Goal: Information Seeking & Learning: Learn about a topic

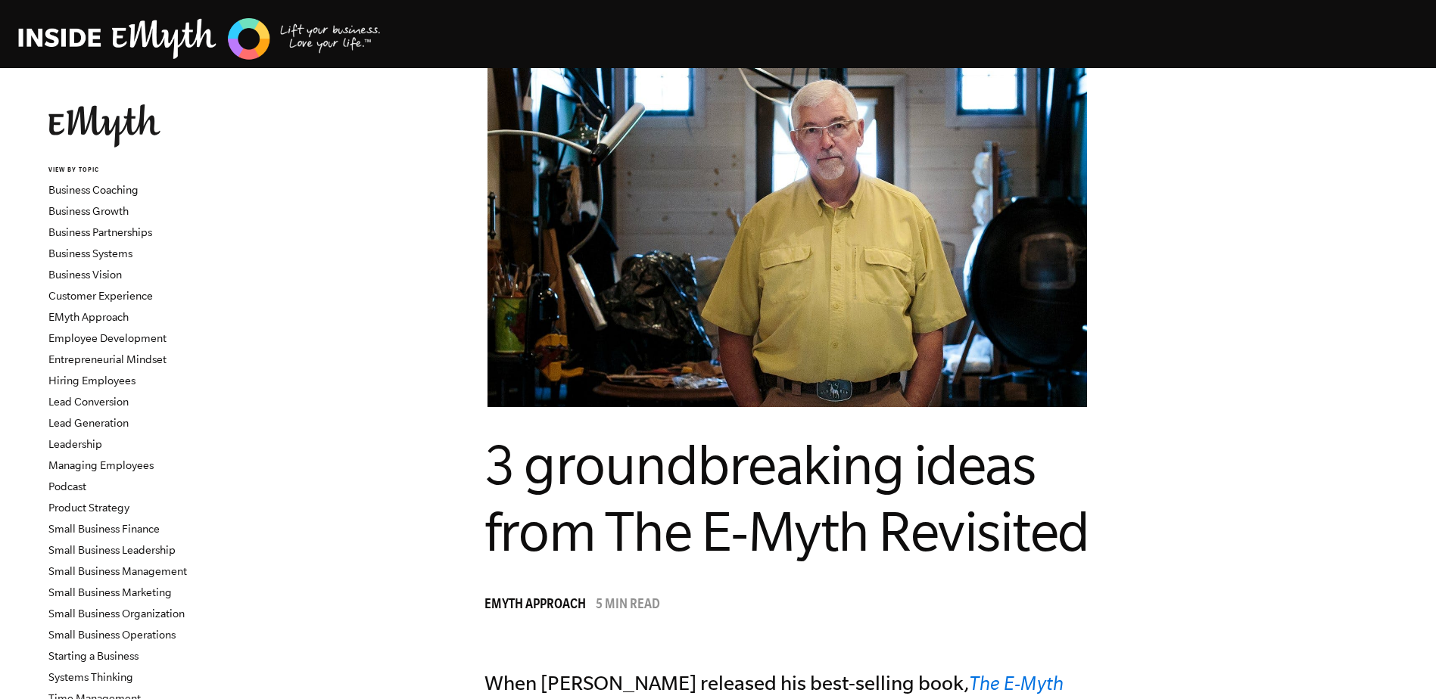
scroll to position [3372, 0]
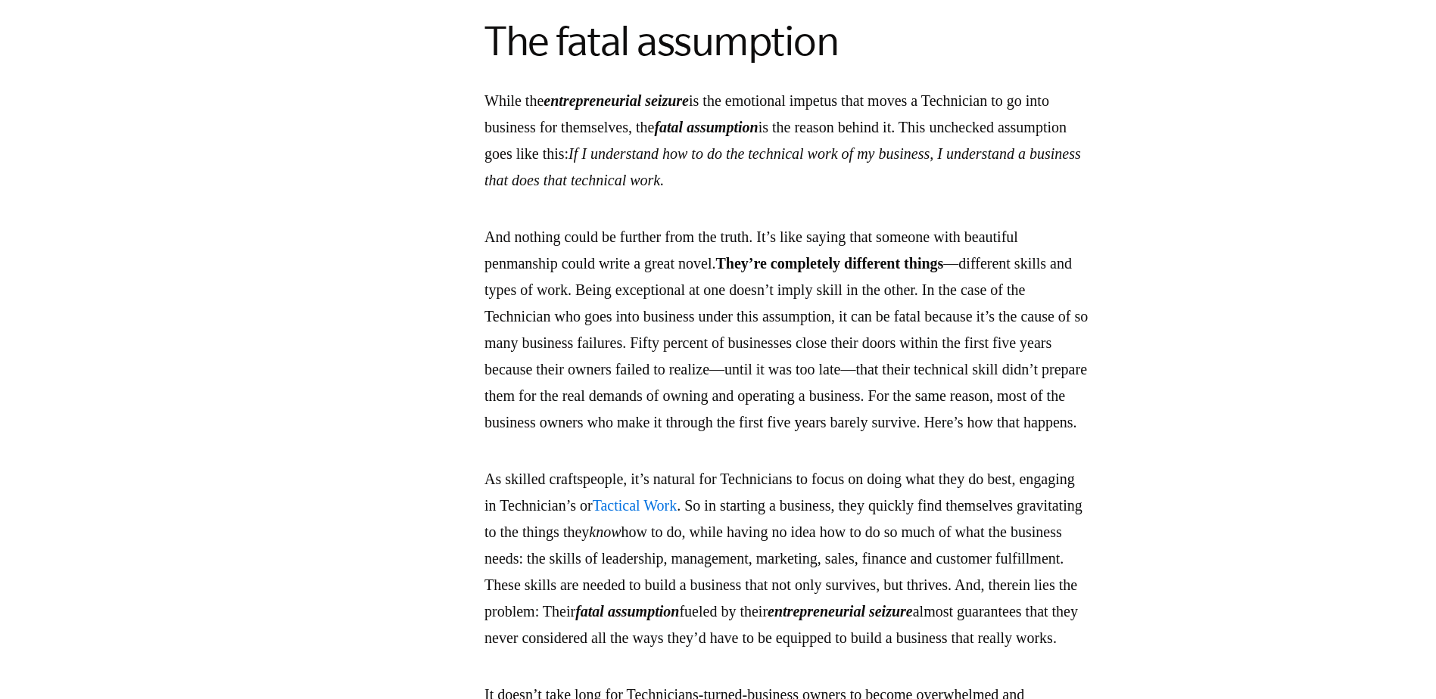
click at [672, 194] on p "While the entrepreneurial seizure is the emotional impetus that moves a Technic…" at bounding box center [787, 141] width 606 height 106
click at [1048, 300] on p "And nothing could be further from the truth. It’s like saying that someone with…" at bounding box center [787, 330] width 606 height 212
click at [982, 194] on p "While the entrepreneurial seizure is the emotional impetus that moves a Technic…" at bounding box center [787, 141] width 606 height 106
drag, startPoint x: 1131, startPoint y: 195, endPoint x: 1104, endPoint y: 198, distance: 27.5
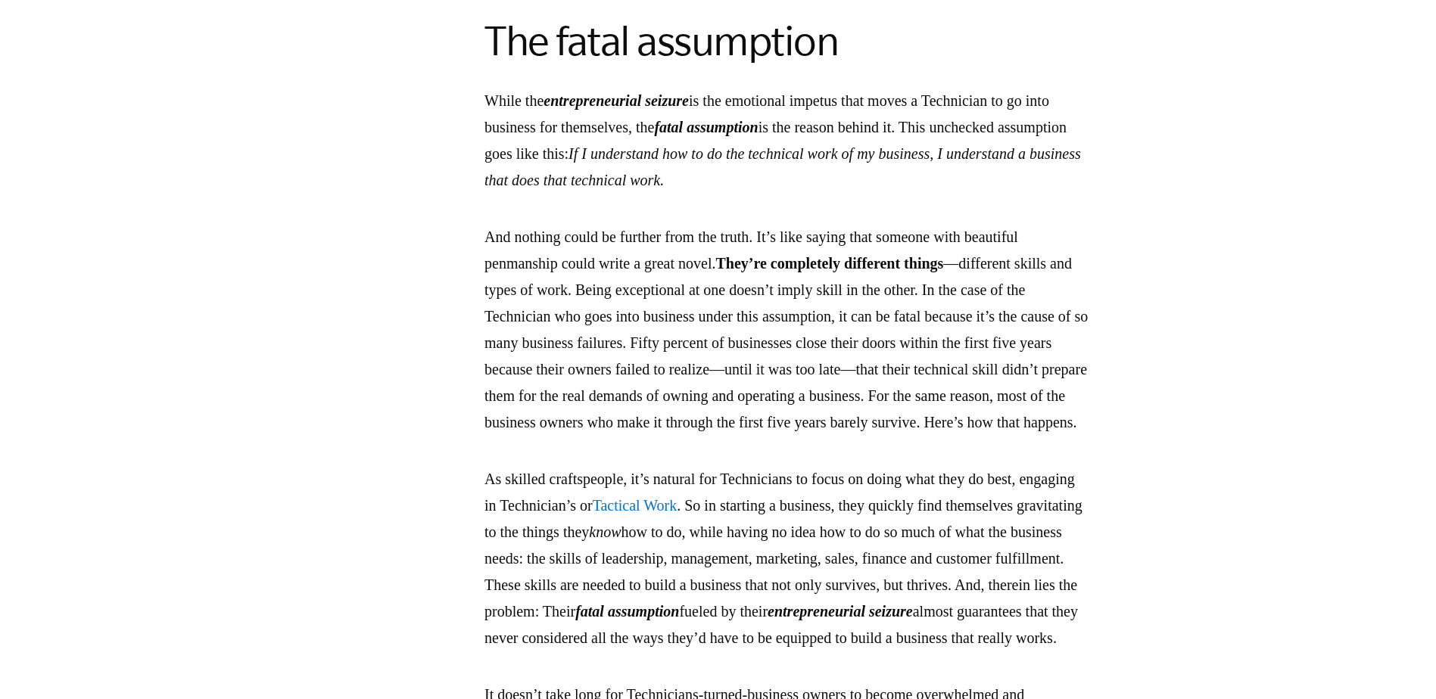
click at [1090, 194] on p "While the entrepreneurial seizure is the emotional impetus that moves a Technic…" at bounding box center [787, 141] width 606 height 106
drag, startPoint x: 567, startPoint y: 228, endPoint x: 522, endPoint y: 228, distance: 44.7
drag, startPoint x: 522, startPoint y: 228, endPoint x: 653, endPoint y: 229, distance: 130.2
click at [653, 194] on p "While the entrepreneurial seizure is the emotional impetus that moves a Technic…" at bounding box center [787, 141] width 606 height 106
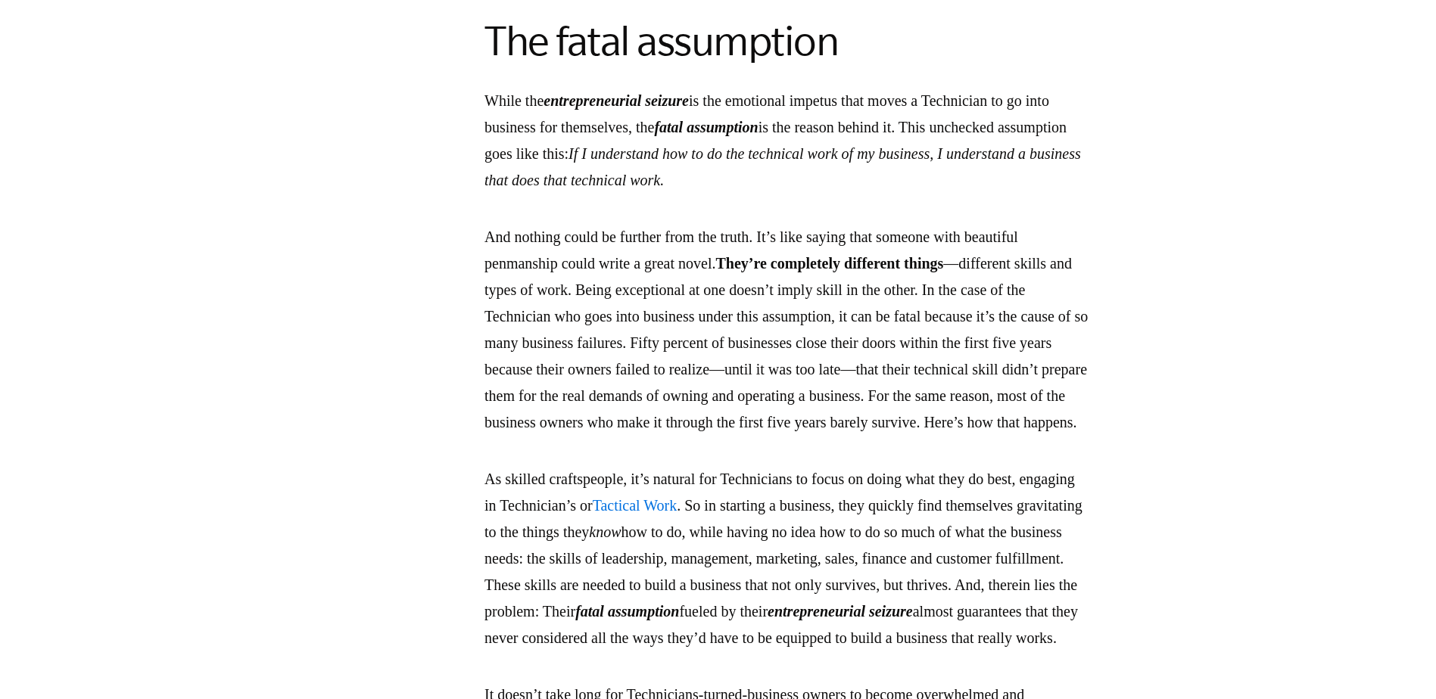
drag, startPoint x: 653, startPoint y: 229, endPoint x: 922, endPoint y: 245, distance: 269.9
click at [922, 188] on em "If I understand how to do the technical work of my business, I understand a bus…" at bounding box center [782, 166] width 597 height 43
drag, startPoint x: 1032, startPoint y: 221, endPoint x: 944, endPoint y: 228, distance: 88.1
click at [944, 188] on em "If I understand how to do the technical work of my business, I understand a bus…" at bounding box center [782, 166] width 597 height 43
drag, startPoint x: 944, startPoint y: 228, endPoint x: 908, endPoint y: 236, distance: 37.3
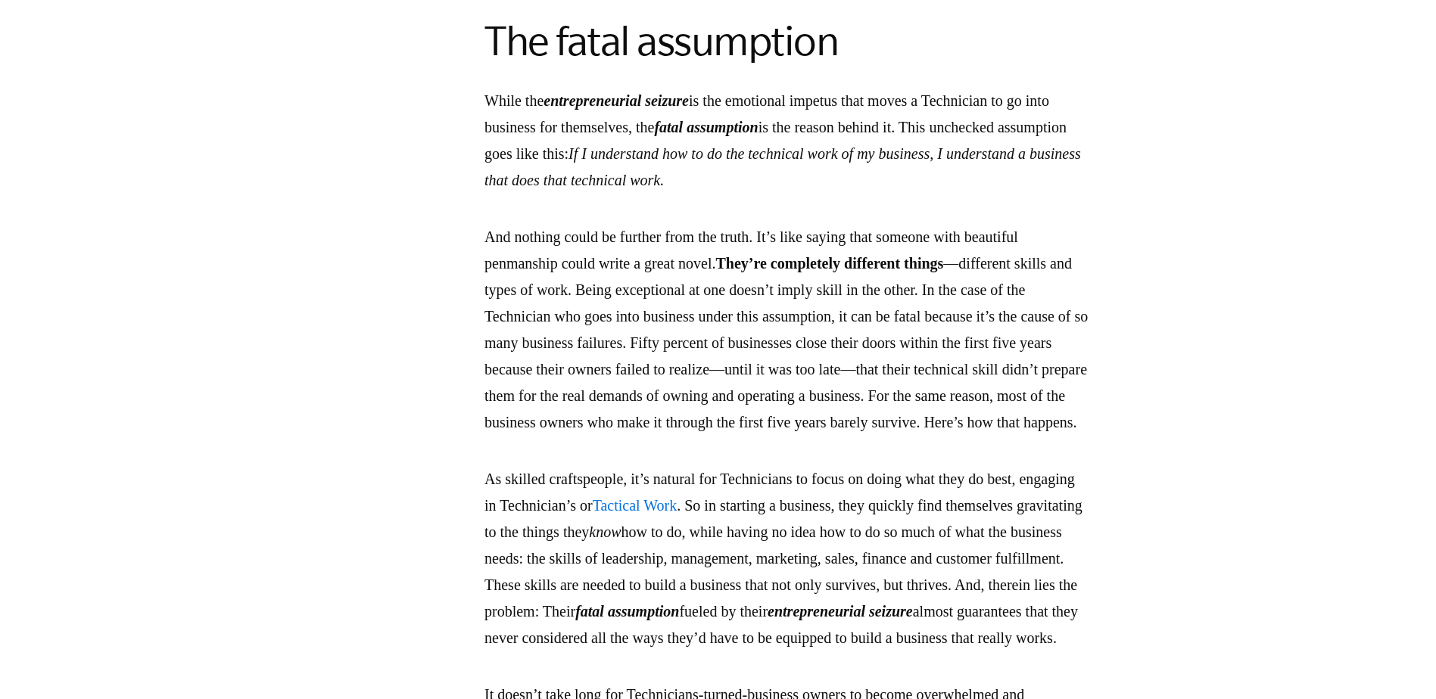
click at [891, 194] on p "While the entrepreneurial seizure is the emotional impetus that moves a Technic…" at bounding box center [787, 141] width 606 height 106
drag, startPoint x: 674, startPoint y: 245, endPoint x: 617, endPoint y: 245, distance: 57.5
click at [617, 188] on em "If I understand how to do the technical work of my business, I understand a bus…" at bounding box center [782, 166] width 597 height 43
drag, startPoint x: 617, startPoint y: 245, endPoint x: 718, endPoint y: 254, distance: 101.1
click at [718, 188] on em "If I understand how to do the technical work of my business, I understand a bus…" at bounding box center [782, 166] width 597 height 43
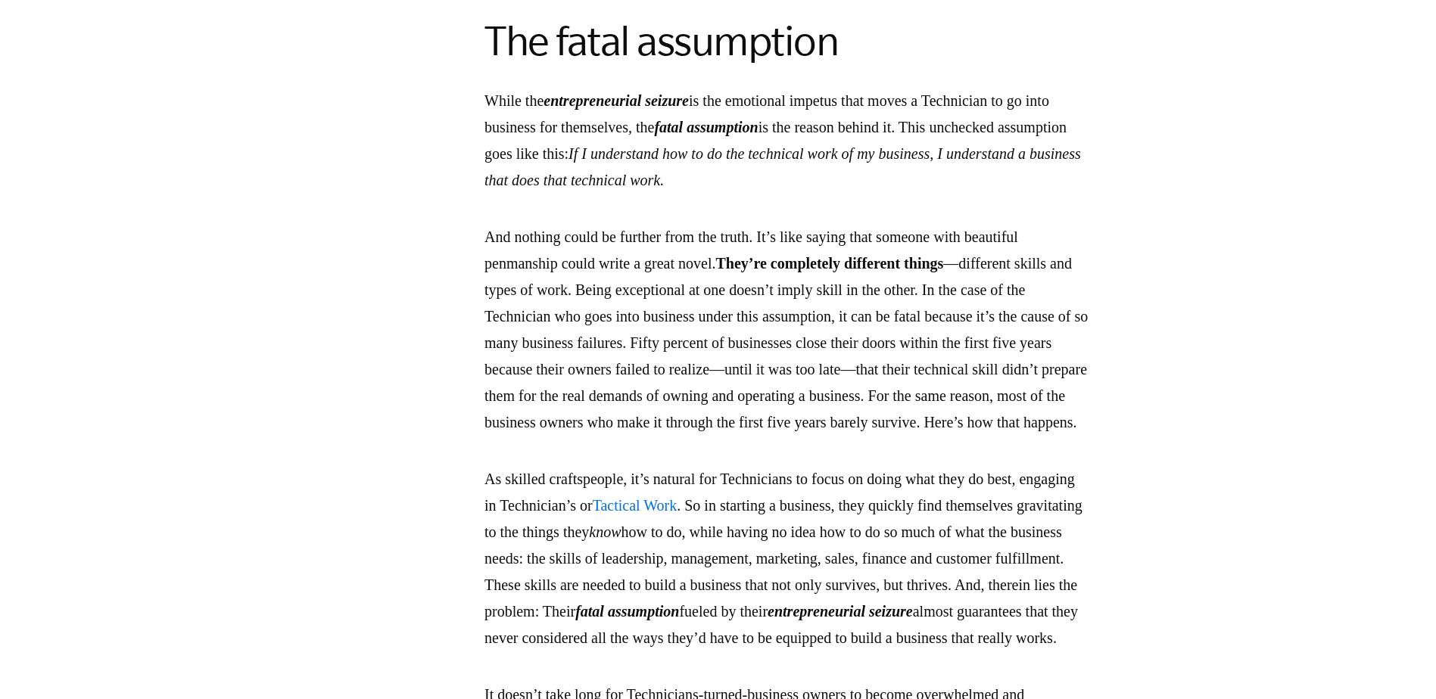
drag, startPoint x: 718, startPoint y: 254, endPoint x: 715, endPoint y: 281, distance: 26.6
drag, startPoint x: 896, startPoint y: 254, endPoint x: 815, endPoint y: 255, distance: 81.0
click at [815, 188] on em "If I understand how to do the technical work of my business, I understand a bus…" at bounding box center [782, 166] width 597 height 43
drag, startPoint x: 815, startPoint y: 255, endPoint x: 650, endPoint y: 294, distance: 168.7
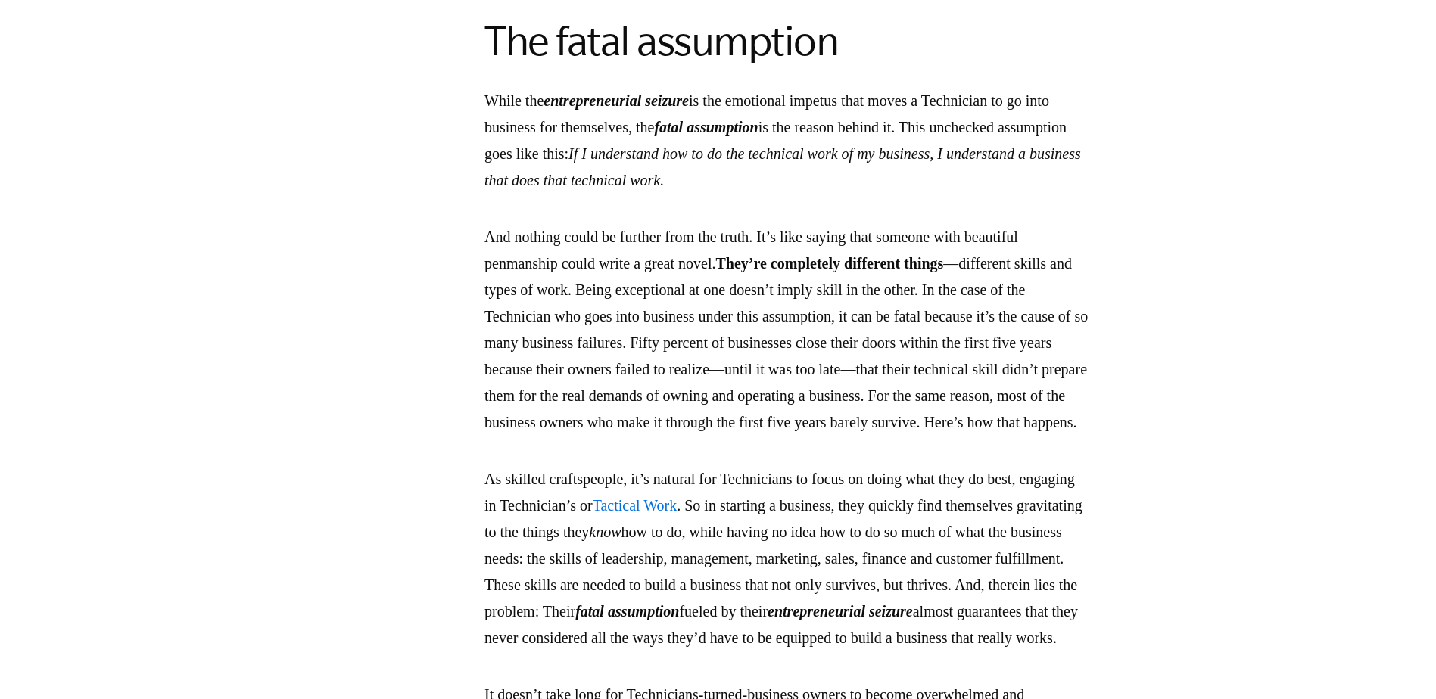
drag, startPoint x: 592, startPoint y: 311, endPoint x: 687, endPoint y: 306, distance: 94.8
click at [687, 306] on p "And nothing could be further from the truth. It’s like saying that someone with…" at bounding box center [787, 330] width 606 height 212
drag, startPoint x: 687, startPoint y: 306, endPoint x: 765, endPoint y: 310, distance: 78.9
click at [765, 310] on p "And nothing could be further from the truth. It’s like saying that someone with…" at bounding box center [787, 330] width 606 height 212
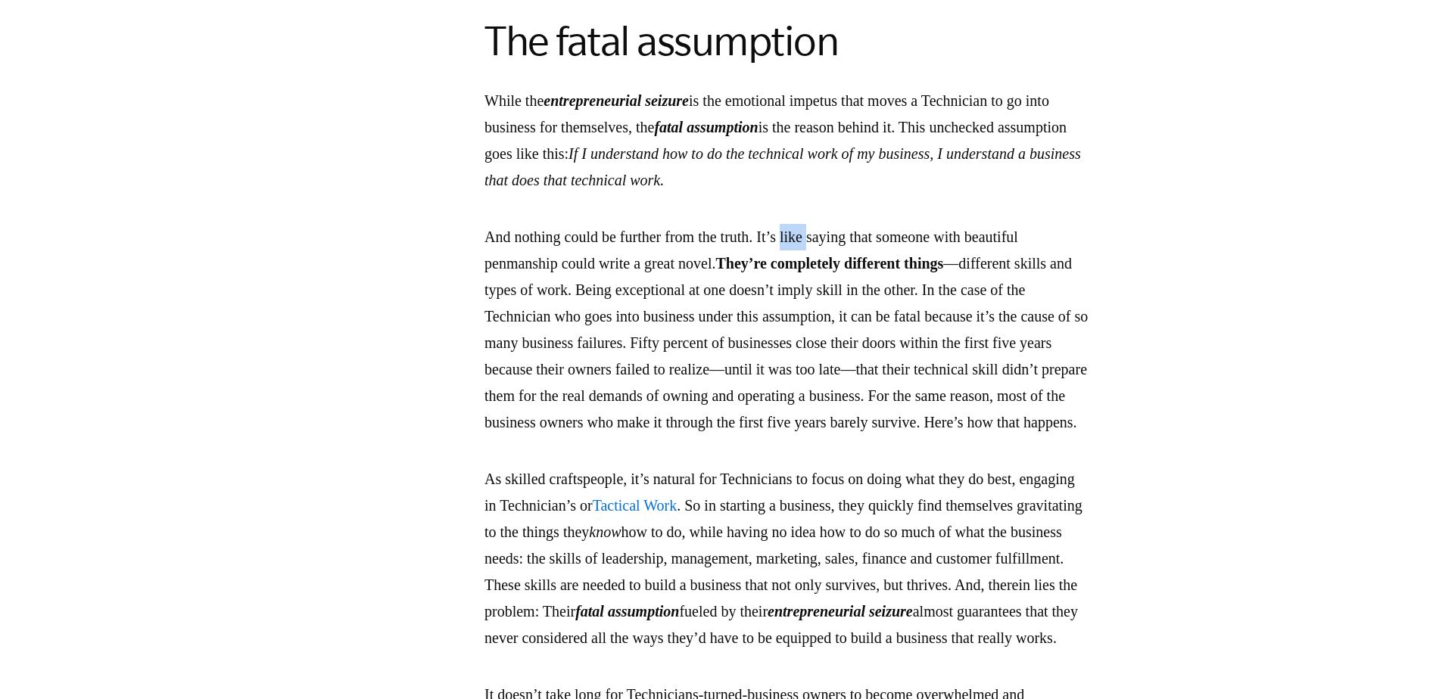
click at [862, 309] on p "And nothing could be further from the truth. It’s like saying that someone with…" at bounding box center [787, 330] width 606 height 212
drag, startPoint x: 862, startPoint y: 309, endPoint x: 905, endPoint y: 305, distance: 43.3
click at [905, 305] on p "And nothing could be further from the truth. It’s like saying that someone with…" at bounding box center [787, 330] width 606 height 212
drag, startPoint x: 905, startPoint y: 305, endPoint x: 940, endPoint y: 307, distance: 34.9
click at [940, 307] on p "And nothing could be further from the truth. It’s like saying that someone with…" at bounding box center [787, 330] width 606 height 212
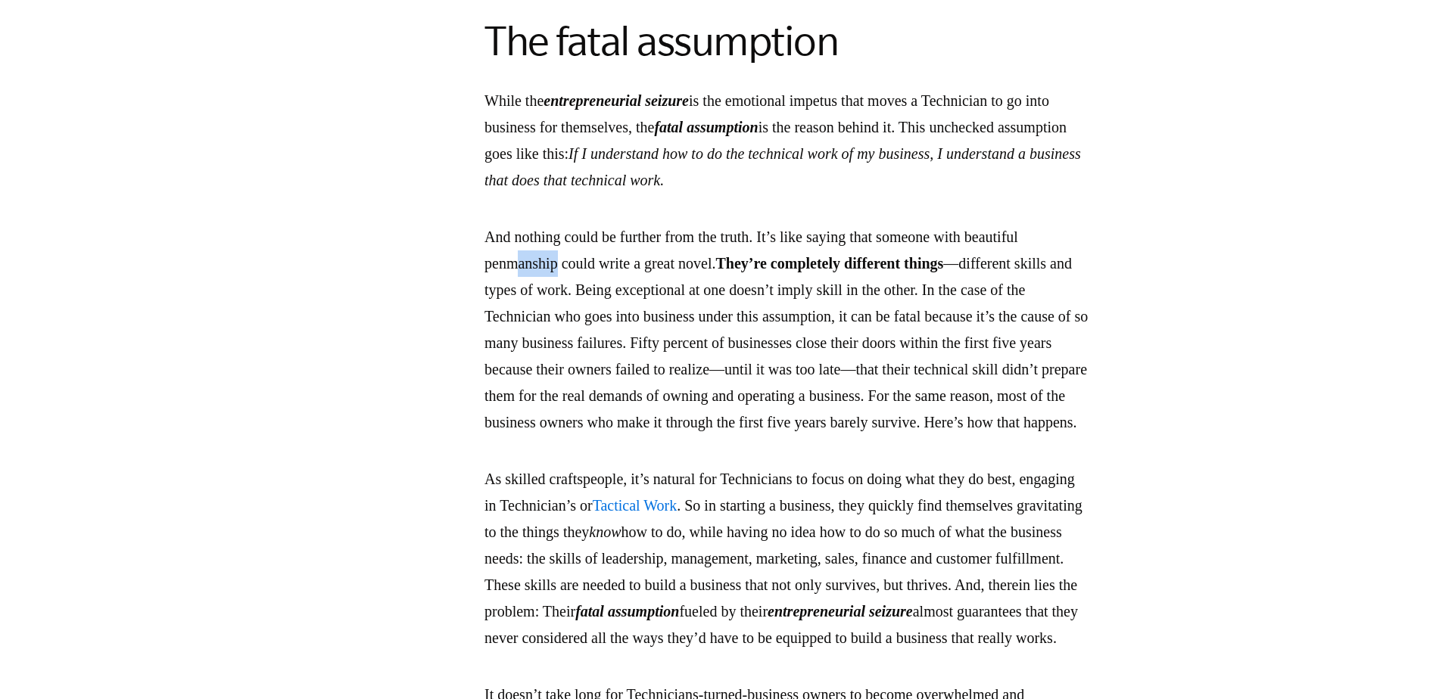
drag, startPoint x: 577, startPoint y: 338, endPoint x: 618, endPoint y: 337, distance: 41.6
click at [618, 337] on p "And nothing could be further from the truth. It’s like saying that someone with…" at bounding box center [787, 330] width 606 height 212
drag, startPoint x: 618, startPoint y: 337, endPoint x: 716, endPoint y: 335, distance: 97.7
click at [716, 335] on p "And nothing could be further from the truth. It’s like saying that someone with…" at bounding box center [787, 330] width 606 height 212
drag, startPoint x: 974, startPoint y: 307, endPoint x: 1034, endPoint y: 309, distance: 59.8
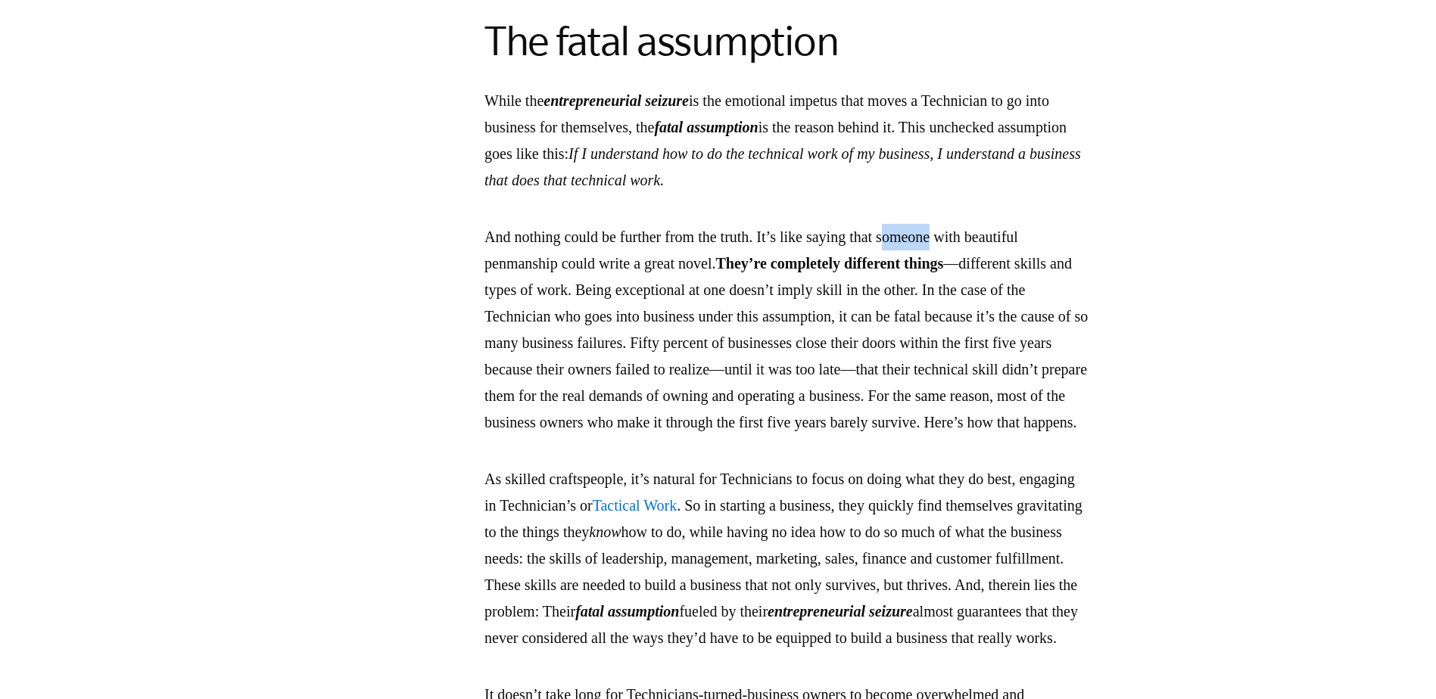
click at [1032, 309] on p "And nothing could be further from the truth. It’s like saying that someone with…" at bounding box center [787, 330] width 606 height 212
drag, startPoint x: 1034, startPoint y: 309, endPoint x: 1075, endPoint y: 309, distance: 40.9
click at [1075, 309] on p "And nothing could be further from the truth. It’s like saying that someone with…" at bounding box center [787, 330] width 606 height 212
drag, startPoint x: 551, startPoint y: 332, endPoint x: 612, endPoint y: 334, distance: 61.4
click at [612, 334] on p "And nothing could be further from the truth. It’s like saying that someone with…" at bounding box center [787, 330] width 606 height 212
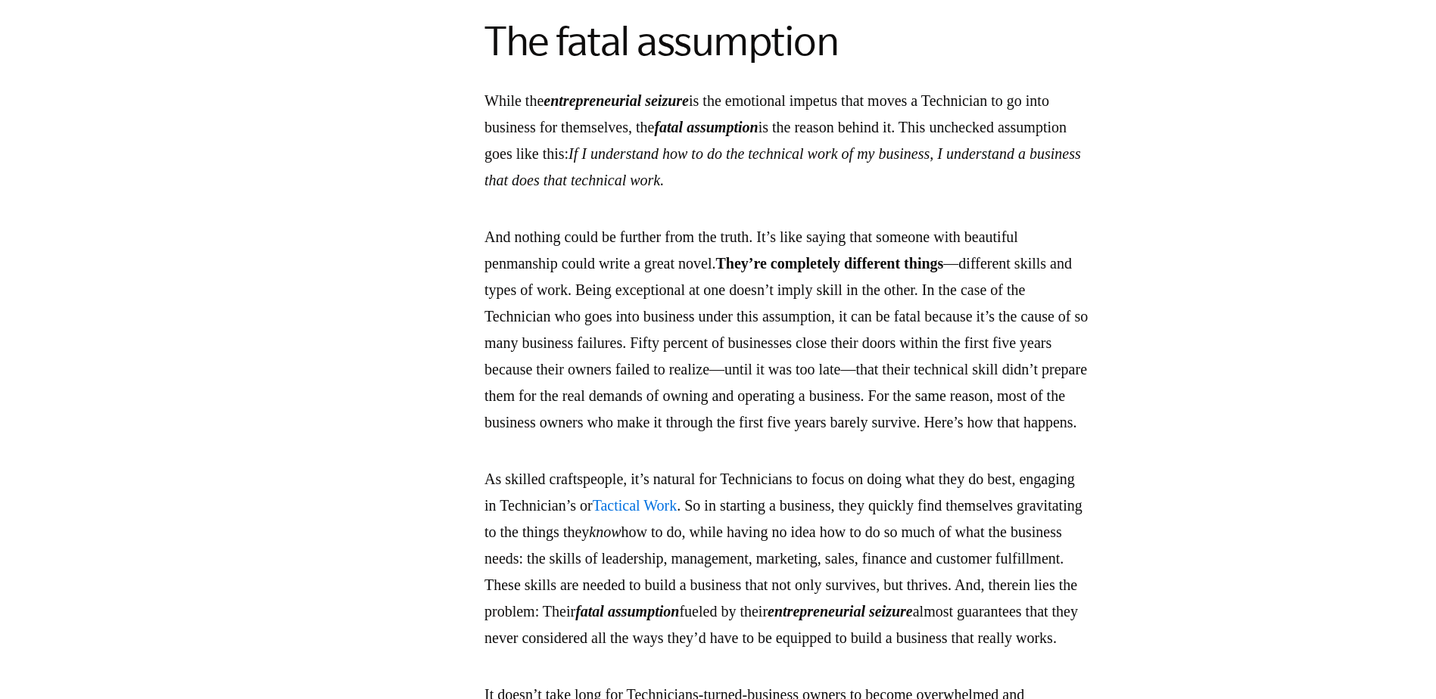
drag, startPoint x: 612, startPoint y: 334, endPoint x: 680, endPoint y: 333, distance: 67.4
click at [680, 333] on p "And nothing could be further from the truth. It’s like saying that someone with…" at bounding box center [787, 330] width 606 height 212
drag, startPoint x: 680, startPoint y: 333, endPoint x: 646, endPoint y: 334, distance: 34.1
drag, startPoint x: 646, startPoint y: 334, endPoint x: 717, endPoint y: 332, distance: 71.2
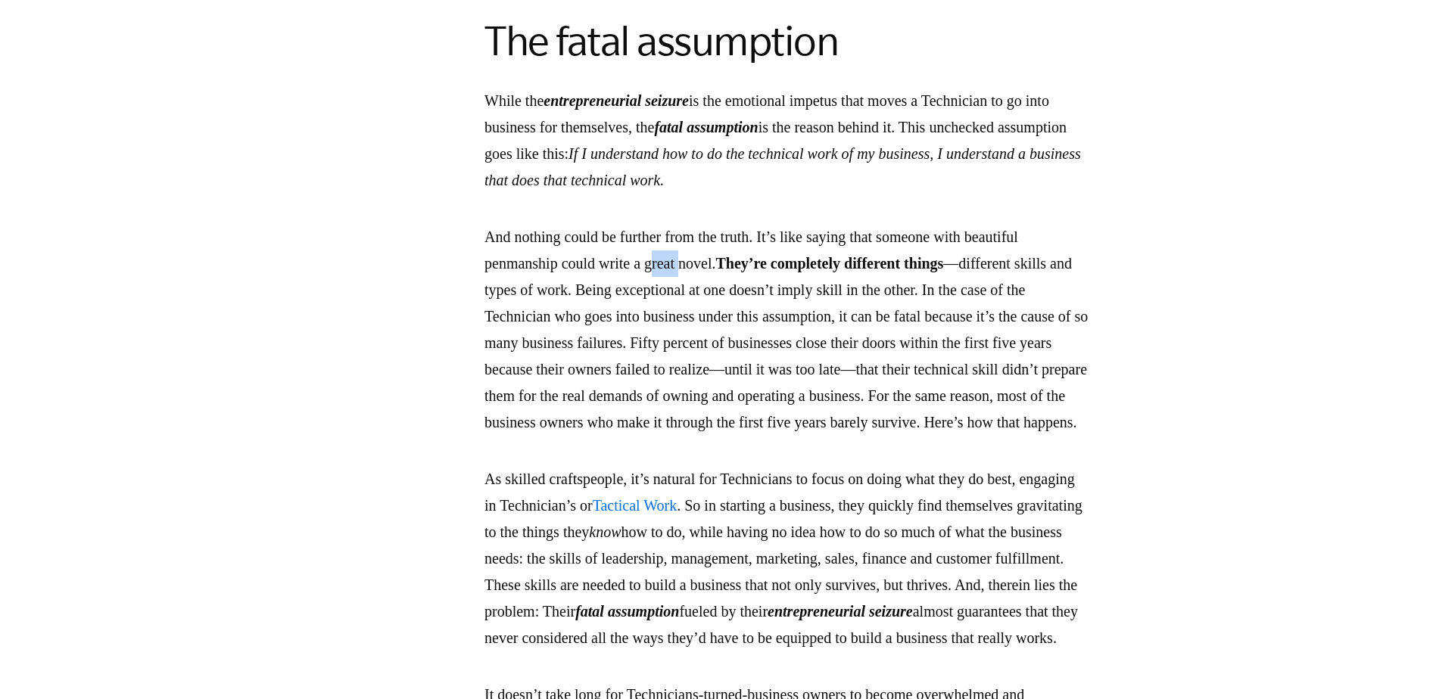
click at [717, 332] on p "And nothing could be further from the truth. It’s like saying that someone with…" at bounding box center [787, 330] width 606 height 212
drag, startPoint x: 717, startPoint y: 332, endPoint x: 764, endPoint y: 360, distance: 55.0
click at [764, 360] on p "And nothing could be further from the truth. It’s like saying that someone with…" at bounding box center [787, 330] width 606 height 212
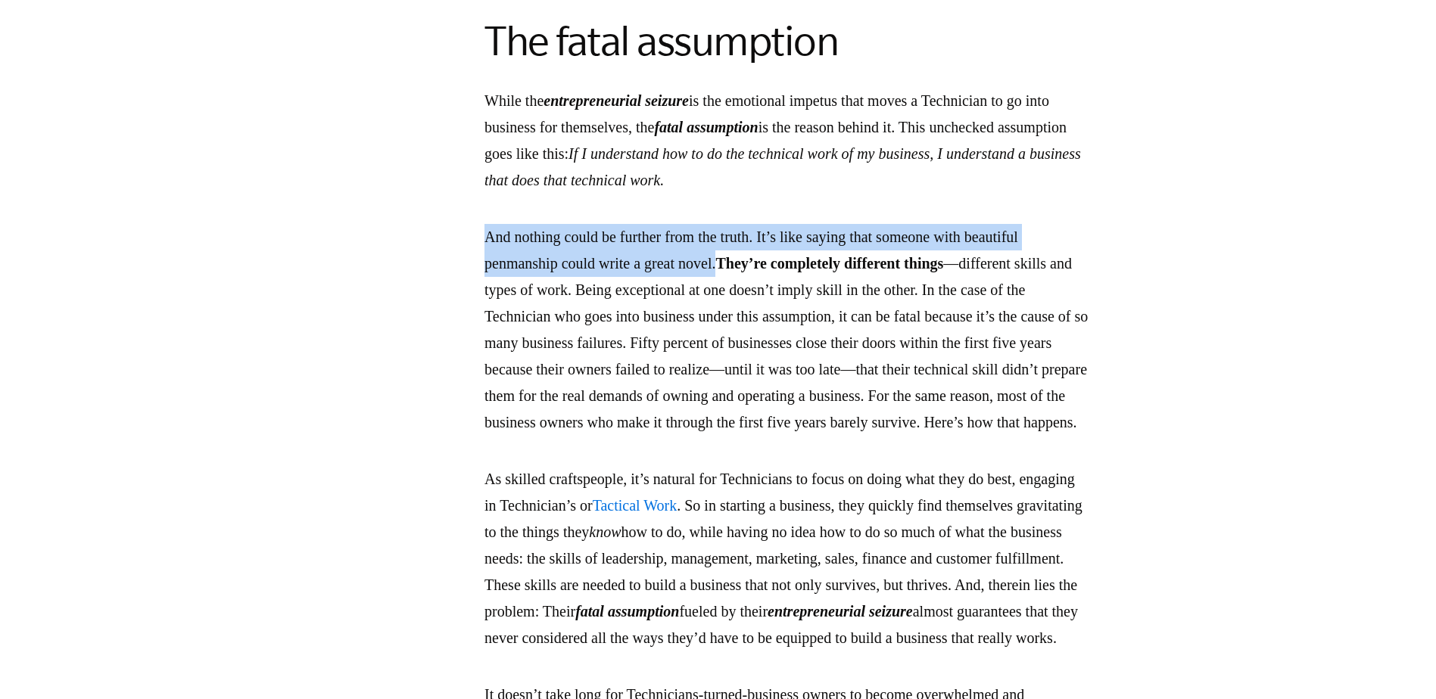
drag, startPoint x: 533, startPoint y: 312, endPoint x: 790, endPoint y: 336, distance: 258.5
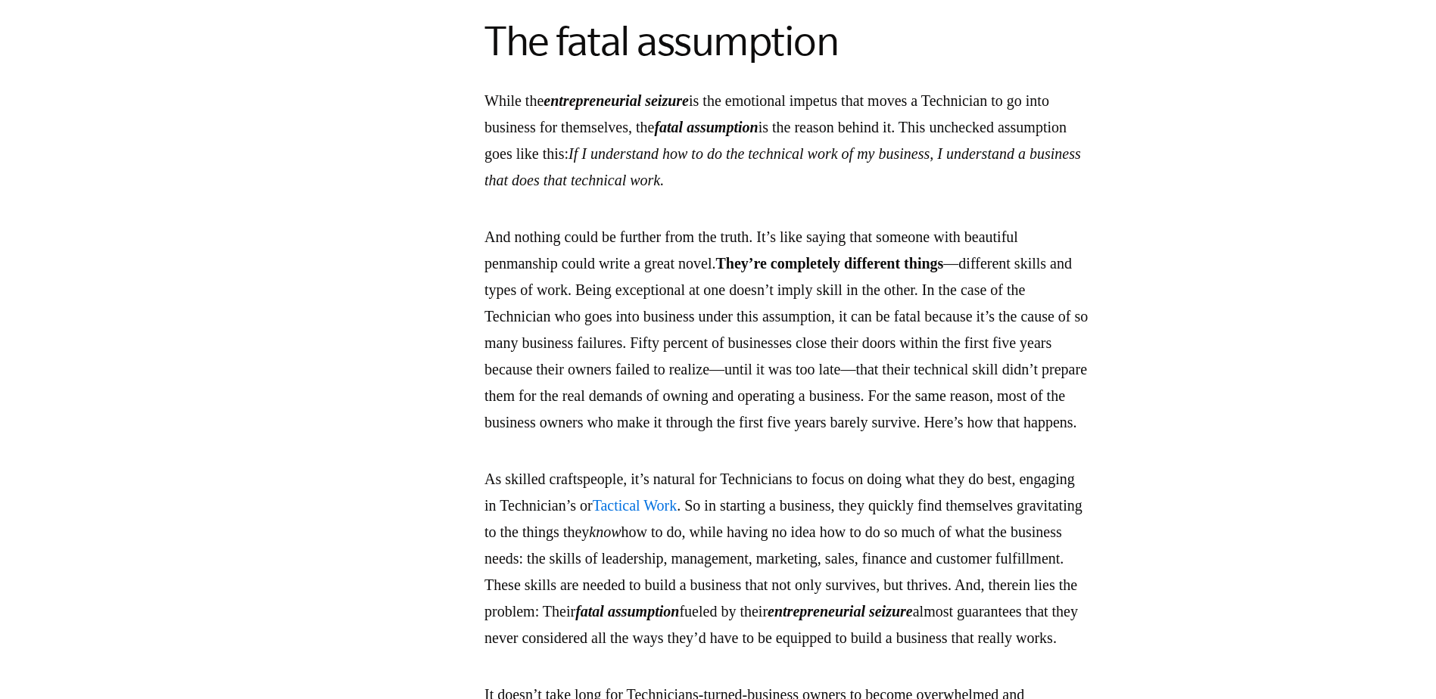
drag, startPoint x: 790, startPoint y: 336, endPoint x: 902, endPoint y: 376, distance: 119.0
click at [902, 376] on p "And nothing could be further from the truth. It’s like saying that someone with…" at bounding box center [787, 330] width 606 height 212
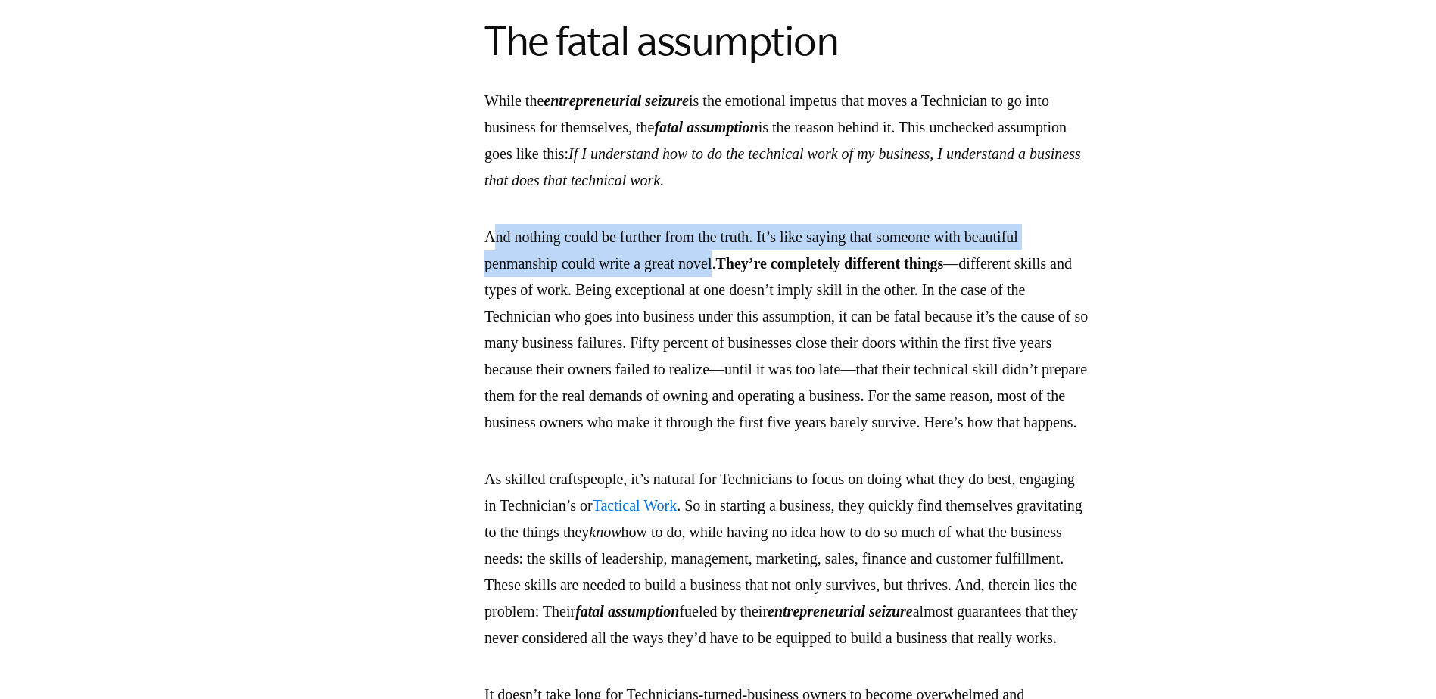
drag, startPoint x: 787, startPoint y: 337, endPoint x: 549, endPoint y: 311, distance: 239.8
click at [549, 311] on p "And nothing could be further from the truth. It’s like saying that someone with…" at bounding box center [787, 330] width 606 height 212
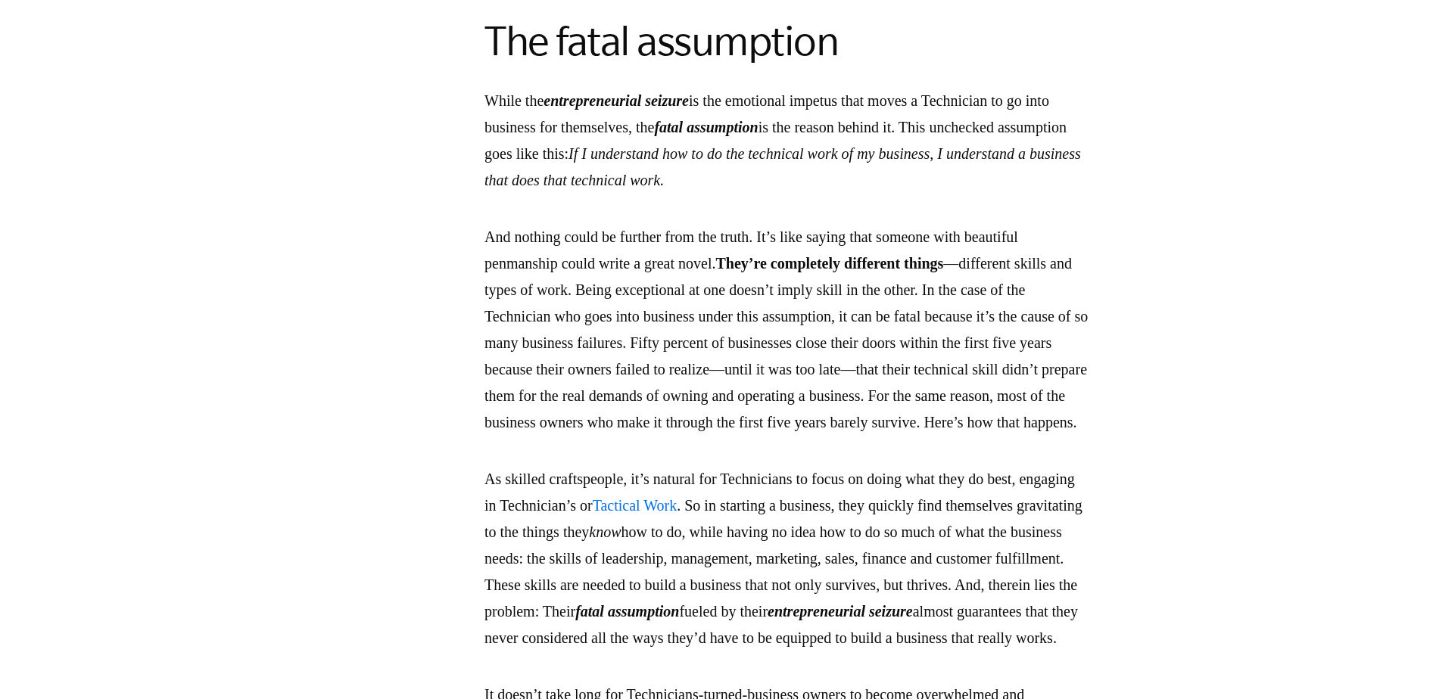
drag, startPoint x: 549, startPoint y: 311, endPoint x: 968, endPoint y: 400, distance: 428.8
click at [968, 400] on p "And nothing could be further from the truth. It’s like saying that someone with…" at bounding box center [787, 330] width 606 height 212
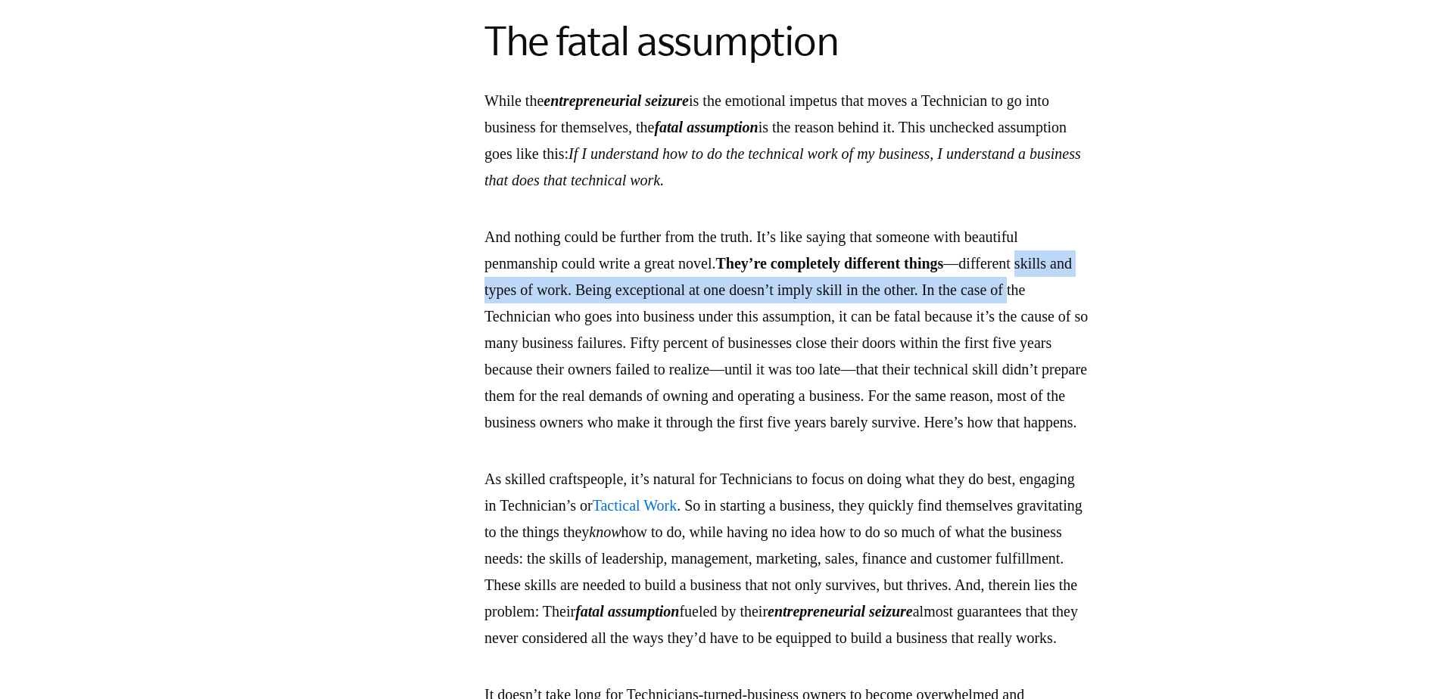
drag, startPoint x: 568, startPoint y: 375, endPoint x: 584, endPoint y: 375, distance: 16.7
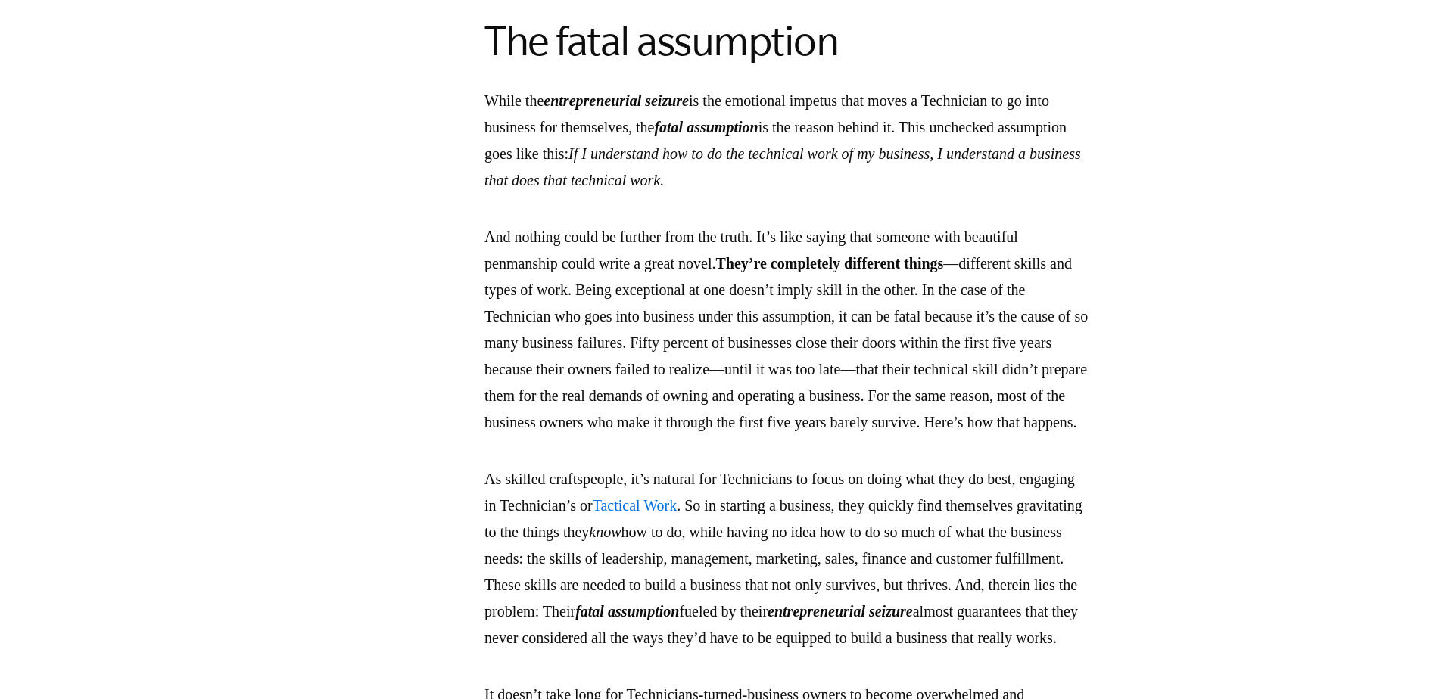
drag, startPoint x: 584, startPoint y: 375, endPoint x: 783, endPoint y: 413, distance: 202.1
click at [783, 413] on p "And nothing could be further from the truth. It’s like saying that someone with…" at bounding box center [787, 330] width 606 height 212
click at [584, 360] on p "And nothing could be further from the truth. It’s like saying that someone with…" at bounding box center [787, 330] width 606 height 212
drag
click at [683, 364] on p "And nothing could be further from the truth. It’s like saying that someone with…" at bounding box center [787, 330] width 606 height 212
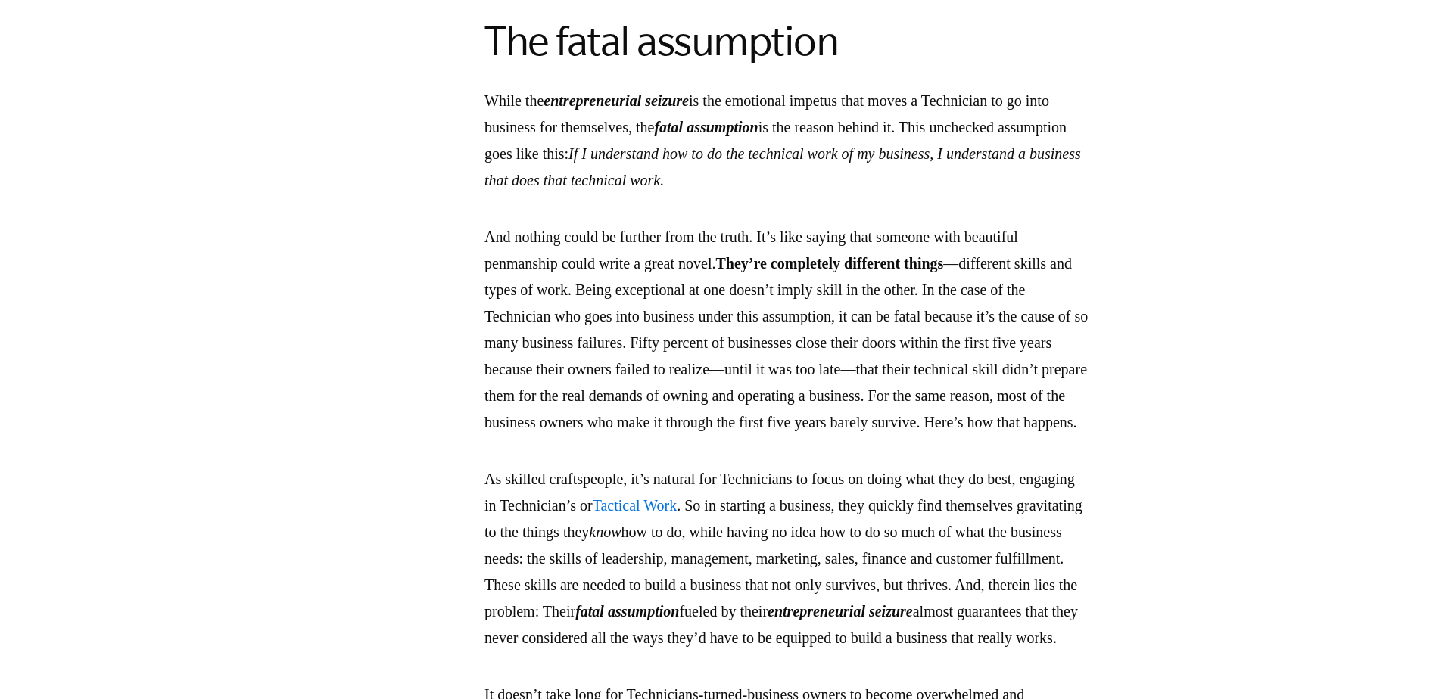
click at [757, 383] on p "And nothing could be further from the truth. It’s like saying that someone with…" at bounding box center [787, 330] width 606 height 212
click at [827, 368] on p "And nothing could be further from the truth. It’s like saying that someone with…" at bounding box center [787, 330] width 606 height 212
click at [888, 397] on p "And nothing could be further from the truth. It’s like saying that someone with…" at bounding box center [787, 330] width 606 height 212
click at [867, 357] on p "And nothing could be further from the truth. It’s like saying that someone with…" at bounding box center [787, 330] width 606 height 212
click at [625, 362] on p "And nothing could be further from the truth. It’s like saying that someone with…" at bounding box center [787, 330] width 606 height 212
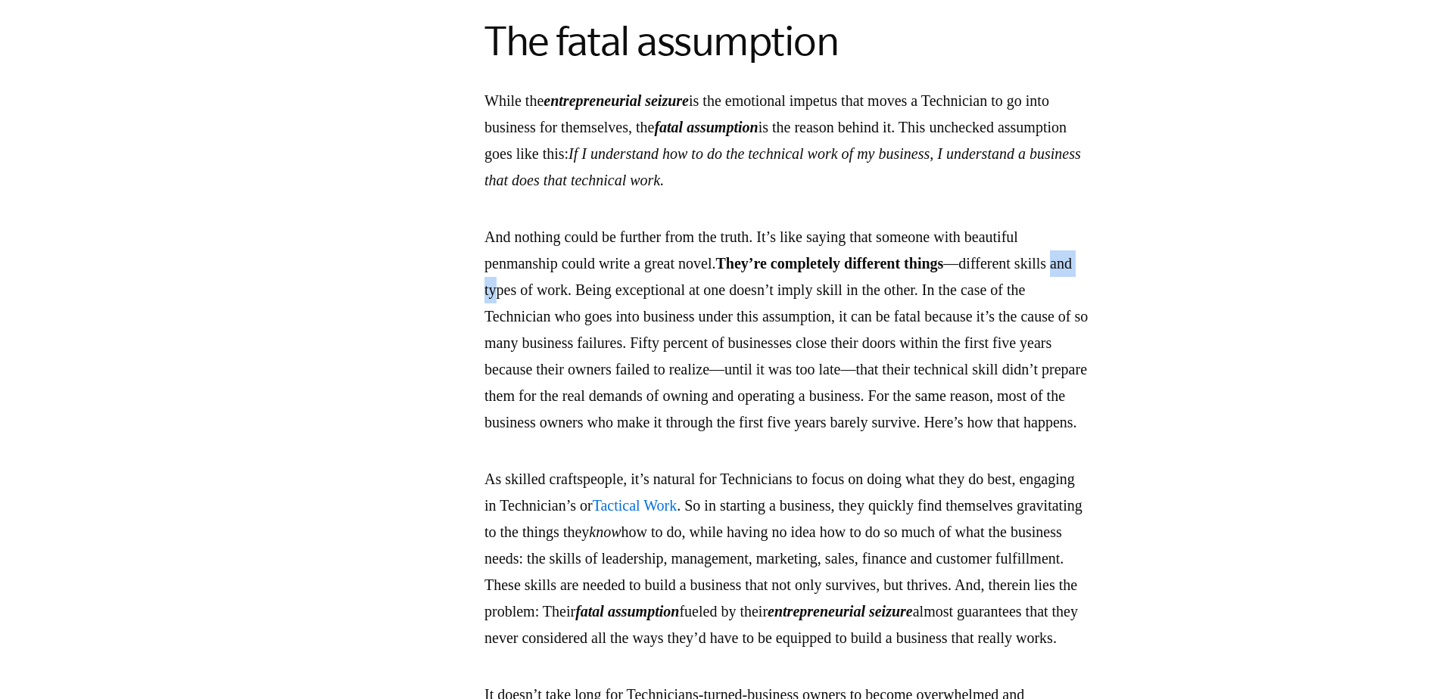
click at [575, 356] on p "And nothing could be further from the truth. It’s like saying that someone with…" at bounding box center [787, 330] width 606 height 212
click at [681, 367] on p "And nothing could be further from the truth. It’s like saying that someone with…" at bounding box center [787, 330] width 606 height 212
click at [839, 379] on p "And nothing could be further from the truth. It’s like saying that someone with…" at bounding box center [787, 330] width 606 height 212
click at [558, 415] on p "And nothing could be further from the truth. It’s like saying that someone with…" at bounding box center [787, 330] width 606 height 212
click at [676, 422] on p "And nothing could be further from the truth. It’s like saying that someone with…" at bounding box center [787, 330] width 606 height 212
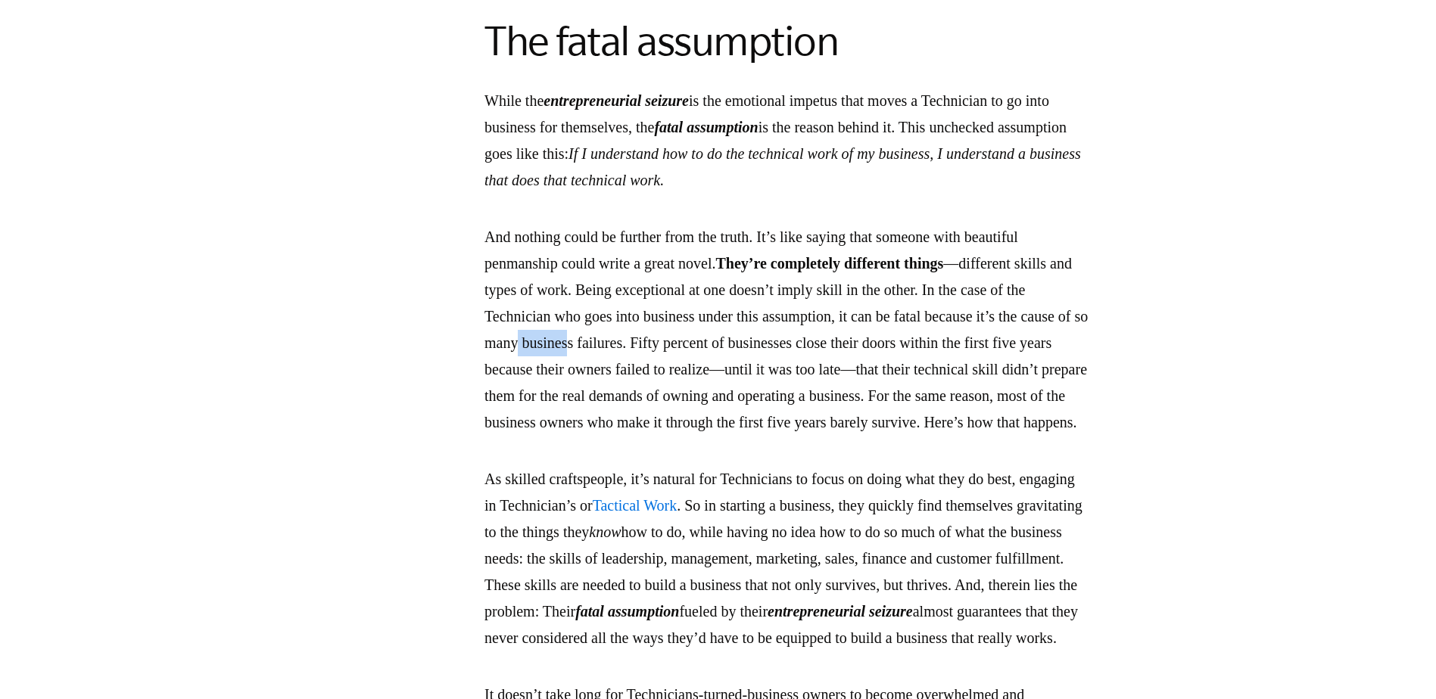
click at [754, 419] on p "And nothing could be further from the truth. It’s like saying that someone with…" at bounding box center [787, 330] width 606 height 212
click at [987, 426] on p "And nothing could be further from the truth. It’s like saying that someone with…" at bounding box center [787, 330] width 606 height 212
click at [1001, 426] on p "And nothing could be further from the truth. It’s like saying that someone with…" at bounding box center [787, 330] width 606 height 212
click at [1041, 422] on p "And nothing could be further from the truth. It’s like saying that someone with…" at bounding box center [787, 330] width 606 height 212
click at [634, 436] on p "And nothing could be further from the truth. It’s like saying that someone with…" at bounding box center [787, 330] width 606 height 212
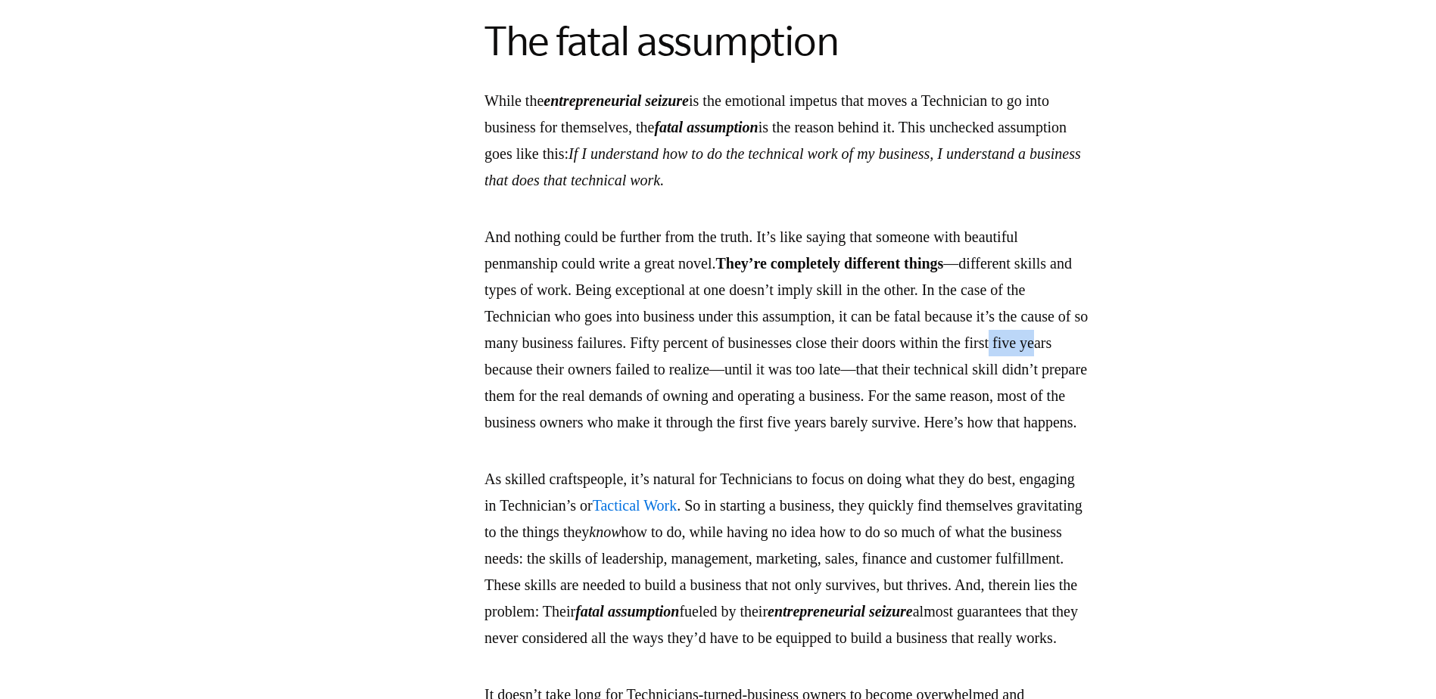
click at [675, 436] on p "And nothing could be further from the truth. It’s like saying that someone with…" at bounding box center [787, 330] width 606 height 212
click at [774, 436] on p "And nothing could be further from the truth. It’s like saying that someone with…" at bounding box center [787, 330] width 606 height 212
click at [913, 436] on p "And nothing could be further from the truth. It’s like saying that someone with…" at bounding box center [787, 330] width 606 height 212
click at [1015, 436] on p "And nothing could be further from the truth. It’s like saying that someone with…" at bounding box center [787, 330] width 606 height 212
click at [1011, 436] on p "And nothing could be further from the truth. It’s like saying that someone with…" at bounding box center [787, 330] width 606 height 212
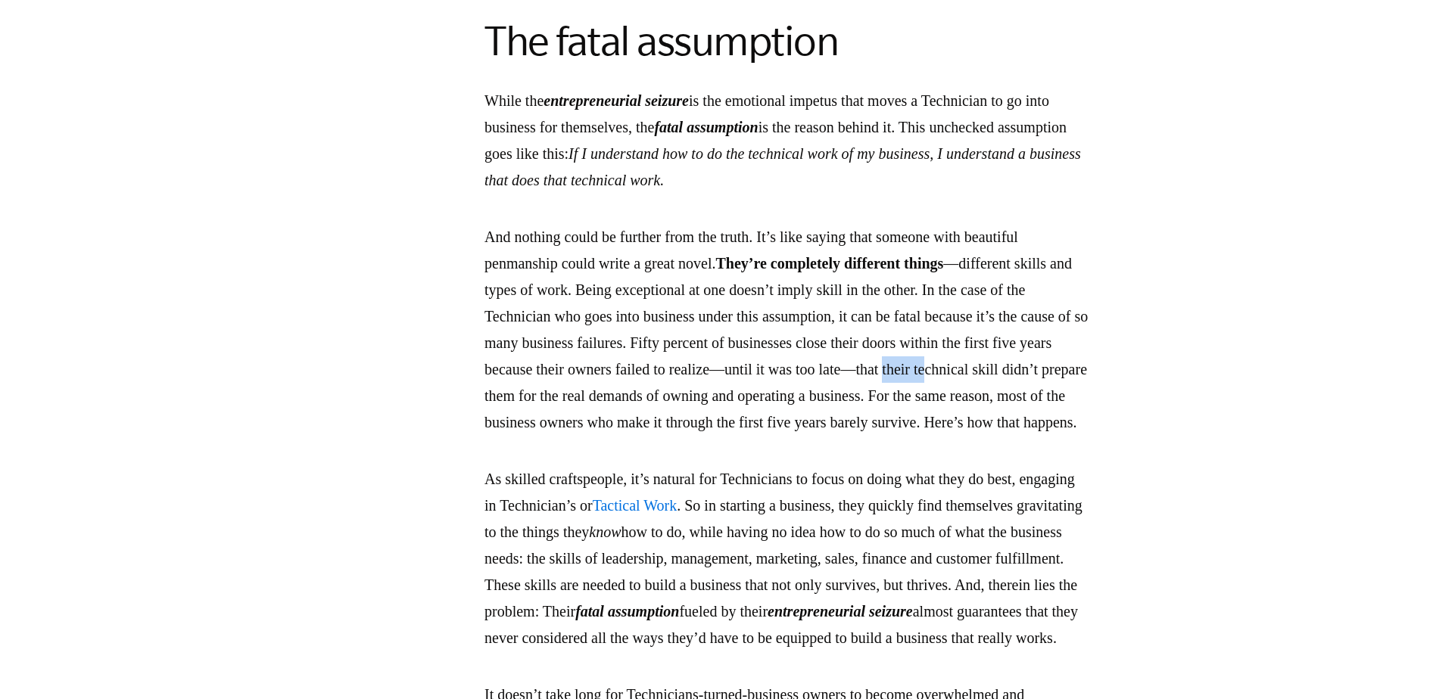
click at [630, 436] on p "And nothing could be further from the truth. It’s like saying that someone with…" at bounding box center [787, 330] width 606 height 212
click at [729, 436] on p "And nothing could be further from the truth. It’s like saying that someone with…" at bounding box center [787, 330] width 606 height 212
click at [842, 436] on p "And nothing could be further from the truth. It’s like saying that someone with…" at bounding box center [787, 330] width 606 height 212
click at [884, 436] on p "And nothing could be further from the truth. It’s like saying that someone with…" at bounding box center [787, 330] width 606 height 212
click at [930, 436] on p "And nothing could be further from the truth. It’s like saying that someone with…" at bounding box center [787, 330] width 606 height 212
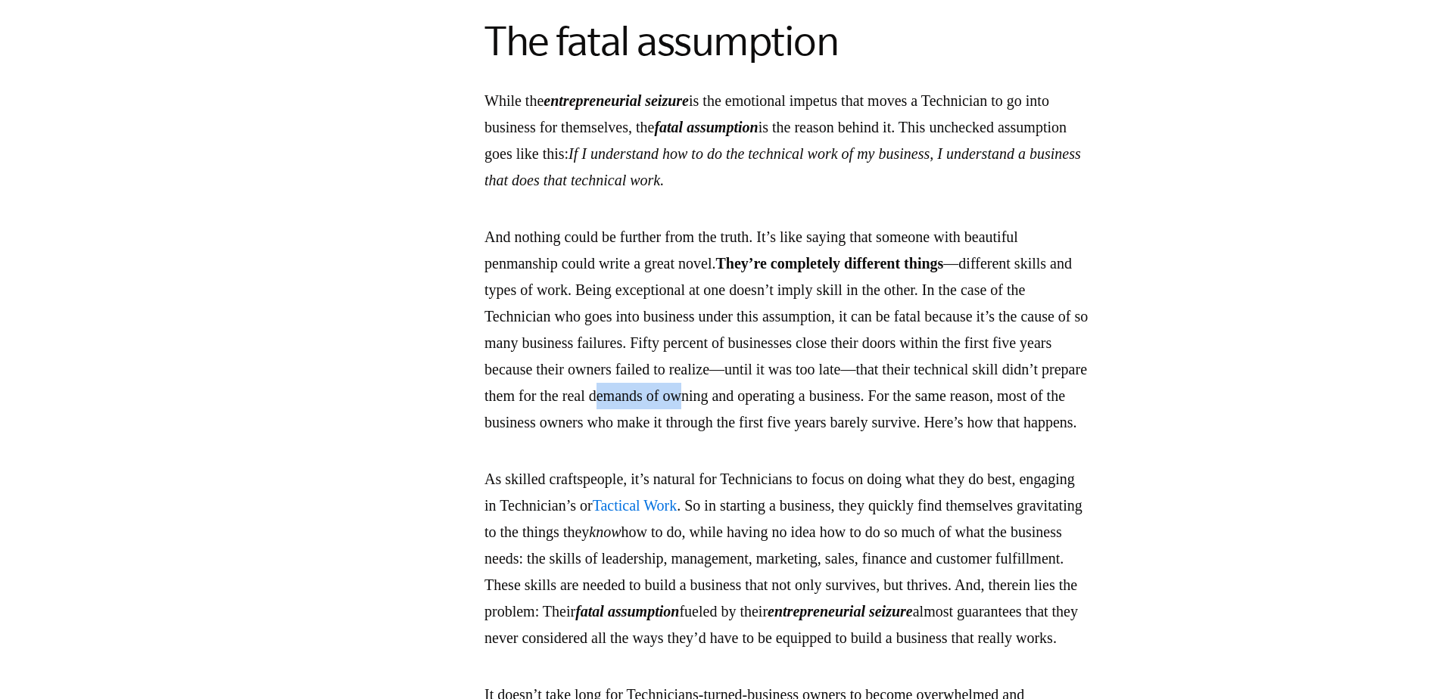
click at [1024, 436] on p "And nothing could be further from the truth. It’s like saying that someone with…" at bounding box center [787, 330] width 606 height 212
click at [665, 436] on p "And nothing could be further from the truth. It’s like saying that someone with…" at bounding box center [787, 330] width 606 height 212
click at [781, 436] on p "And nothing could be further from the truth. It’s like saying that someone with…" at bounding box center [787, 330] width 606 height 212
click at [814, 436] on p "And nothing could be further from the truth. It’s like saying that someone with…" at bounding box center [787, 330] width 606 height 212
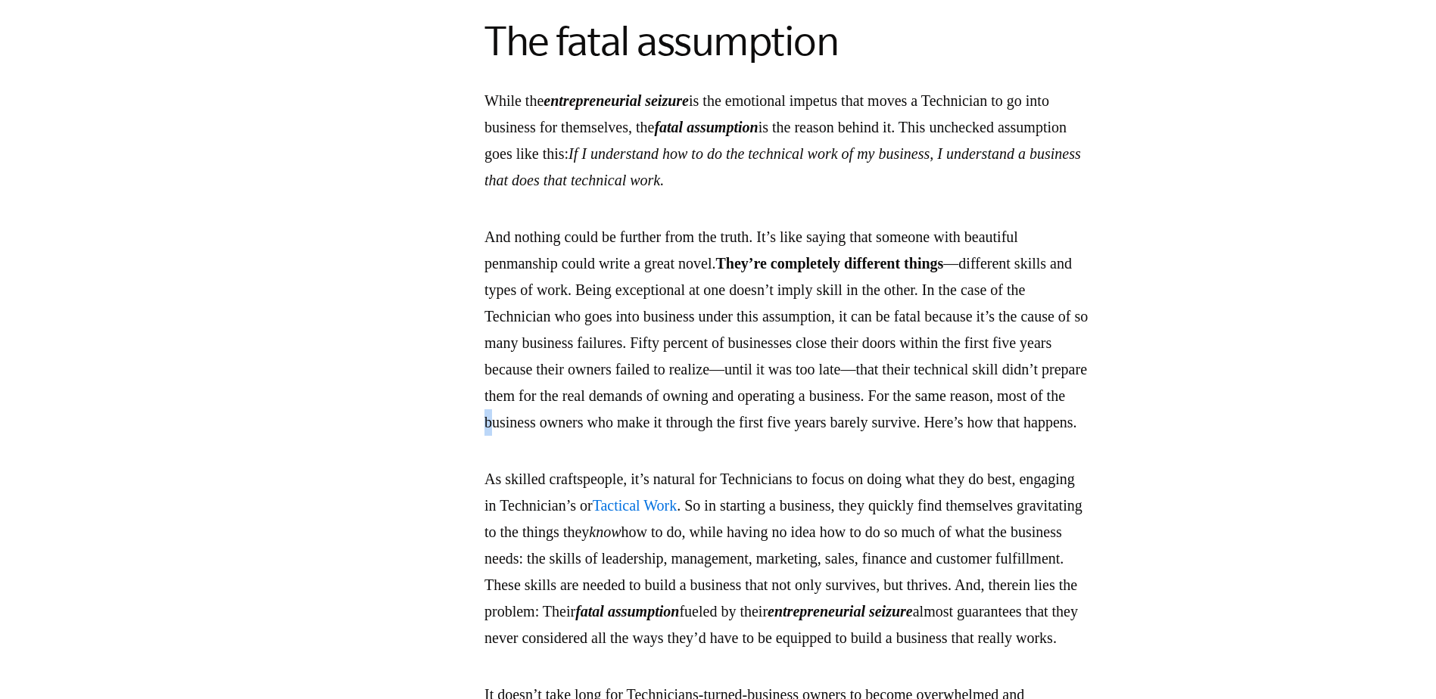
click at [896, 436] on p "And nothing could be further from the truth. It’s like saying that someone with…" at bounding box center [787, 330] width 606 height 212
click at [968, 436] on p "And nothing could be further from the truth. It’s like saying that someone with…" at bounding box center [787, 330] width 606 height 212
click at [742, 436] on p "And nothing could be further from the truth. It’s like saying that someone with…" at bounding box center [787, 330] width 606 height 212
click at [944, 436] on p "And nothing could be further from the truth. It’s like saying that someone with…" at bounding box center [787, 330] width 606 height 212
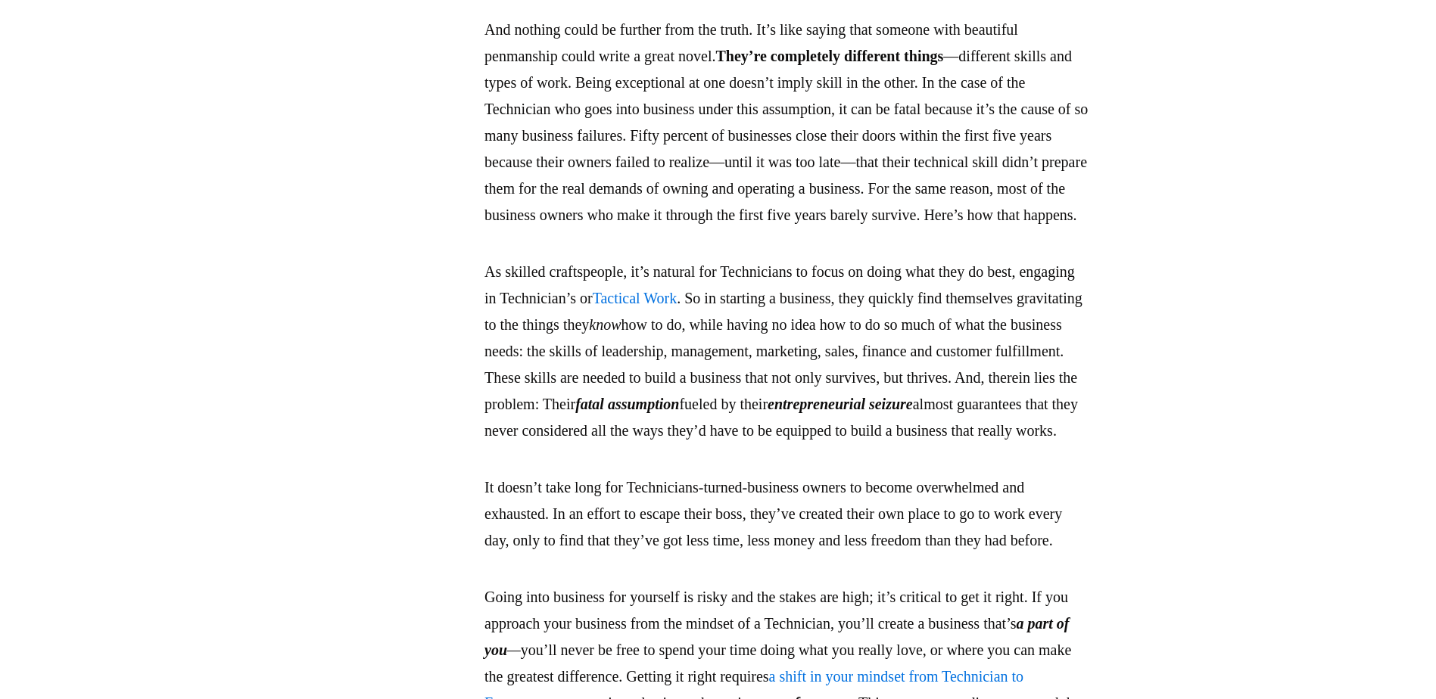
scroll to position [3597, 0]
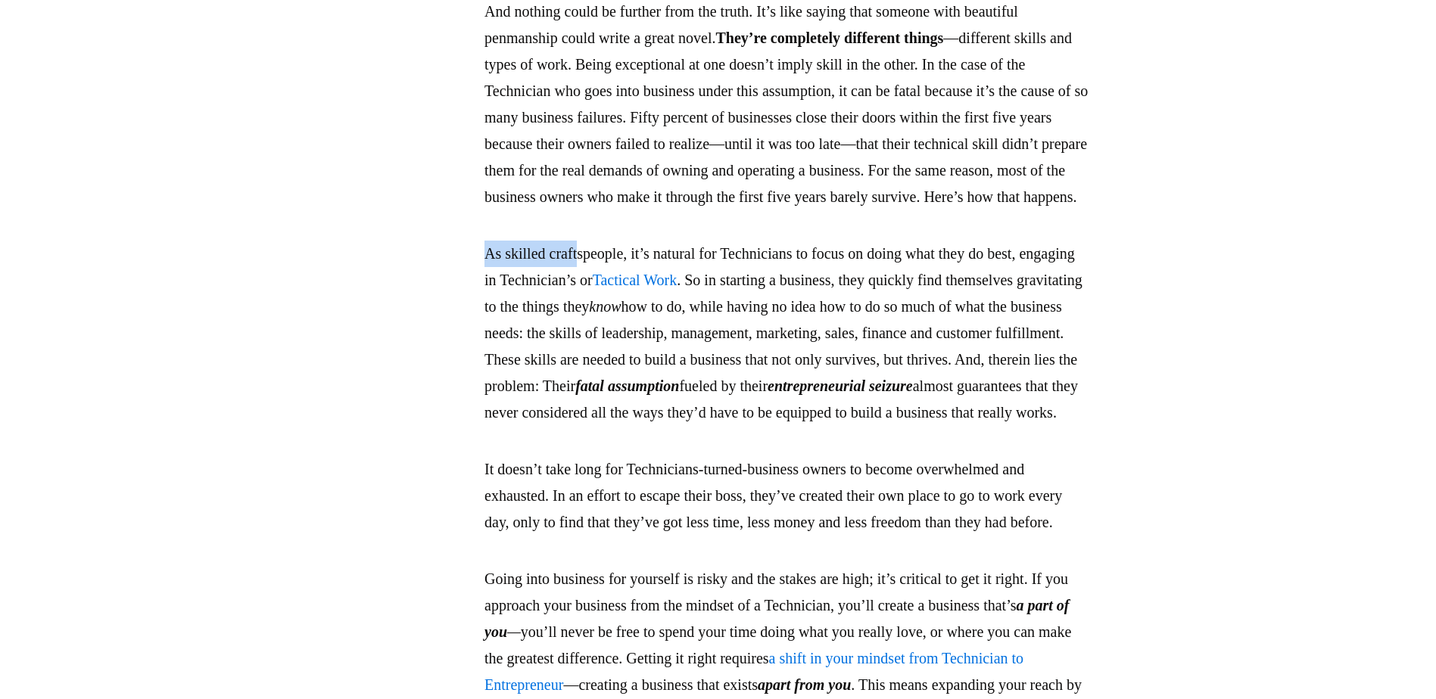
click at [674, 352] on p "As skilled craftspeople, it’s natural for Technicians to focus on doing what th…" at bounding box center [787, 333] width 606 height 185
click at [718, 349] on p "As skilled craftspeople, it’s natural for Technicians to focus on doing what th…" at bounding box center [787, 333] width 606 height 185
click at [843, 350] on p "As skilled craftspeople, it’s natural for Technicians to focus on doing what th…" at bounding box center [787, 333] width 606 height 185
click at [960, 350] on p "As skilled craftspeople, it’s natural for Technicians to focus on doing what th…" at bounding box center [787, 333] width 606 height 185
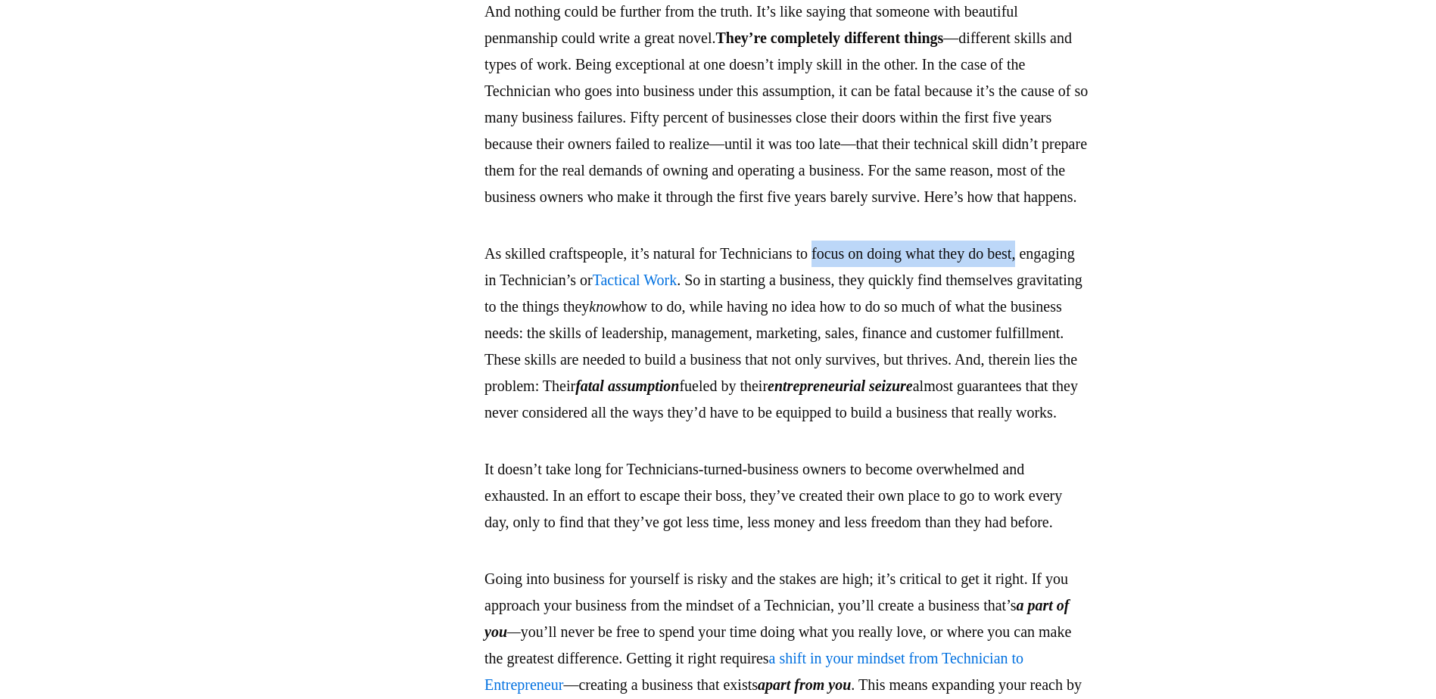
click at [894, 351] on p "As skilled craftspeople, it’s natural for Technicians to focus on doing what th…" at bounding box center [787, 333] width 606 height 185
click at [1063, 396] on p "As skilled craftspeople, it’s natural for Technicians to focus on doing what th…" at bounding box center [787, 333] width 606 height 185
click at [576, 403] on p "As skilled craftspeople, it’s natural for Technicians to focus on doing what th…" at bounding box center [787, 333] width 606 height 185
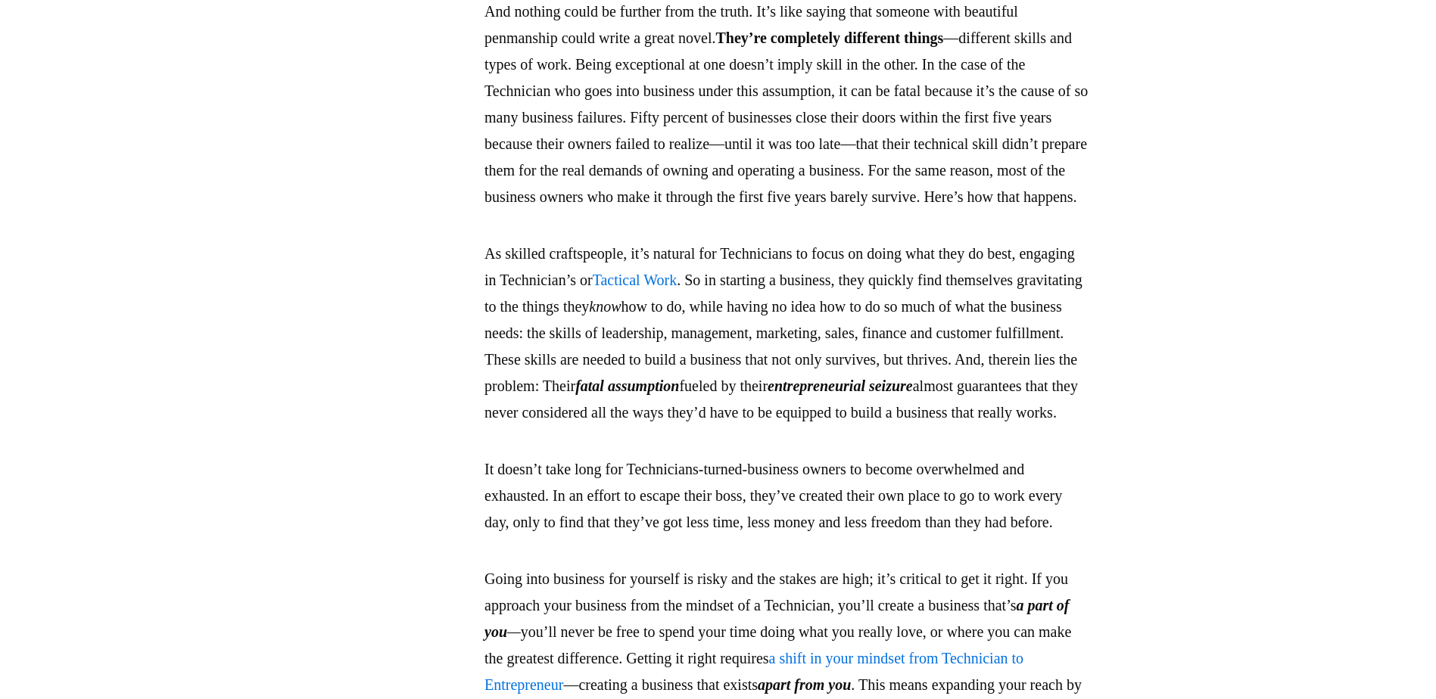
click at [546, 380] on p "As skilled craftspeople, it’s natural for Technicians to focus on doing what th…" at bounding box center [787, 333] width 606 height 185
click at [625, 410] on p "As skilled craftspeople, it’s natural for Technicians to focus on doing what th…" at bounding box center [787, 333] width 606 height 185
click at [696, 361] on p "As skilled craftspeople, it’s natural for Technicians to focus on doing what th…" at bounding box center [787, 333] width 606 height 185
click at [576, 403] on p "As skilled craftspeople, it’s natural for Technicians to focus on doing what th…" at bounding box center [787, 333] width 606 height 185
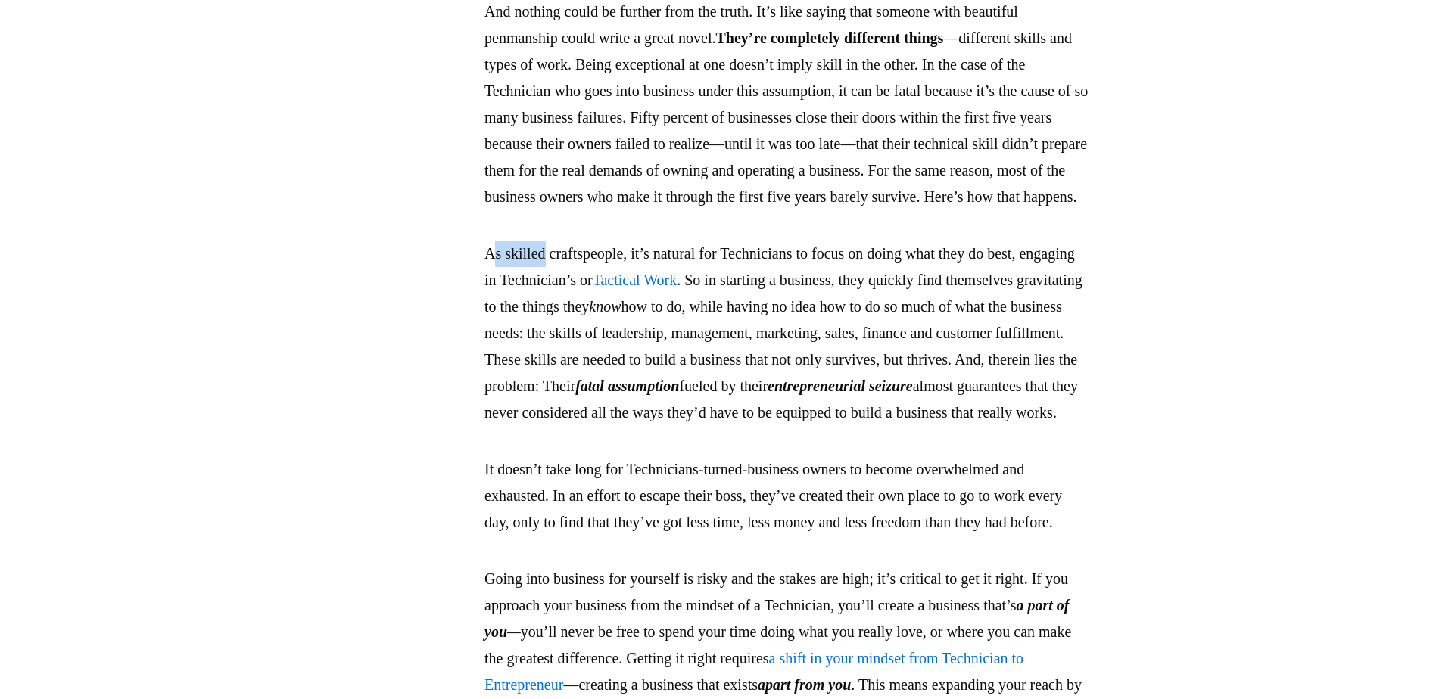
drag, startPoint x: 550, startPoint y: 353, endPoint x: 597, endPoint y: 352, distance: 47.7
click at [597, 352] on p "As skilled craftspeople, it’s natural for Technicians to focus on doing what th…" at bounding box center [787, 333] width 606 height 185
drag, startPoint x: 597, startPoint y: 352, endPoint x: 721, endPoint y: 350, distance: 123.4
click at [721, 350] on p "As skilled craftspeople, it’s natural for Technicians to focus on doing what th…" at bounding box center [787, 333] width 606 height 185
drag, startPoint x: 721, startPoint y: 350, endPoint x: 778, endPoint y: 349, distance: 57.5
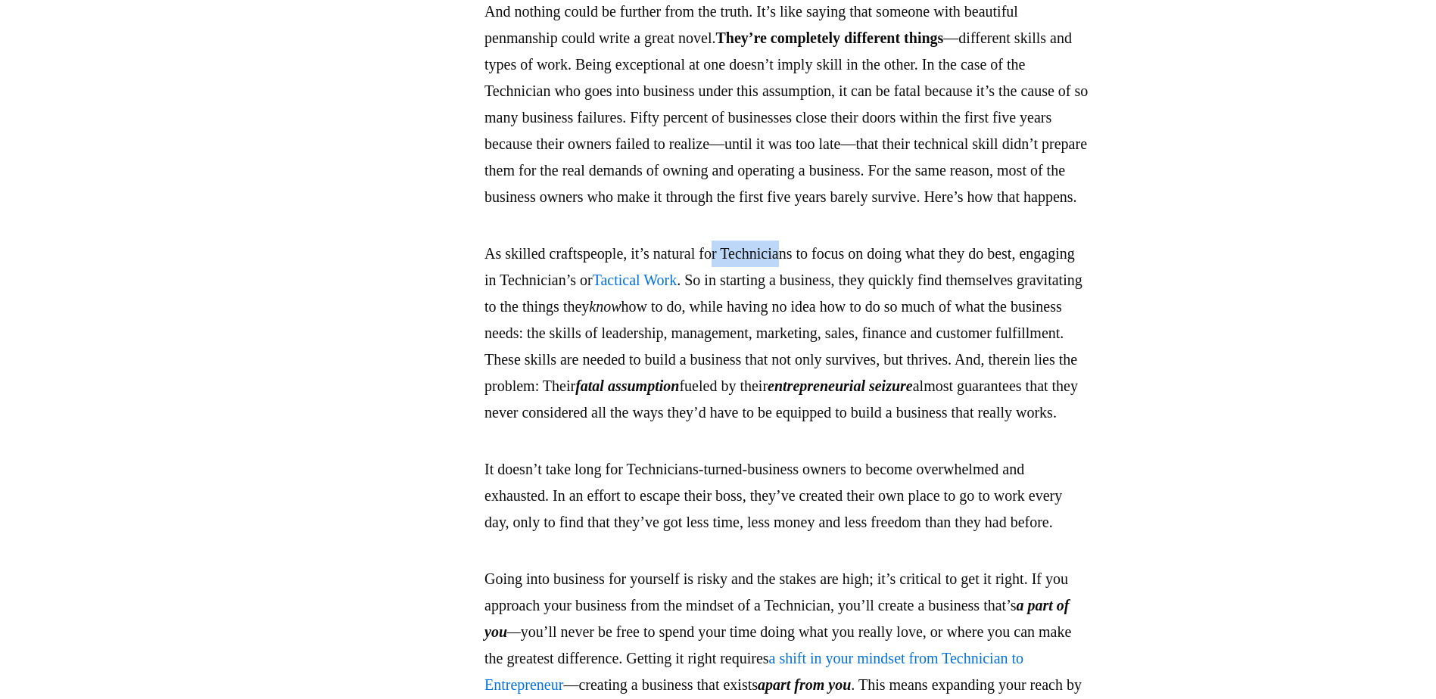
click at [778, 349] on p "As skilled craftspeople, it’s natural for Technicians to focus on doing what th…" at bounding box center [787, 333] width 606 height 185
drag, startPoint x: 778, startPoint y: 349, endPoint x: 921, endPoint y: 347, distance: 143.1
click at [921, 347] on p "As skilled craftspeople, it’s natural for Technicians to focus on doing what th…" at bounding box center [787, 333] width 606 height 185
drag, startPoint x: 544, startPoint y: 377, endPoint x: 608, endPoint y: 375, distance: 63.6
click at [608, 375] on p "As skilled craftspeople, it’s natural for Technicians to focus on doing what th…" at bounding box center [787, 333] width 606 height 185
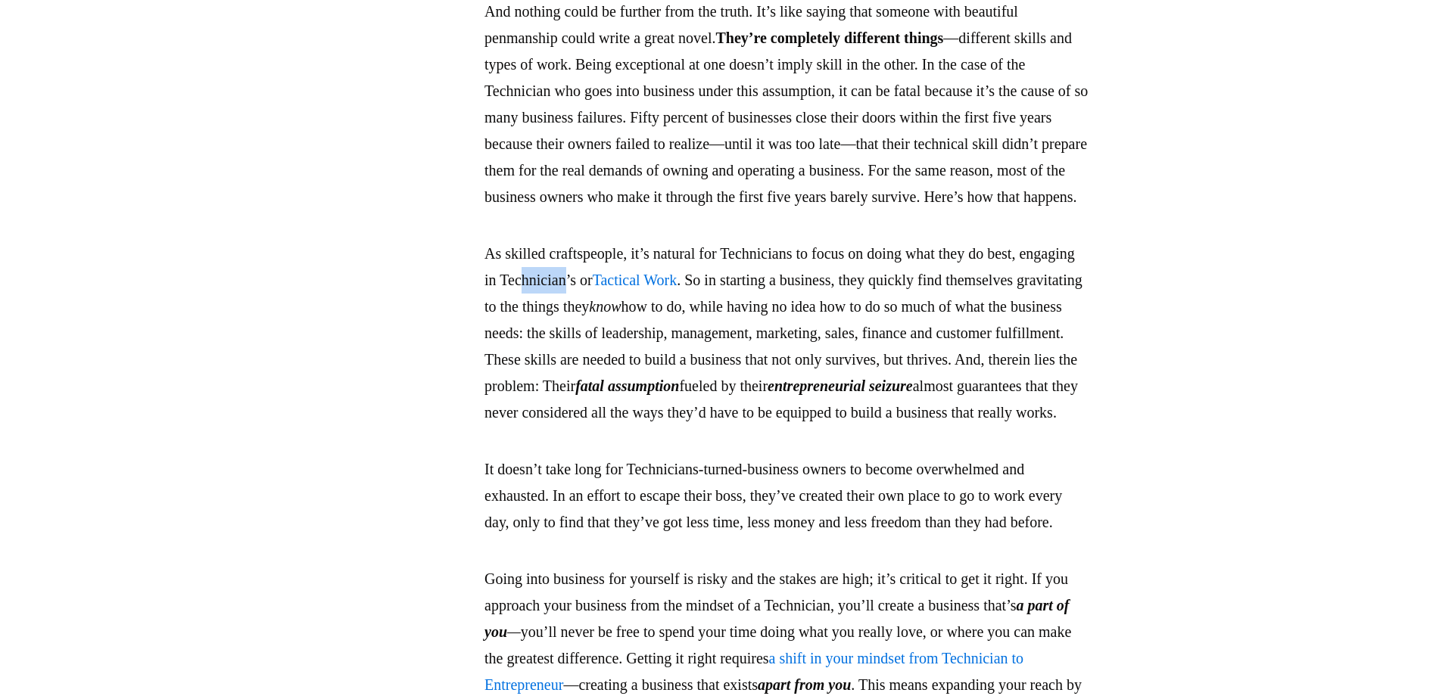
drag, startPoint x: 608, startPoint y: 375, endPoint x: 641, endPoint y: 384, distance: 34.3
click at [641, 384] on p "As skilled craftspeople, it’s natural for Technicians to focus on doing what th…" at bounding box center [787, 333] width 606 height 185
drag, startPoint x: 630, startPoint y: 406, endPoint x: 659, endPoint y: 405, distance: 29.5
click at [659, 405] on p "As skilled craftspeople, it’s natural for Technicians to focus on doing what th…" at bounding box center [787, 333] width 606 height 185
drag, startPoint x: 659, startPoint y: 405, endPoint x: 706, endPoint y: 404, distance: 46.9
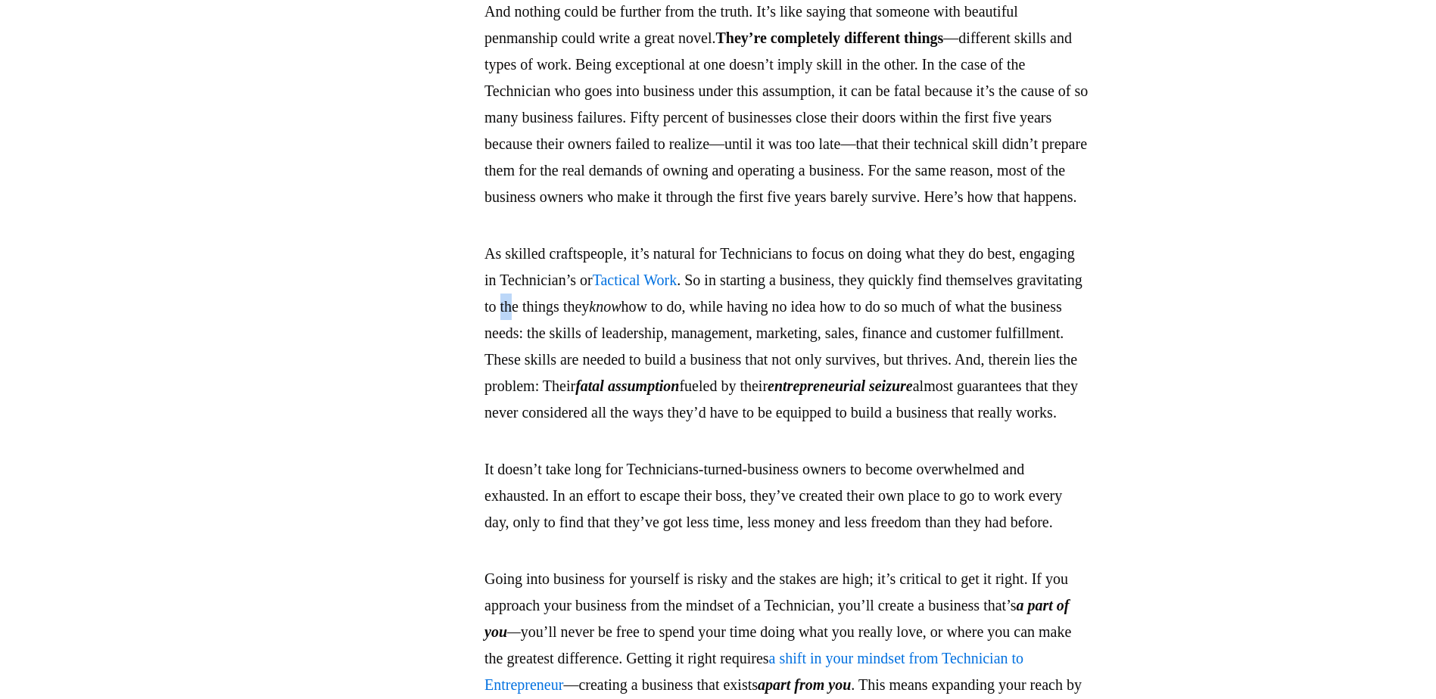
click at [706, 404] on p "As skilled craftspeople, it’s natural for Technicians to focus on doing what th…" at bounding box center [787, 333] width 606 height 185
drag, startPoint x: 706, startPoint y: 404, endPoint x: 796, endPoint y: 400, distance: 89.4
click at [796, 400] on p "As skilled craftspeople, it’s natural for Technicians to focus on doing what th…" at bounding box center [787, 333] width 606 height 185
drag, startPoint x: 796, startPoint y: 400, endPoint x: 983, endPoint y: 394, distance: 187.9
click at [983, 394] on p "As skilled craftspeople, it’s natural for Technicians to focus on doing what th…" at bounding box center [787, 333] width 606 height 185
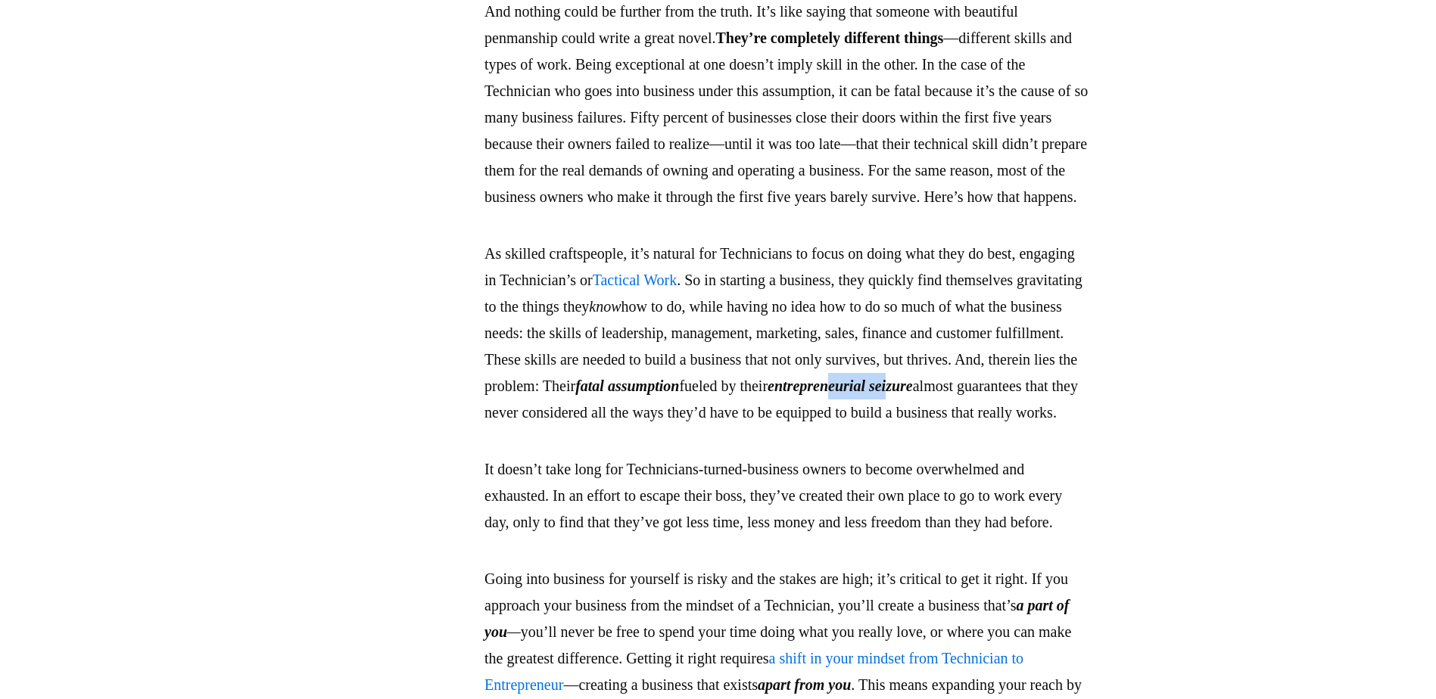
drag, startPoint x: 746, startPoint y: 506, endPoint x: 668, endPoint y: 516, distance: 78.5
click at [768, 394] on em "entrepreneurial seizure" at bounding box center [840, 386] width 145 height 17
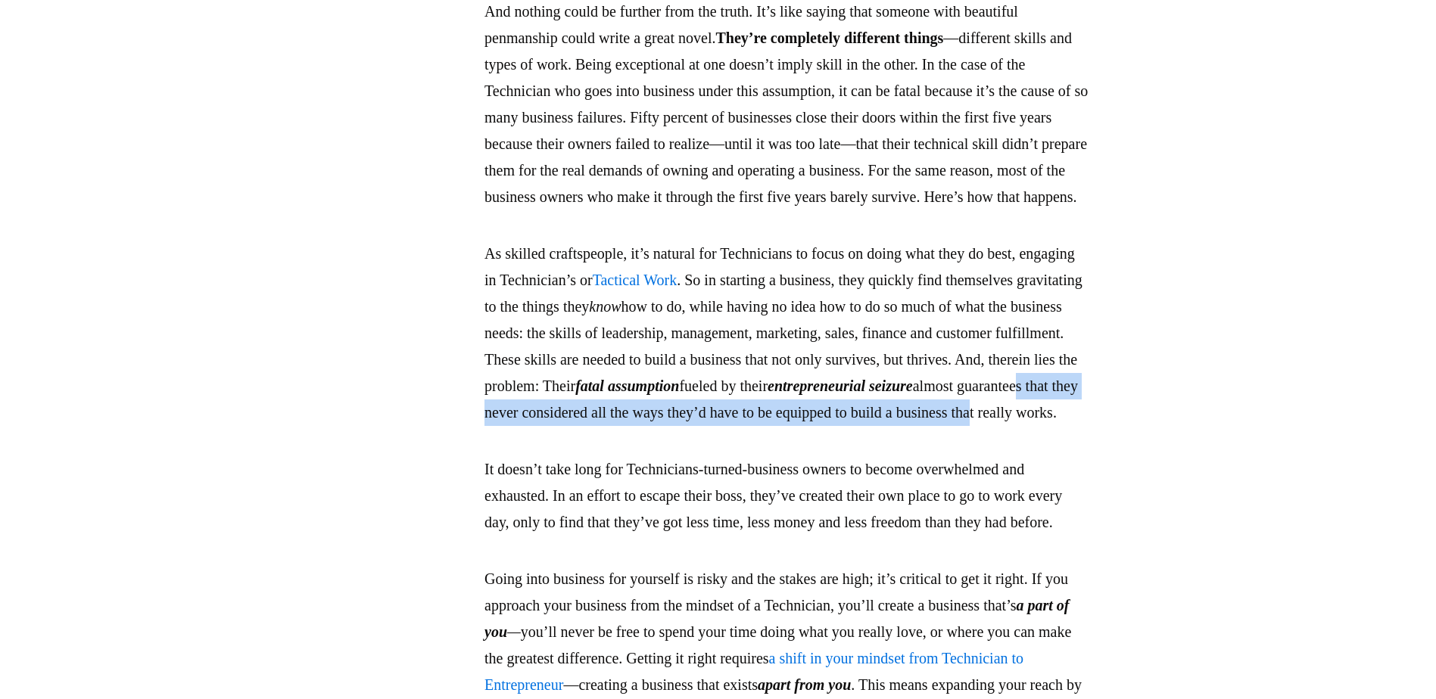
drag, startPoint x: 668, startPoint y: 516, endPoint x: 892, endPoint y: 528, distance: 224.4
click at [892, 426] on p "As skilled craftspeople, it’s natural for Technicians to focus on doing what th…" at bounding box center [787, 333] width 606 height 185
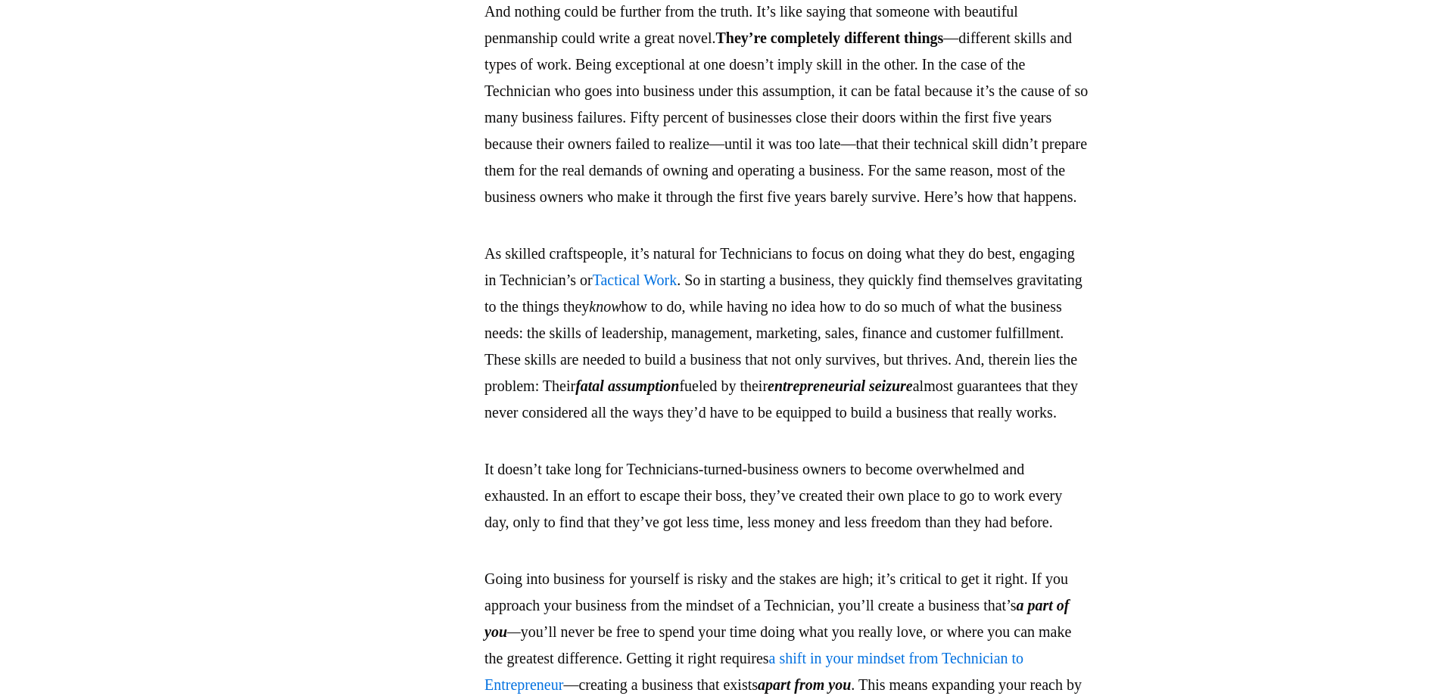
drag, startPoint x: 892, startPoint y: 528, endPoint x: 1104, endPoint y: 609, distance: 227.2
click at [1090, 536] on p "It doesn’t take long for Technicians-turned-business owners to become overwhelm…" at bounding box center [787, 495] width 606 height 79
drag, startPoint x: 1083, startPoint y: 491, endPoint x: 1024, endPoint y: 491, distance: 59.1
click at [679, 394] on em "fatal assumption" at bounding box center [627, 386] width 104 height 17
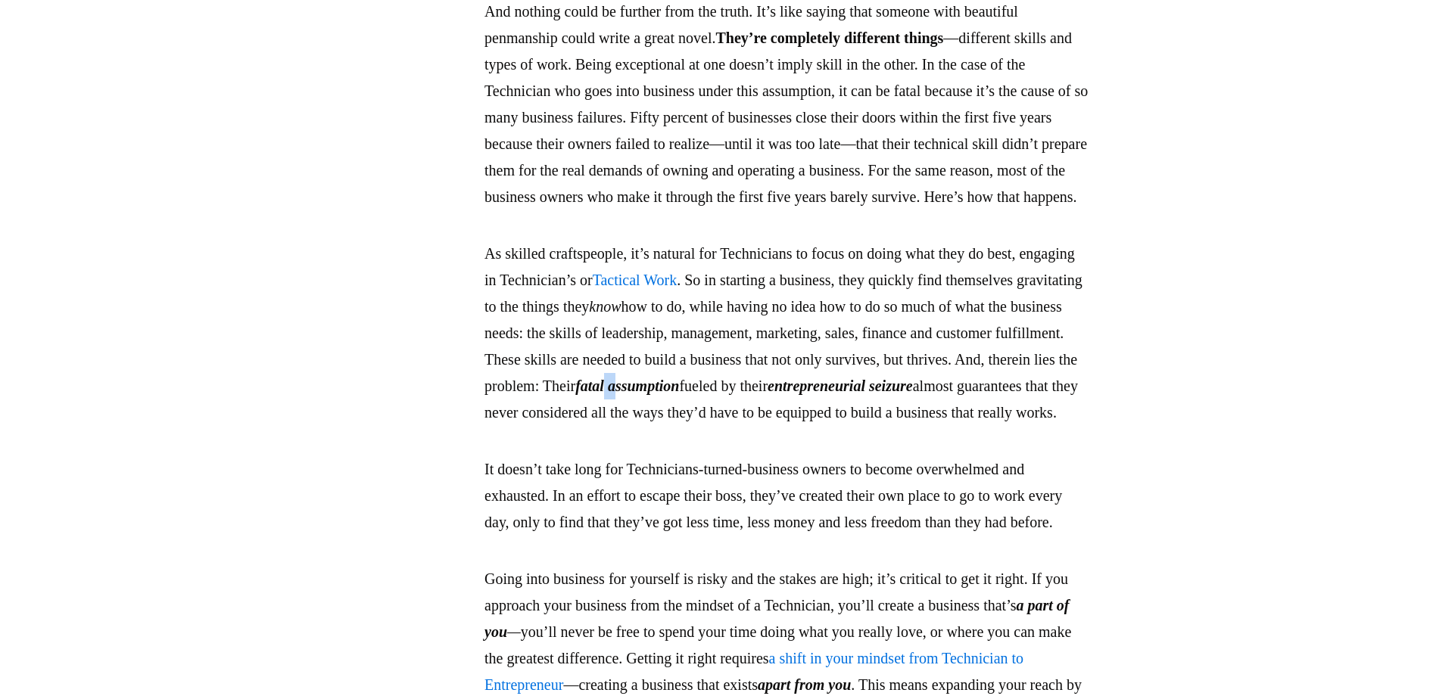
drag, startPoint x: 1005, startPoint y: 485, endPoint x: 989, endPoint y: 486, distance: 16.7
click at [679, 394] on em "fatal assumption" at bounding box center [627, 386] width 104 height 17
drag, startPoint x: 748, startPoint y: 509, endPoint x: 718, endPoint y: 509, distance: 30.3
click at [768, 394] on em "entrepreneurial seizure" at bounding box center [840, 386] width 145 height 17
drag, startPoint x: 718, startPoint y: 509, endPoint x: 795, endPoint y: 518, distance: 77.7
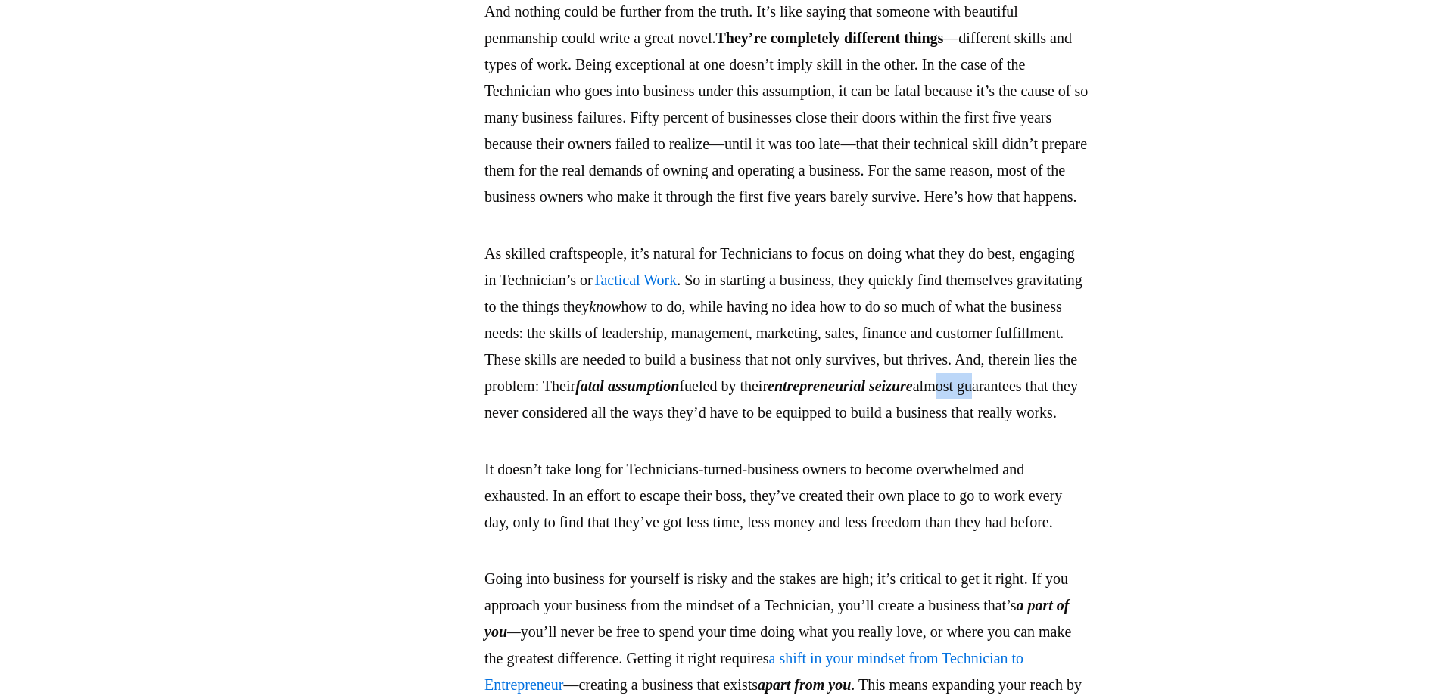
click at [795, 426] on p "As skilled craftspeople, it’s natural for Technicians to focus on doing what th…" at bounding box center [787, 333] width 606 height 185
drag, startPoint x: 795, startPoint y: 518, endPoint x: 841, endPoint y: 520, distance: 46.2
click at [841, 426] on p "As skilled craftspeople, it’s natural for Technicians to focus on doing what th…" at bounding box center [787, 333] width 606 height 185
drag, startPoint x: 841, startPoint y: 520, endPoint x: 958, endPoint y: 516, distance: 116.7
click at [958, 426] on p "As skilled craftspeople, it’s natural for Technicians to focus on doing what th…" at bounding box center [787, 333] width 606 height 185
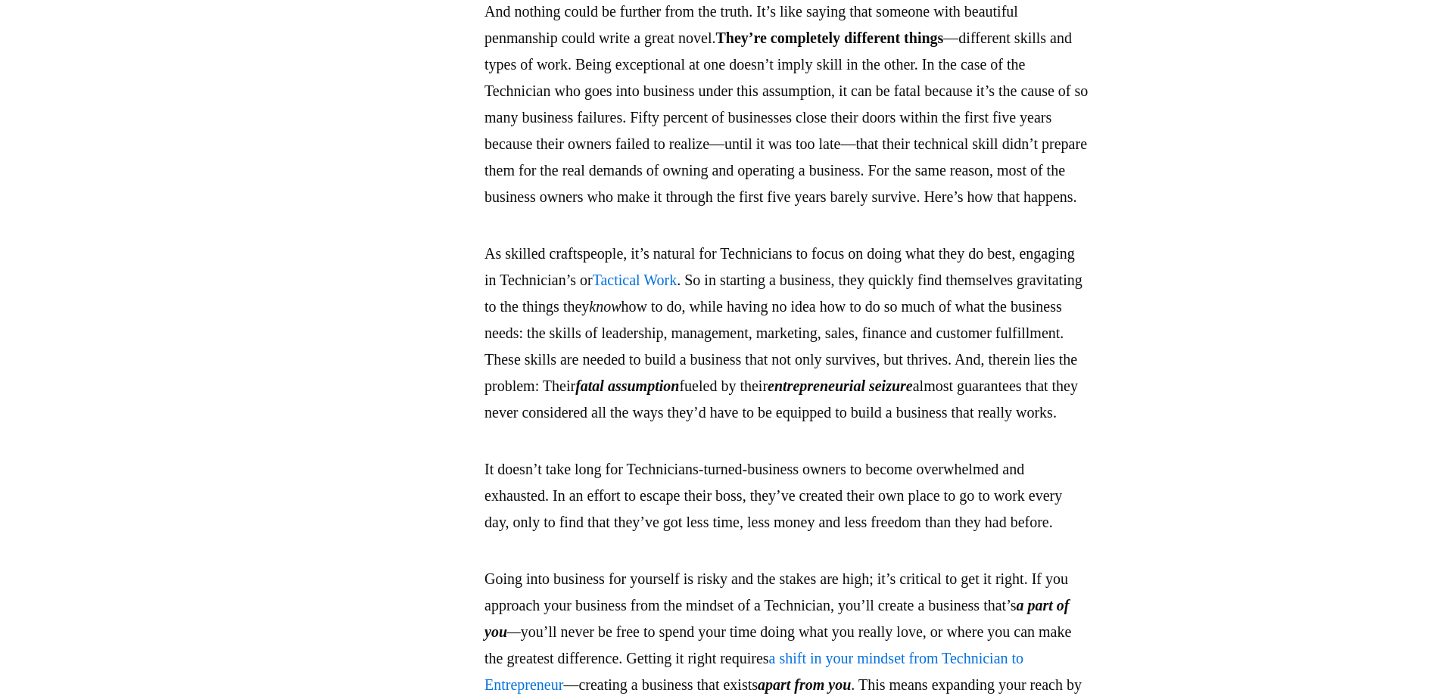
drag, startPoint x: 958, startPoint y: 516, endPoint x: 1041, endPoint y: 556, distance: 92.8
drag, startPoint x: 572, startPoint y: 544, endPoint x: 594, endPoint y: 543, distance: 22.7
click at [594, 426] on p "As skilled craftspeople, it’s natural for Technicians to focus on doing what th…" at bounding box center [787, 333] width 606 height 185
drag, startPoint x: 594, startPoint y: 543, endPoint x: 643, endPoint y: 561, distance: 51.7
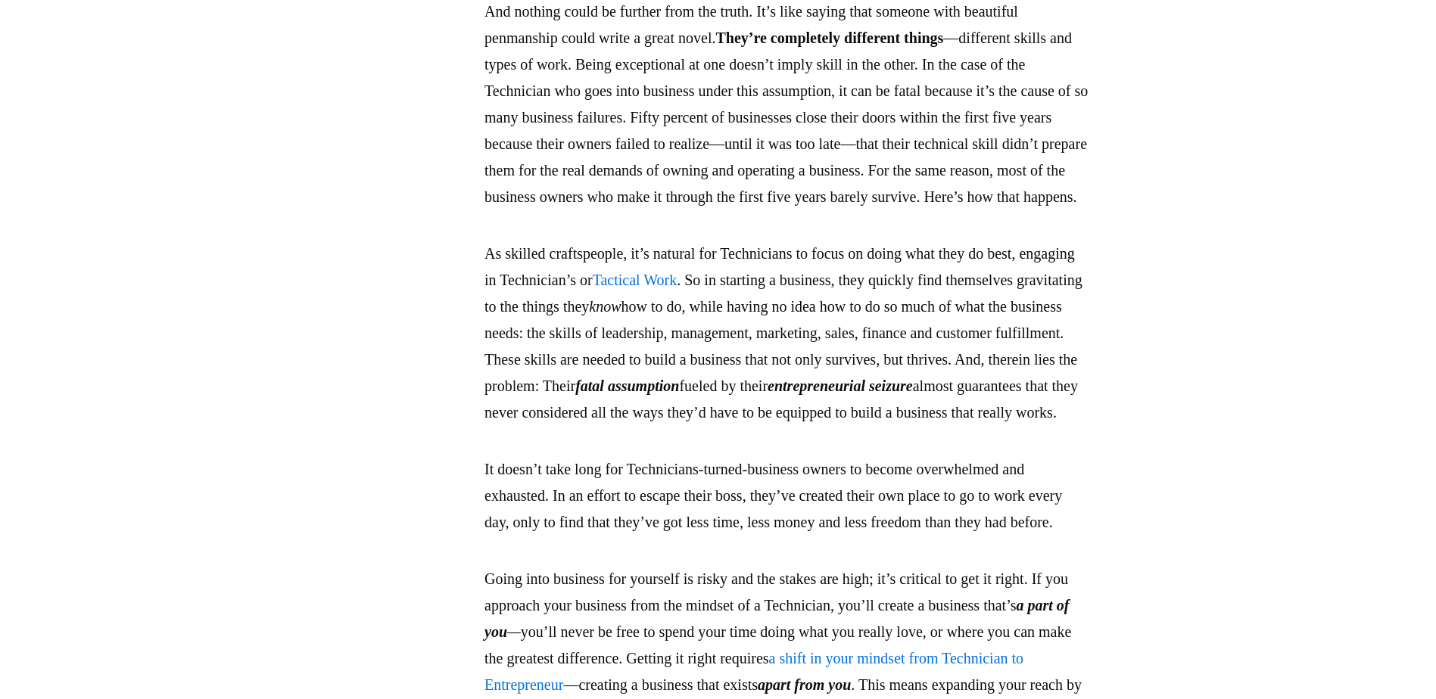
drag, startPoint x: 715, startPoint y: 533, endPoint x: 651, endPoint y: 536, distance: 64.4
click at [651, 426] on p "As skilled craftspeople, it’s natural for Technicians to focus on doing what th…" at bounding box center [787, 333] width 606 height 185
drag, startPoint x: 651, startPoint y: 536, endPoint x: 624, endPoint y: 555, distance: 33.2
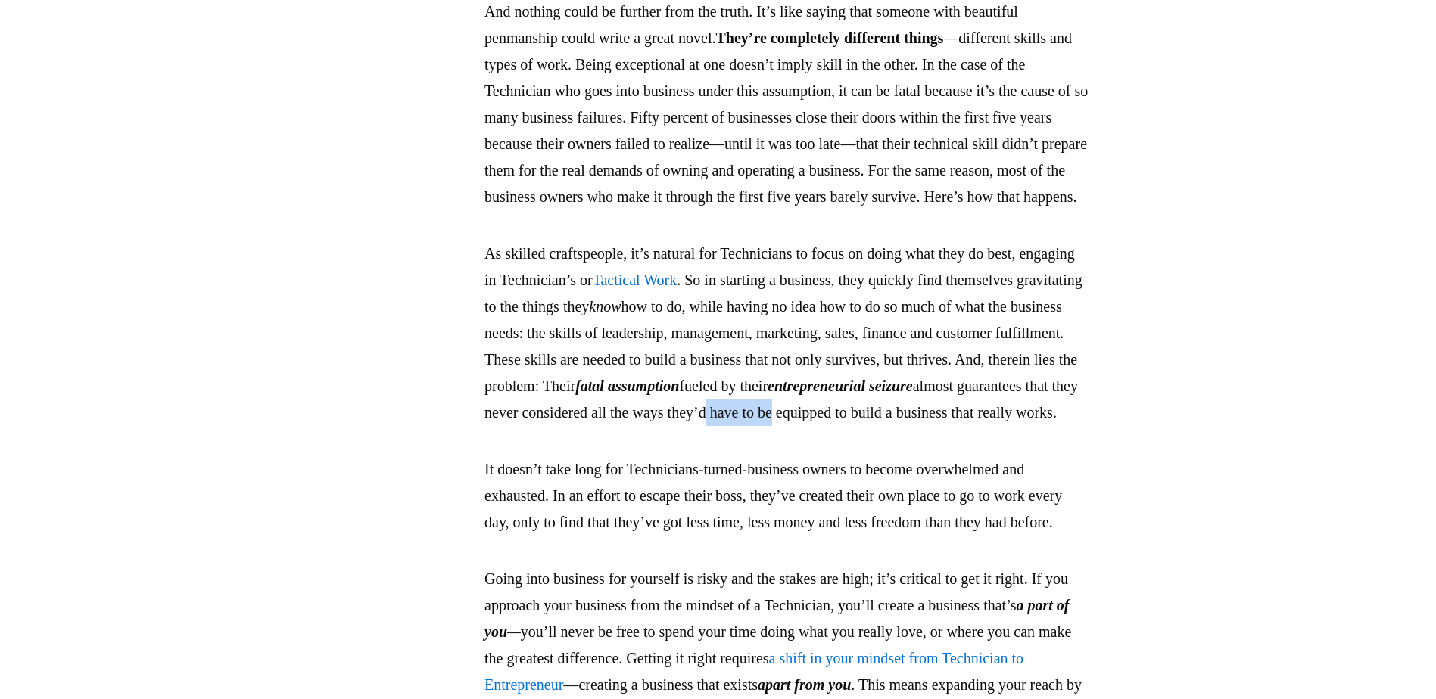
drag, startPoint x: 607, startPoint y: 544, endPoint x: 676, endPoint y: 548, distance: 69.0
click at [676, 426] on p "As skilled craftspeople, it’s natural for Technicians to focus on doing what th…" at bounding box center [787, 333] width 606 height 185
drag, startPoint x: 676, startPoint y: 548, endPoint x: 724, endPoint y: 571, distance: 53.5
drag, startPoint x: 759, startPoint y: 542, endPoint x: 727, endPoint y: 544, distance: 31.8
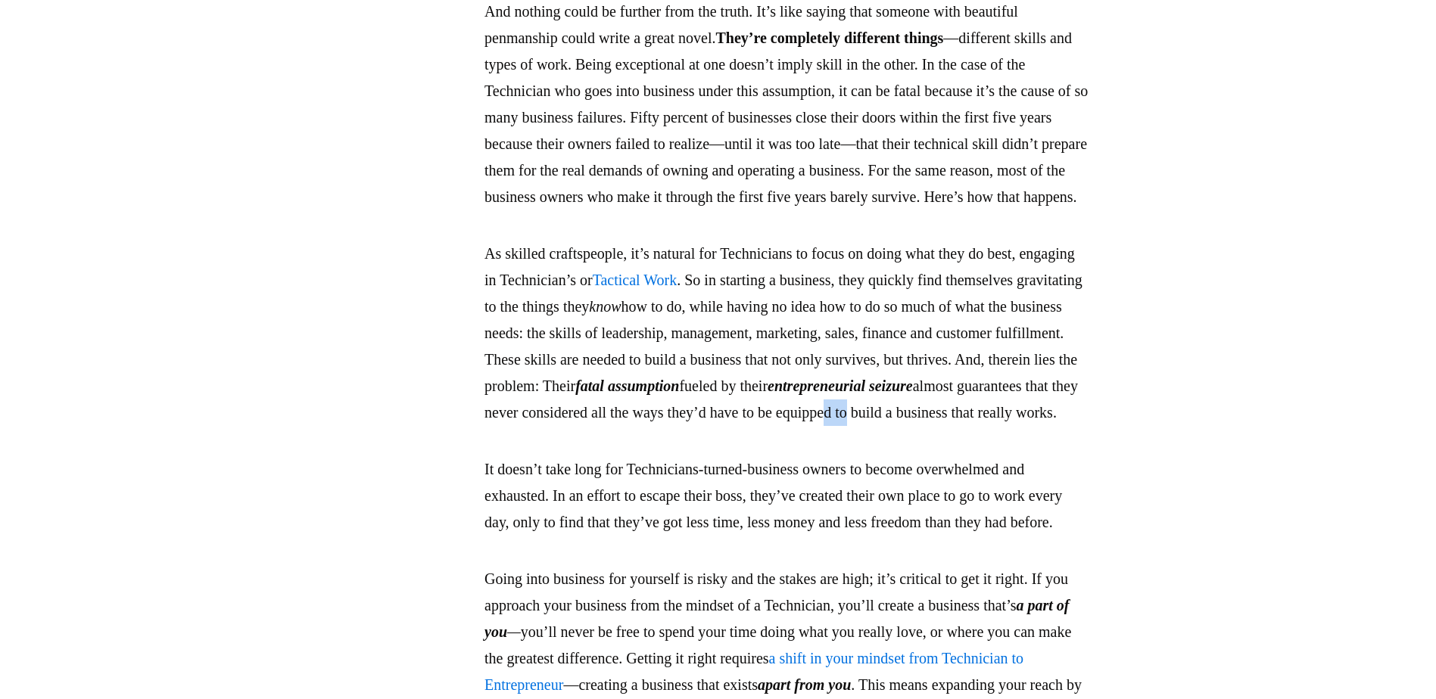
click at [727, 426] on p "As skilled craftspeople, it’s natural for Technicians to focus on doing what th…" at bounding box center [787, 333] width 606 height 185
drag, startPoint x: 727, startPoint y: 544, endPoint x: 739, endPoint y: 566, distance: 25.7
drag, startPoint x: 742, startPoint y: 547, endPoint x: 713, endPoint y: 547, distance: 28.8
click at [713, 426] on p "As skilled craftspeople, it’s natural for Technicians to focus on doing what th…" at bounding box center [787, 333] width 606 height 185
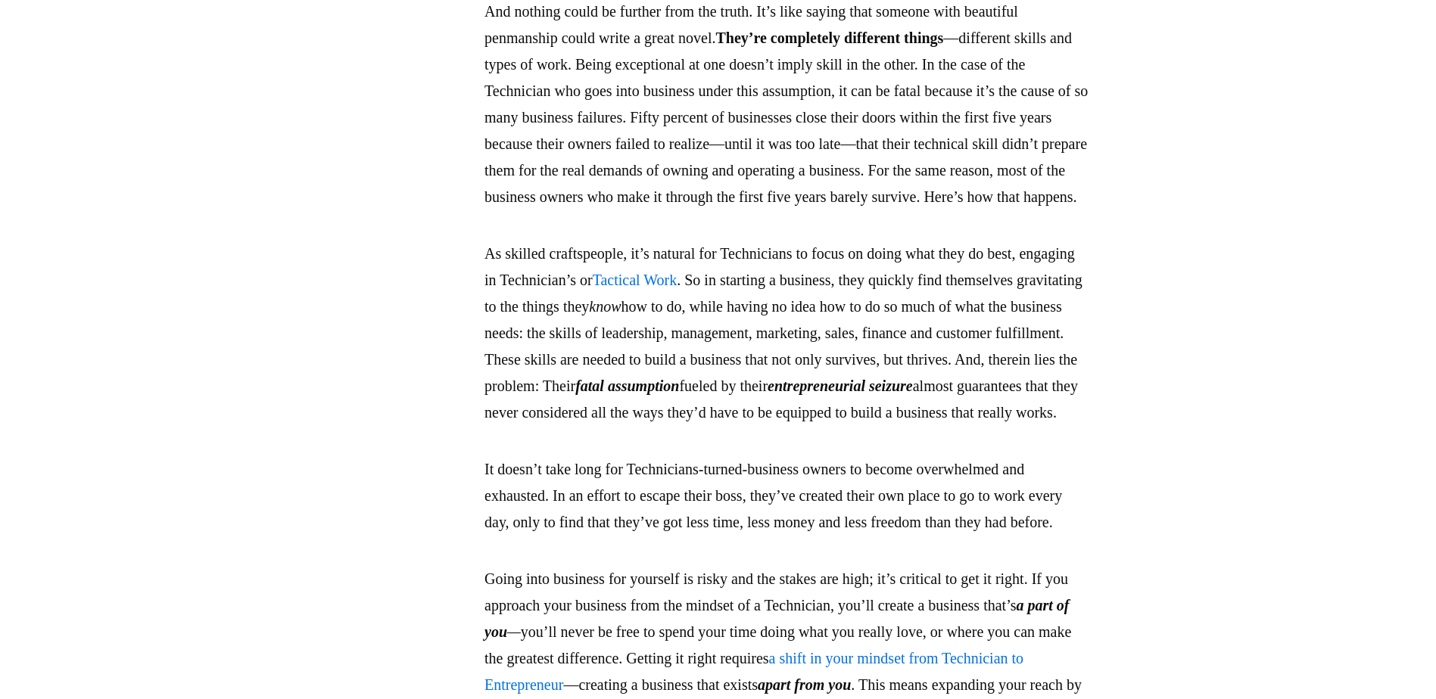
drag, startPoint x: 713, startPoint y: 547, endPoint x: 759, endPoint y: 563, distance: 49.1
drag, startPoint x: 891, startPoint y: 537, endPoint x: 796, endPoint y: 541, distance: 94.7
click at [796, 426] on p "As skilled craftspeople, it’s natural for Technicians to focus on doing what th…" at bounding box center [787, 333] width 606 height 185
drag, startPoint x: 796, startPoint y: 541, endPoint x: 1195, endPoint y: 540, distance: 398.9
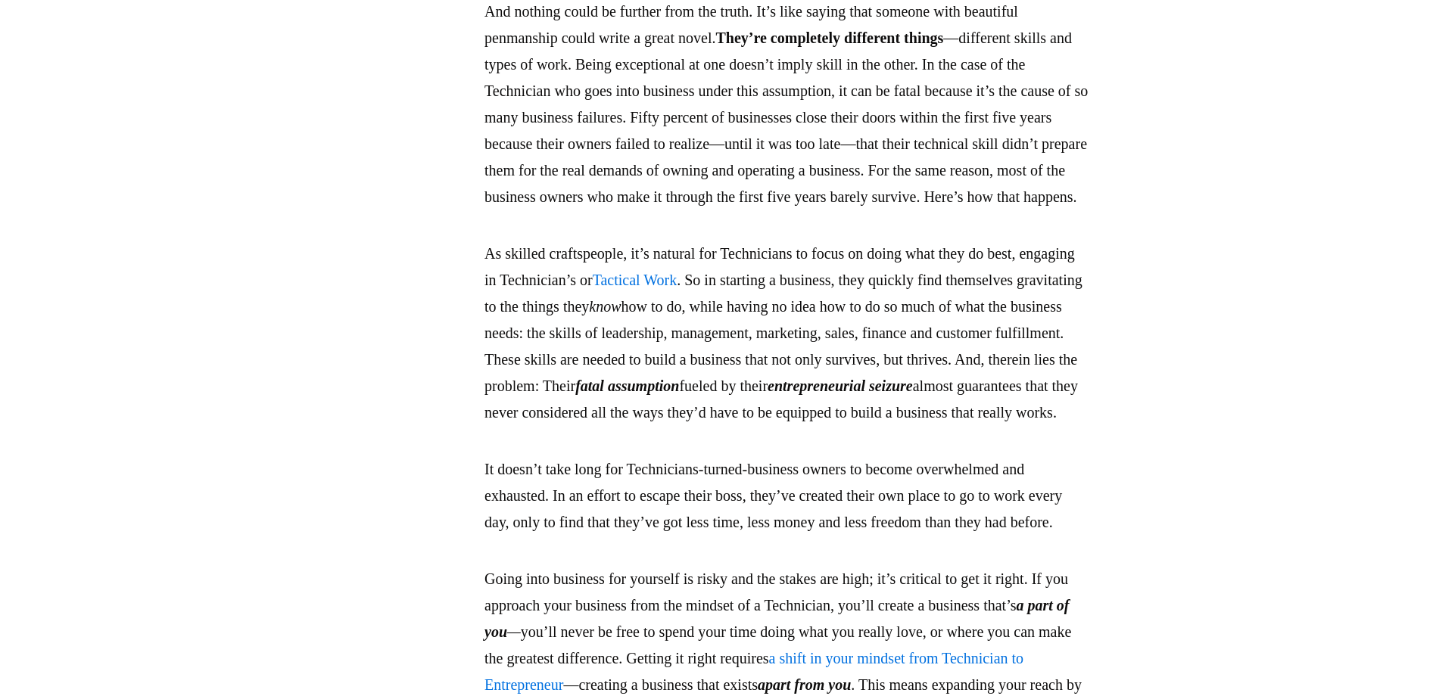
drag, startPoint x: 556, startPoint y: 351, endPoint x: 961, endPoint y: 352, distance: 405.0
click at [961, 352] on p "As skilled craftspeople, it’s natural for Technicians to focus on doing what th…" at bounding box center [787, 333] width 606 height 185
drag, startPoint x: 961, startPoint y: 352, endPoint x: 1104, endPoint y: 430, distance: 163.6
click at [1090, 426] on p "As skilled craftspeople, it’s natural for Technicians to focus on doing what th…" at bounding box center [787, 333] width 606 height 185
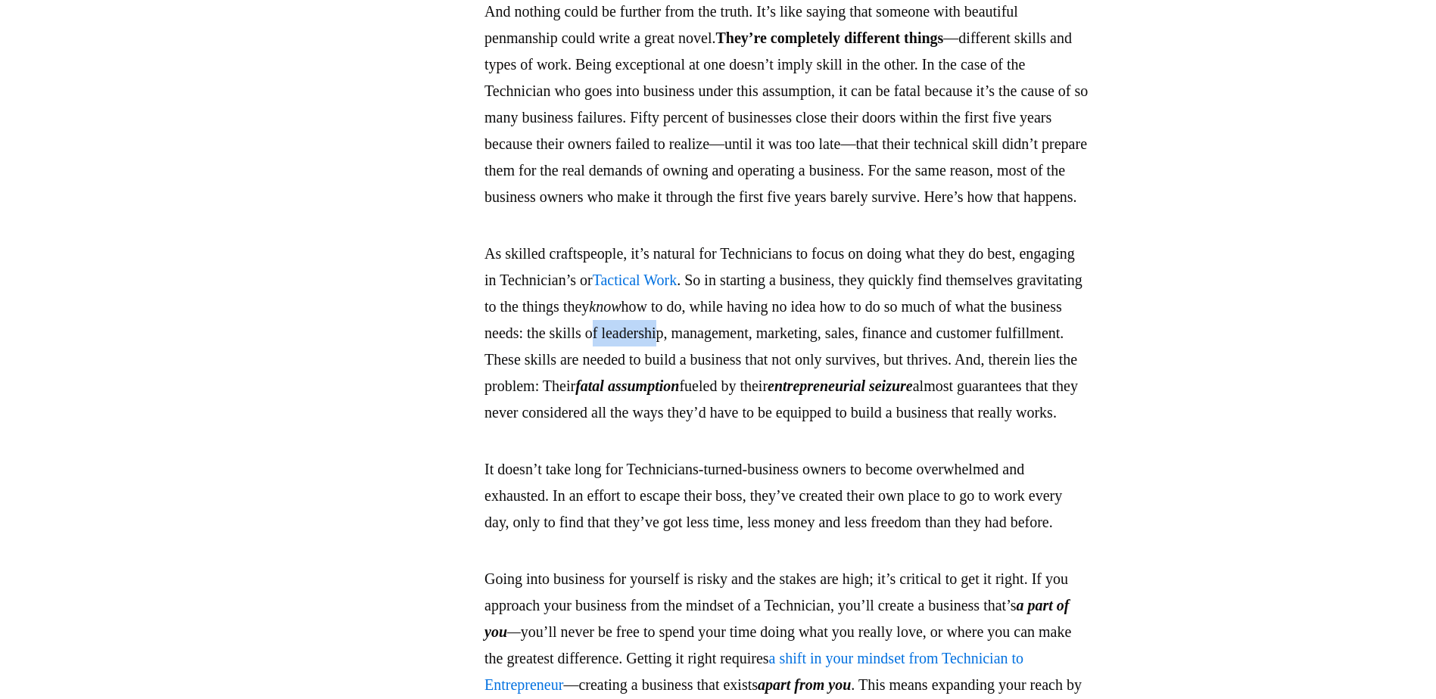
drag, startPoint x: 904, startPoint y: 433, endPoint x: 855, endPoint y: 435, distance: 49.2
click at [855, 426] on p "As skilled craftspeople, it’s natural for Technicians to focus on doing what th…" at bounding box center [787, 333] width 606 height 185
drag, startPoint x: 855, startPoint y: 435, endPoint x: 923, endPoint y: 435, distance: 68.1
click at [923, 426] on p "As skilled craftspeople, it’s natural for Technicians to focus on doing what th…" at bounding box center [787, 333] width 606 height 185
drag, startPoint x: 923, startPoint y: 435, endPoint x: 902, endPoint y: 435, distance: 20.5
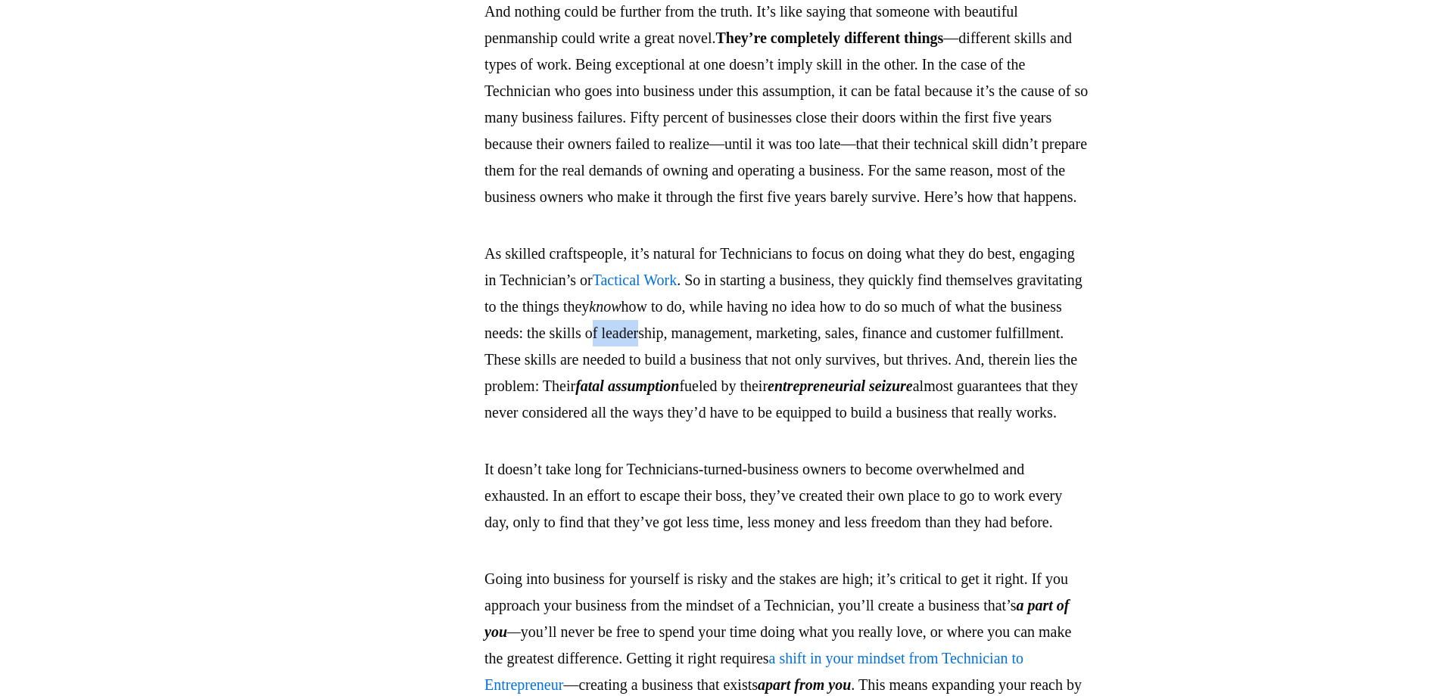
click at [902, 426] on p "As skilled craftspeople, it’s natural for Technicians to focus on doing what th…" at bounding box center [787, 333] width 606 height 185
drag, startPoint x: 902, startPoint y: 435, endPoint x: 977, endPoint y: 435, distance: 74.9
click at [977, 426] on p "As skilled craftspeople, it’s natural for Technicians to focus on doing what th…" at bounding box center [787, 333] width 606 height 185
drag, startPoint x: 977, startPoint y: 435, endPoint x: 1025, endPoint y: 431, distance: 47.8
click at [1025, 426] on p "As skilled craftspeople, it’s natural for Technicians to focus on doing what th…" at bounding box center [787, 333] width 606 height 185
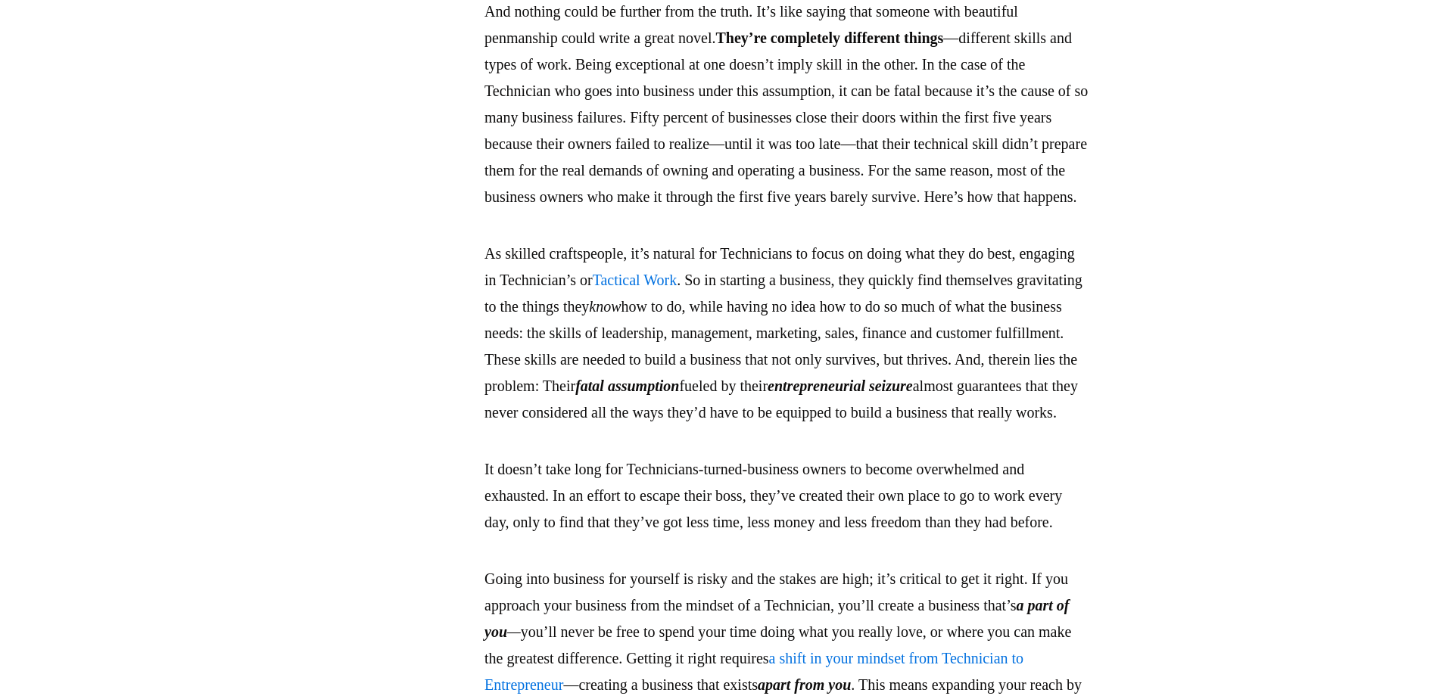
click at [958, 426] on p "As skilled craftspeople, it’s natural for Technicians to focus on doing what th…" at bounding box center [787, 333] width 606 height 185
drag, startPoint x: 902, startPoint y: 433, endPoint x: 874, endPoint y: 434, distance: 27.3
click at [874, 426] on p "As skilled craftspeople, it’s natural for Technicians to focus on doing what th…" at bounding box center [787, 333] width 606 height 185
click at [970, 426] on p "As skilled craftspeople, it’s natural for Technicians to focus on doing what th…" at bounding box center [787, 333] width 606 height 185
click at [1003, 426] on p "As skilled craftspeople, it’s natural for Technicians to focus on doing what th…" at bounding box center [787, 333] width 606 height 185
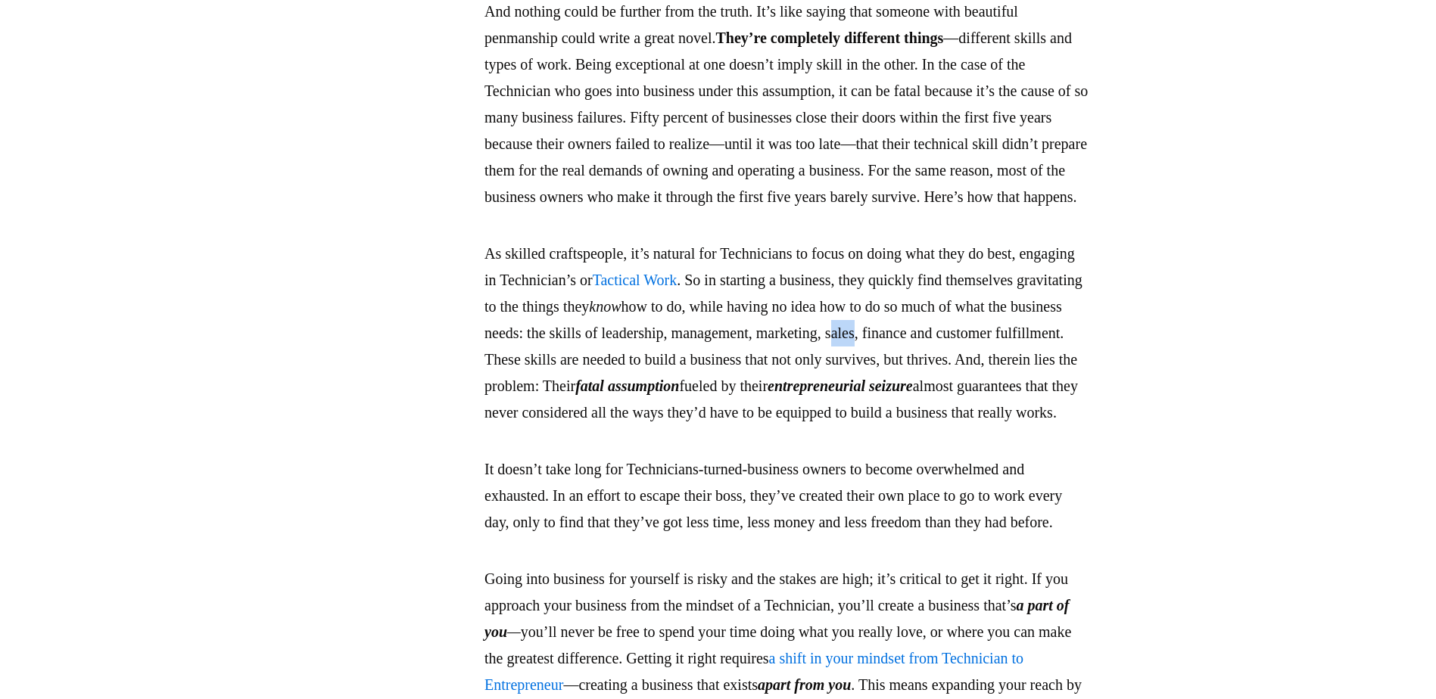
click at [541, 426] on p "As skilled craftspeople, it’s natural for Technicians to focus on doing what th…" at bounding box center [787, 333] width 606 height 185
click at [597, 426] on p "As skilled craftspeople, it’s natural for Technicians to focus on doing what th…" at bounding box center [787, 333] width 606 height 185
click at [651, 426] on p "As skilled craftspeople, it’s natural for Technicians to focus on doing what th…" at bounding box center [787, 333] width 606 height 185
click at [727, 426] on p "As skilled craftspeople, it’s natural for Technicians to focus on doing what th…" at bounding box center [787, 333] width 606 height 185
click at [896, 426] on p "As skilled craftspeople, it’s natural for Technicians to focus on doing what th…" at bounding box center [787, 333] width 606 height 185
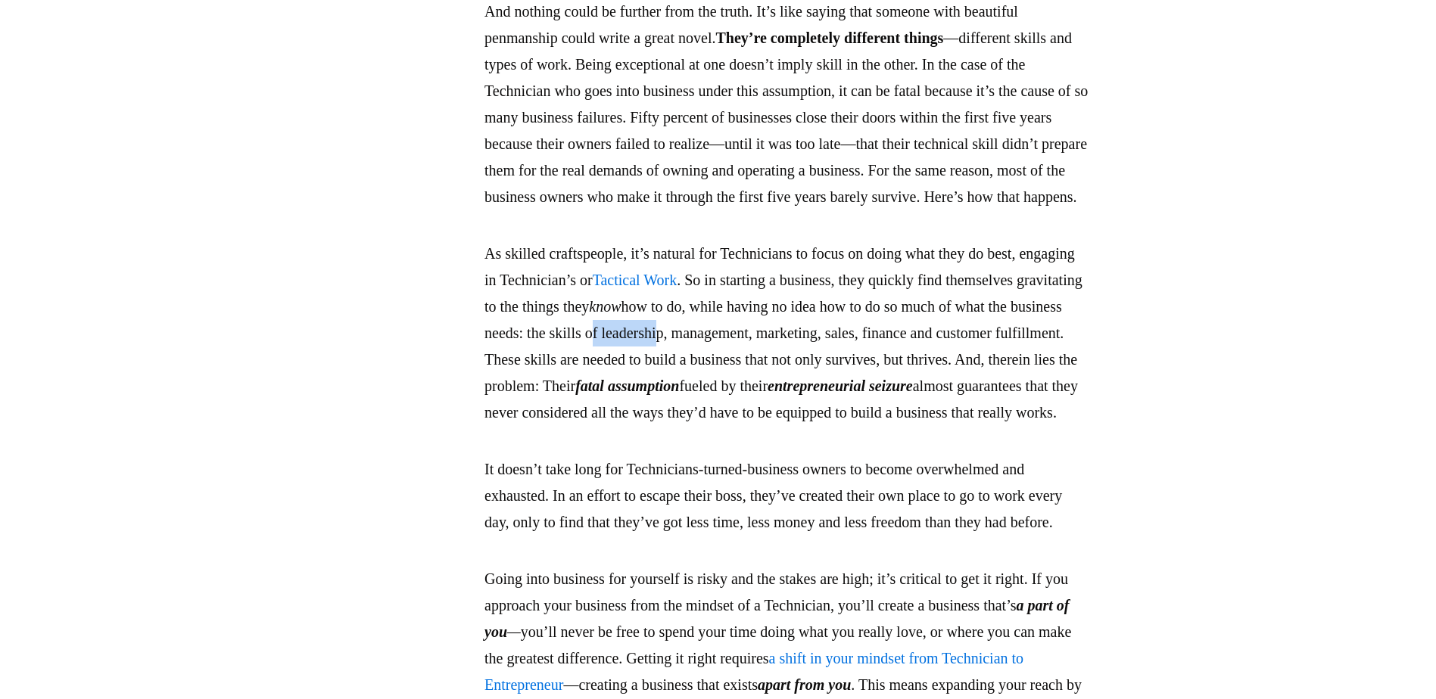
click at [852, 426] on p "As skilled craftspeople, it’s natural for Technicians to focus on doing what th…" at bounding box center [787, 333] width 606 height 185
click at [983, 426] on p "As skilled craftspeople, it’s natural for Technicians to focus on doing what th…" at bounding box center [787, 333] width 606 height 185
click at [1048, 426] on p "As skilled craftspeople, it’s natural for Technicians to focus on doing what th…" at bounding box center [787, 333] width 606 height 185
click at [605, 426] on p "As skilled craftspeople, it’s natural for Technicians to focus on doing what th…" at bounding box center [787, 333] width 606 height 185
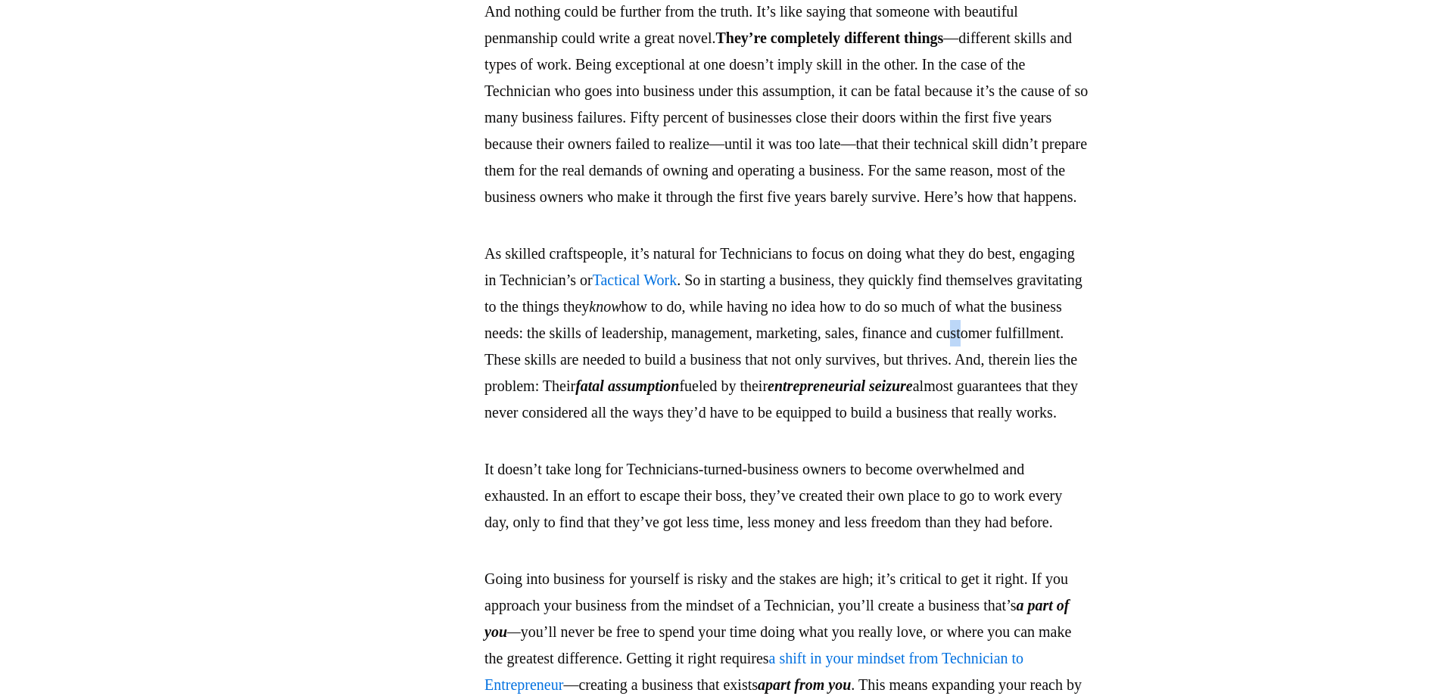
click at [671, 426] on p "As skilled craftspeople, it’s natural for Technicians to focus on doing what th…" at bounding box center [787, 333] width 606 height 185
click at [842, 426] on p "As skilled craftspeople, it’s natural for Technicians to focus on doing what th…" at bounding box center [787, 333] width 606 height 185
click at [907, 426] on p "As skilled craftspeople, it’s natural for Technicians to focus on doing what th…" at bounding box center [787, 333] width 606 height 185
click at [1064, 210] on p "And nothing could be further from the truth. It’s like saying that someone with…" at bounding box center [787, 104] width 606 height 212
click at [1015, 536] on p "It doesn’t take long for Technicians-turned-business owners to become overwhelm…" at bounding box center [787, 495] width 606 height 79
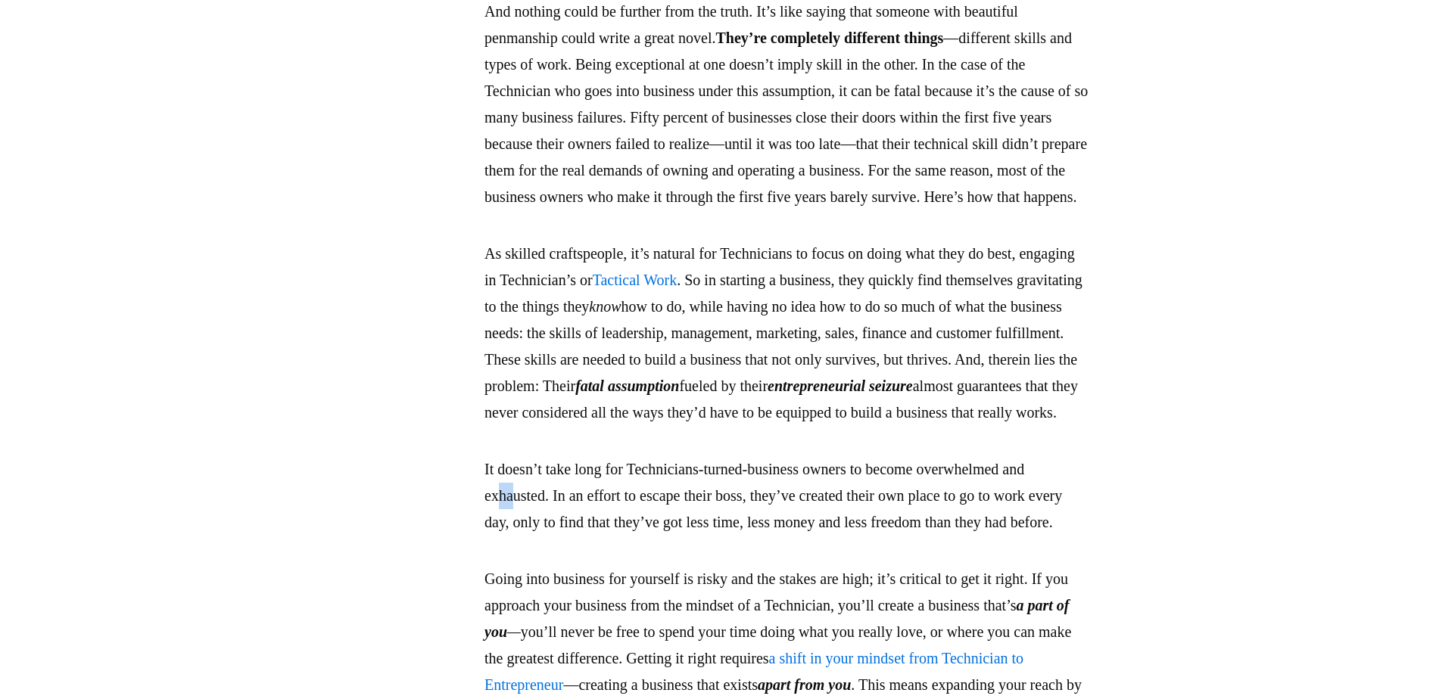
click at [548, 536] on p "It doesn’t take long for Technicians-turned-business owners to become overwhelm…" at bounding box center [787, 495] width 606 height 79
click at [714, 536] on p "It doesn’t take long for Technicians-turned-business owners to become overwhelm…" at bounding box center [787, 495] width 606 height 79
click at [832, 536] on p "It doesn’t take long for Technicians-turned-business owners to become overwhelm…" at bounding box center [787, 495] width 606 height 79
click at [793, 536] on p "It doesn’t take long for Technicians-turned-business owners to become overwhelm…" at bounding box center [787, 495] width 606 height 79
click at [833, 536] on p "It doesn’t take long for Technicians-turned-business owners to become overwhelm…" at bounding box center [787, 495] width 606 height 79
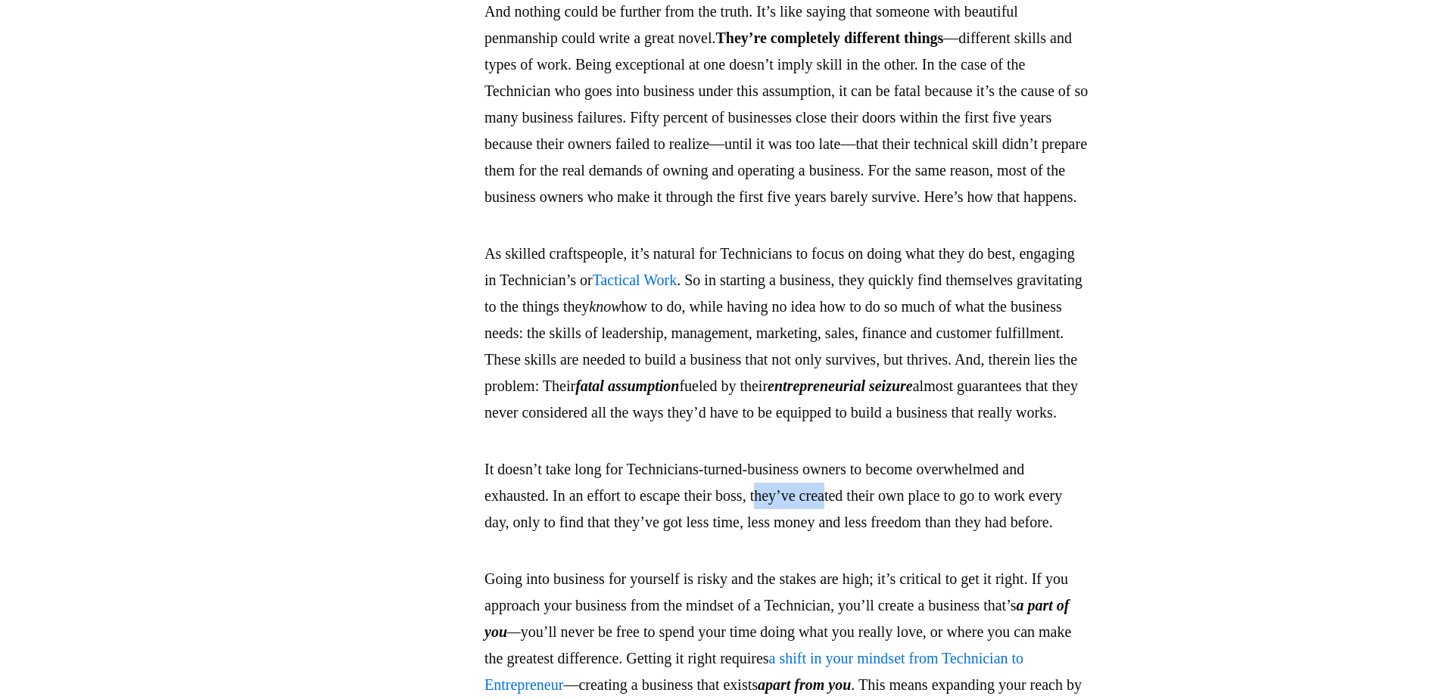
click at [831, 536] on p "It doesn’t take long for Technicians-turned-business owners to become overwhelm…" at bounding box center [787, 495] width 606 height 79
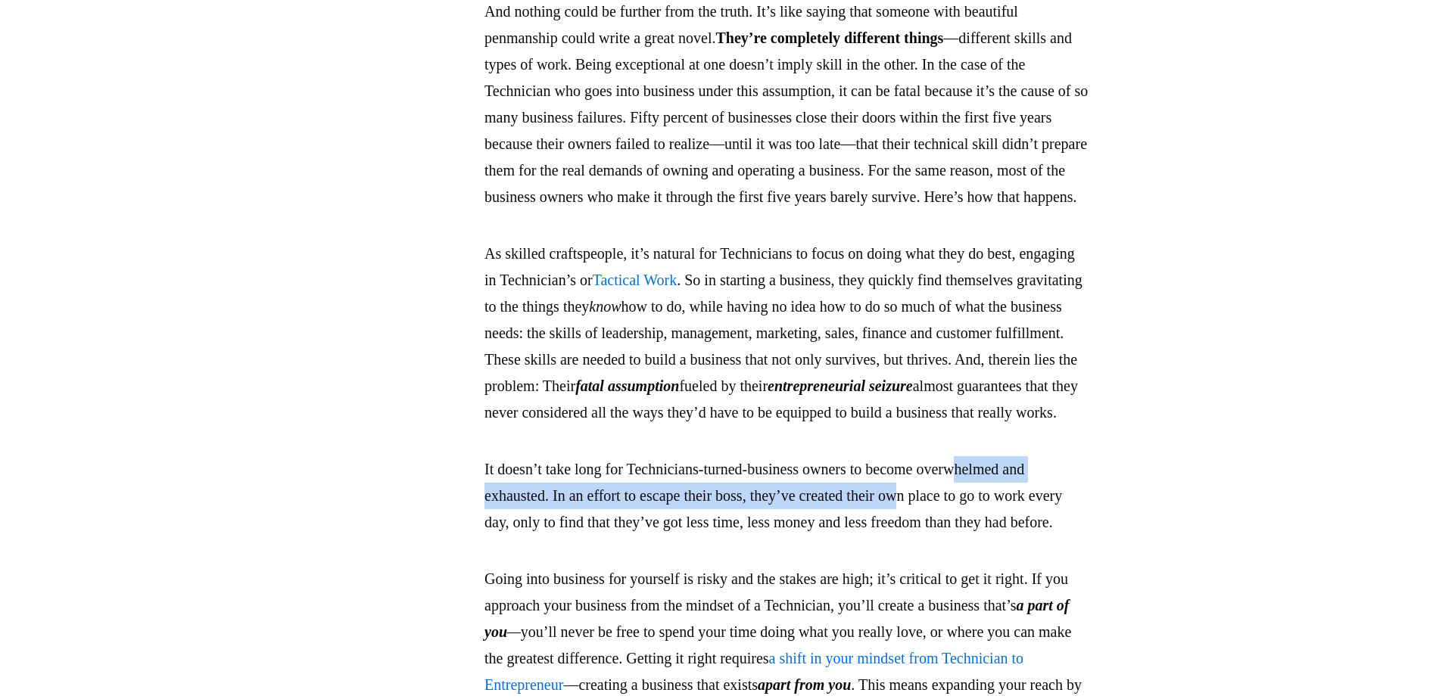
click at [982, 536] on p "It doesn’t take long for Technicians-turned-business owners to become overwhelm…" at bounding box center [787, 495] width 606 height 79
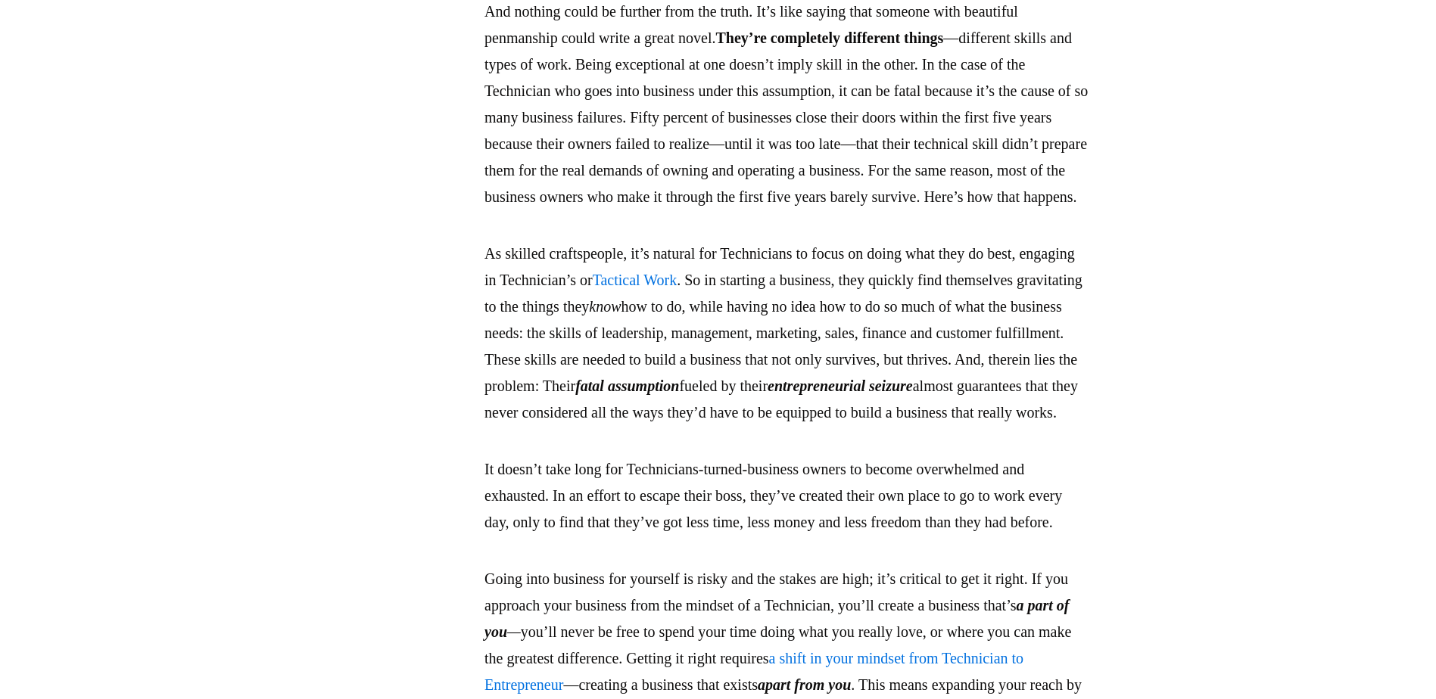
click at [1059, 536] on p "It doesn’t take long for Technicians-turned-business owners to become overwhelm…" at bounding box center [787, 495] width 606 height 79
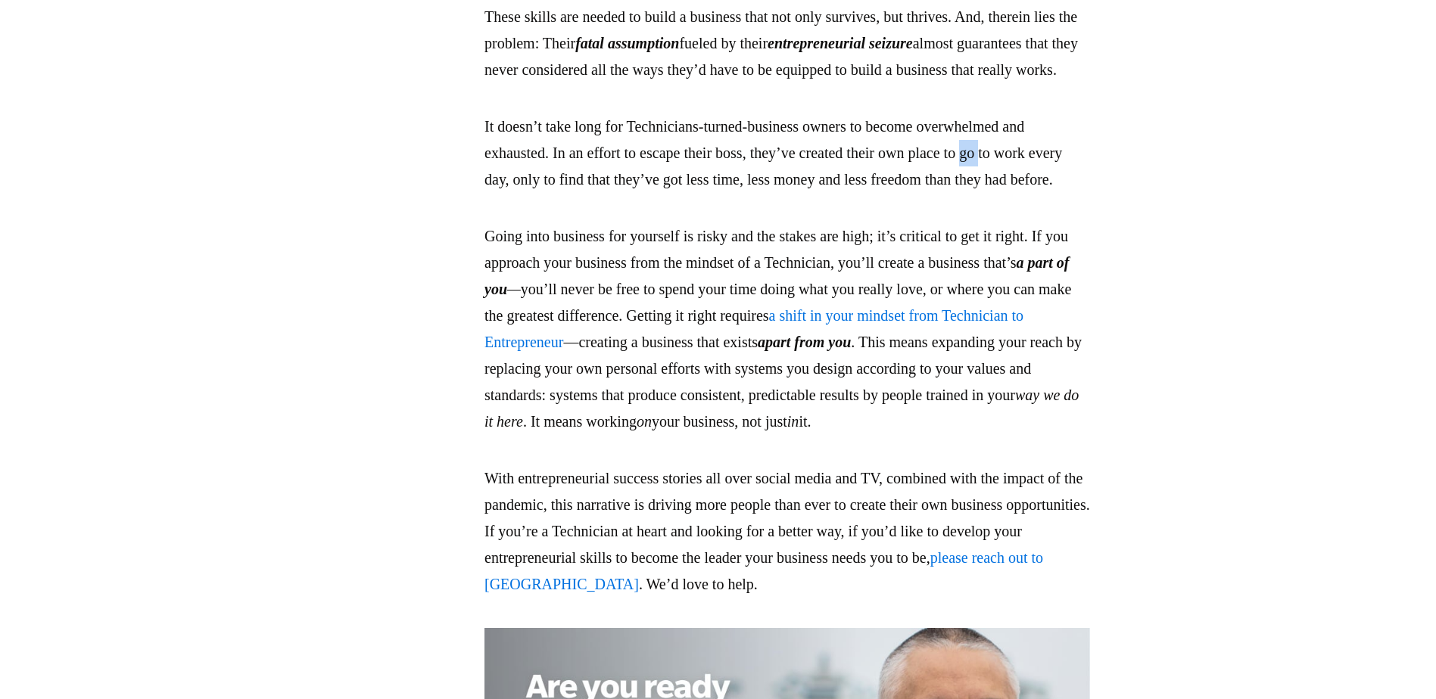
scroll to position [3967, 0]
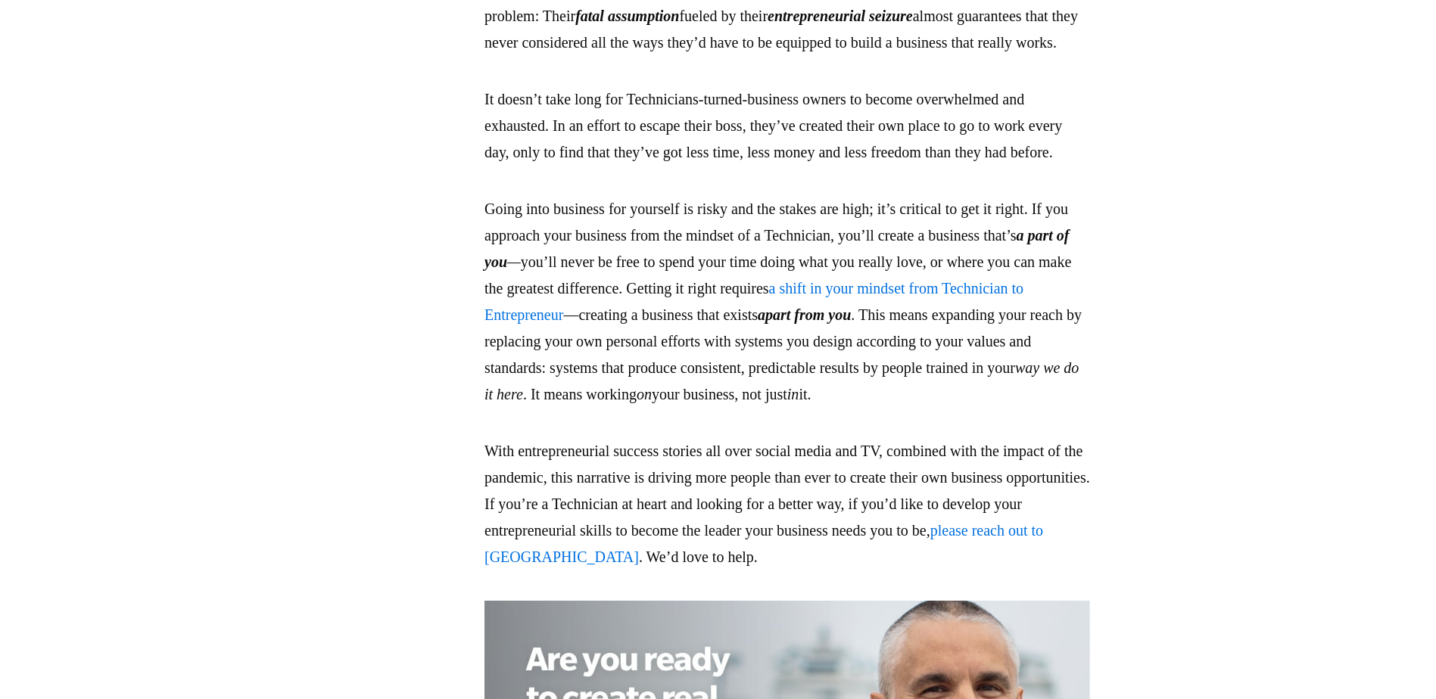
click at [731, 166] on p "It doesn’t take long for Technicians-turned-business owners to become overwhelm…" at bounding box center [787, 125] width 606 height 79
click at [579, 166] on p "It doesn’t take long for Technicians-turned-business owners to become overwhelm…" at bounding box center [787, 125] width 606 height 79
click at [727, 166] on p "It doesn’t take long for Technicians-turned-business owners to become overwhelm…" at bounding box center [787, 125] width 606 height 79
click at [743, 166] on p "It doesn’t take long for Technicians-turned-business owners to become overwhelm…" at bounding box center [787, 125] width 606 height 79
click at [805, 166] on p "It doesn’t take long for Technicians-turned-business owners to become overwhelm…" at bounding box center [787, 125] width 606 height 79
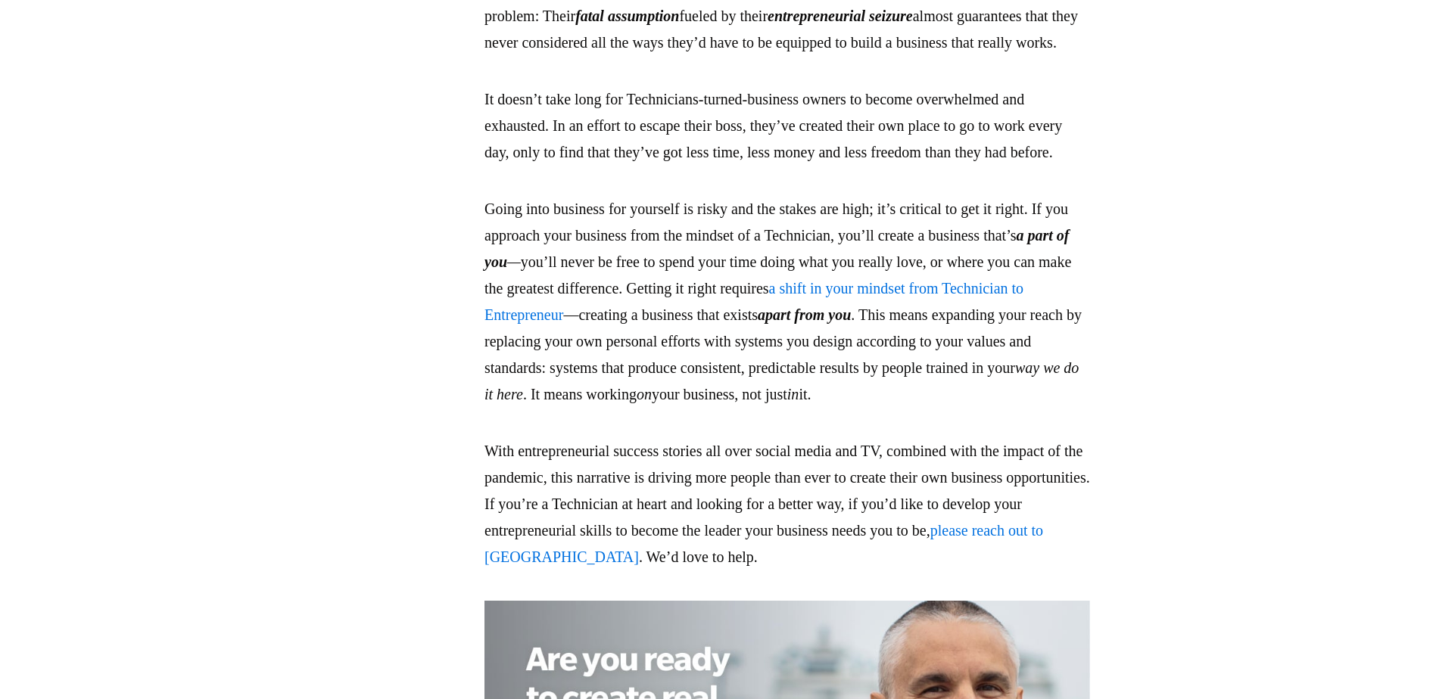
click at [834, 166] on p "It doesn’t take long for Technicians-turned-business owners to become overwhelm…" at bounding box center [787, 125] width 606 height 79
click at [930, 166] on p "It doesn’t take long for Technicians-turned-business owners to become overwhelm…" at bounding box center [787, 125] width 606 height 79
click at [967, 166] on p "It doesn’t take long for Technicians-turned-business owners to become overwhelm…" at bounding box center [787, 125] width 606 height 79
click at [1027, 166] on p "It doesn’t take long for Technicians-turned-business owners to become overwhelm…" at bounding box center [787, 125] width 606 height 79
click at [924, 166] on p "It doesn’t take long for Technicians-turned-business owners to become overwhelm…" at bounding box center [787, 125] width 606 height 79
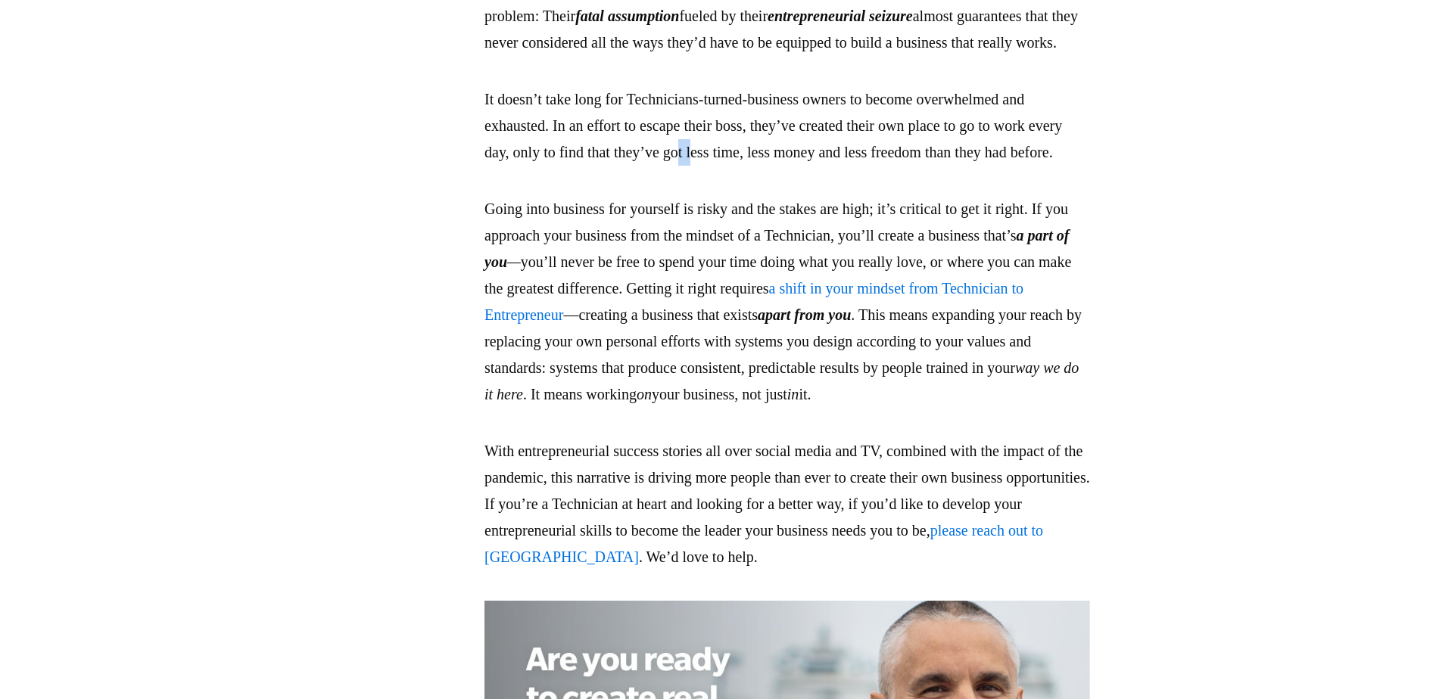
click at [797, 166] on p "It doesn’t take long for Technicians-turned-business owners to become overwhelm…" at bounding box center [787, 125] width 606 height 79
click at [796, 166] on p "It doesn’t take long for Technicians-turned-business owners to become overwhelm…" at bounding box center [787, 125] width 606 height 79
click at [849, 166] on p "It doesn’t take long for Technicians-turned-business owners to become overwhelm…" at bounding box center [787, 125] width 606 height 79
click at [819, 166] on p "It doesn’t take long for Technicians-turned-business owners to become overwhelm…" at bounding box center [787, 125] width 606 height 79
click at [842, 166] on p "It doesn’t take long for Technicians-turned-business owners to become overwhelm…" at bounding box center [787, 125] width 606 height 79
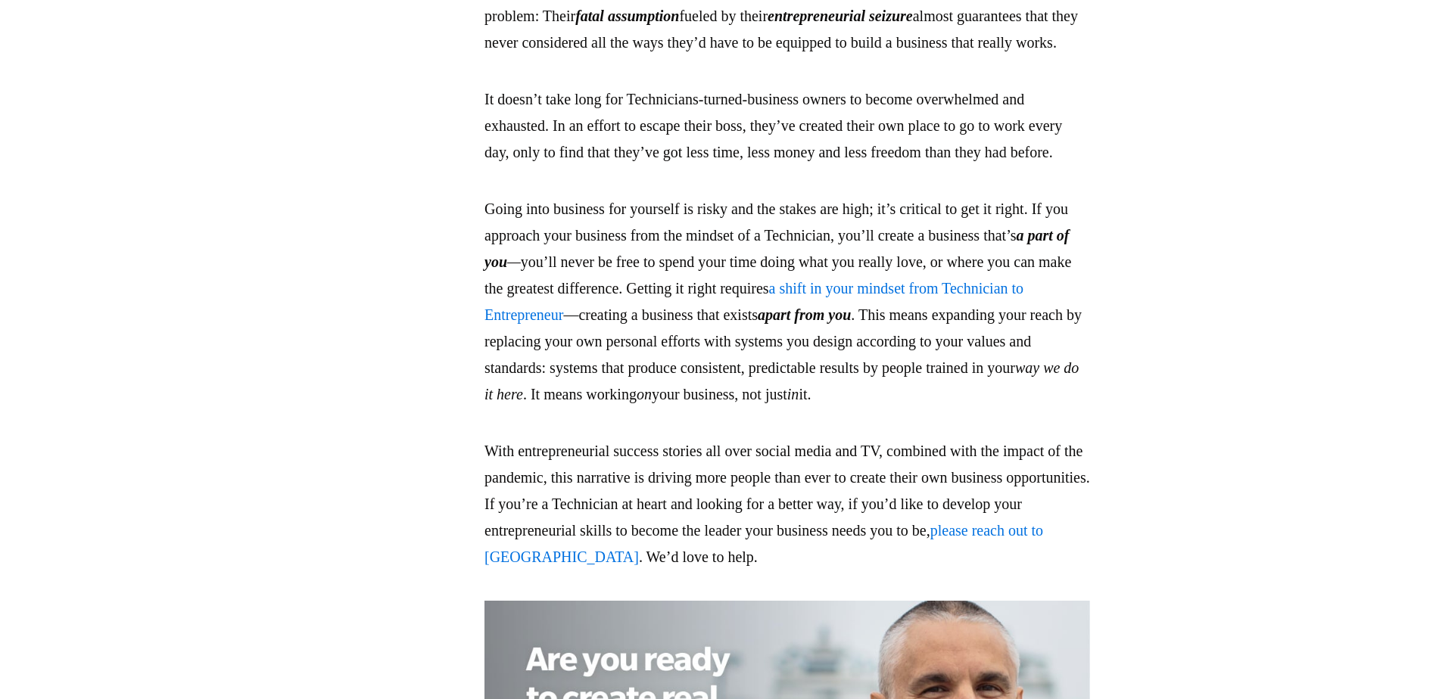
click at [899, 166] on p "It doesn’t take long for Technicians-turned-business owners to become overwhelm…" at bounding box center [787, 125] width 606 height 79
click at [849, 166] on p "It doesn’t take long for Technicians-turned-business owners to become overwhelm…" at bounding box center [787, 125] width 606 height 79
click at [983, 166] on p "It doesn’t take long for Technicians-turned-business owners to become overwhelm…" at bounding box center [787, 125] width 606 height 79
click at [921, 166] on p "It doesn’t take long for Technicians-turned-business owners to become overwhelm…" at bounding box center [787, 125] width 606 height 79
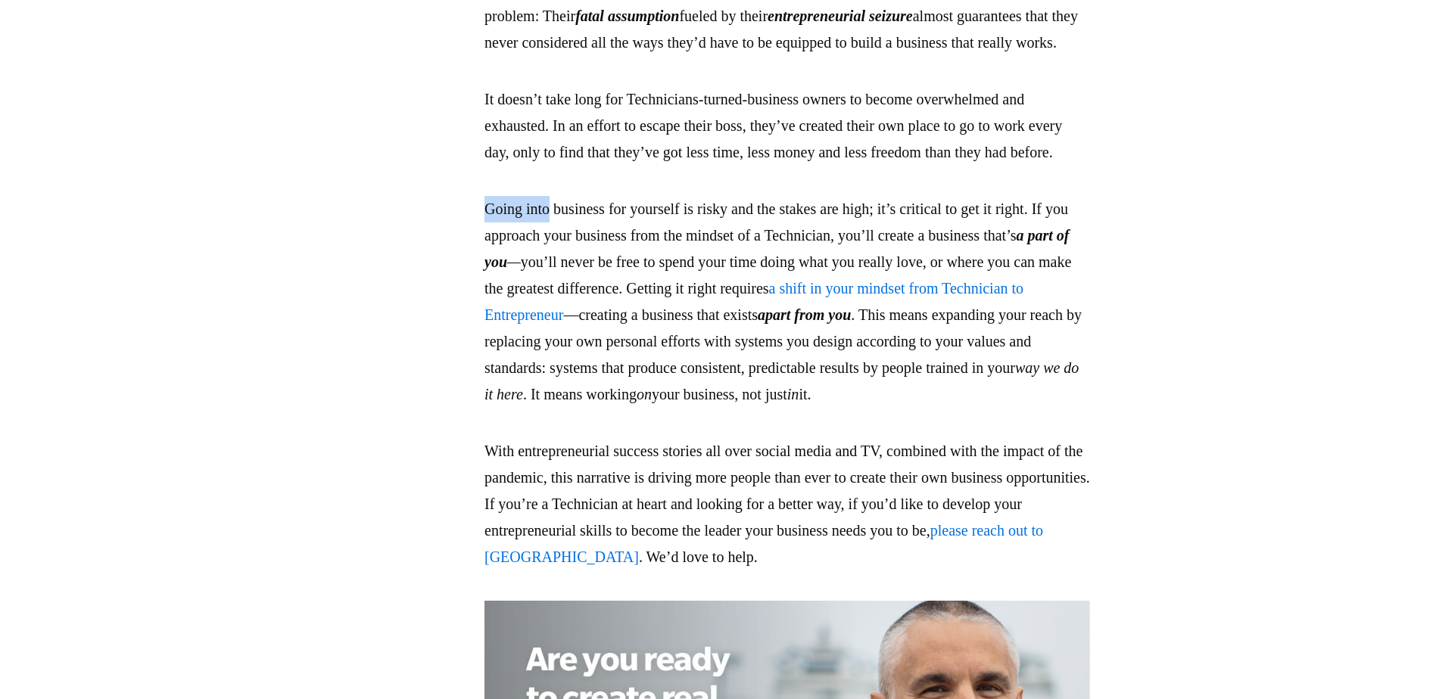
click at [603, 358] on p "Going into business for yourself is risky and the stakes are high; it’s critica…" at bounding box center [787, 302] width 606 height 212
click at [669, 363] on p "Going into business for yourself is risky and the stakes are high; it’s critica…" at bounding box center [787, 302] width 606 height 212
click at [737, 360] on p "Going into business for yourself is risky and the stakes are high; it’s critica…" at bounding box center [787, 302] width 606 height 212
click at [798, 360] on p "Going into business for yourself is risky and the stakes are high; it’s critica…" at bounding box center [787, 302] width 606 height 212
click at [690, 369] on p "Going into business for yourself is risky and the stakes are high; it’s critica…" at bounding box center [787, 302] width 606 height 212
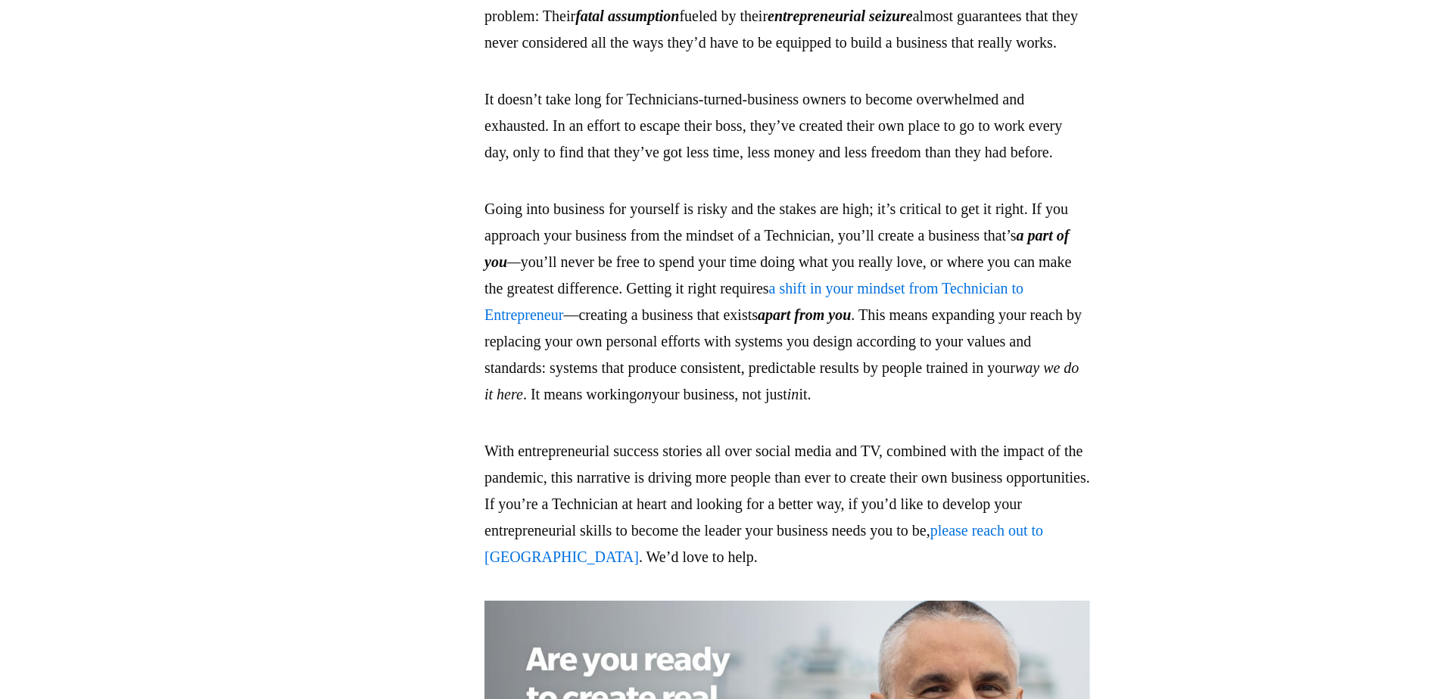
click at [974, 349] on p "Going into business for yourself is risky and the stakes are high; it’s critica…" at bounding box center [787, 302] width 606 height 212
click at [1089, 362] on p "Going into business for yourself is risky and the stakes are high; it’s critica…" at bounding box center [787, 302] width 606 height 212
click at [684, 383] on p "Going into business for yourself is risky and the stakes are high; it’s critica…" at bounding box center [787, 302] width 606 height 212
click at [677, 383] on p "Going into business for yourself is risky and the stakes are high; it’s critica…" at bounding box center [787, 302] width 606 height 212
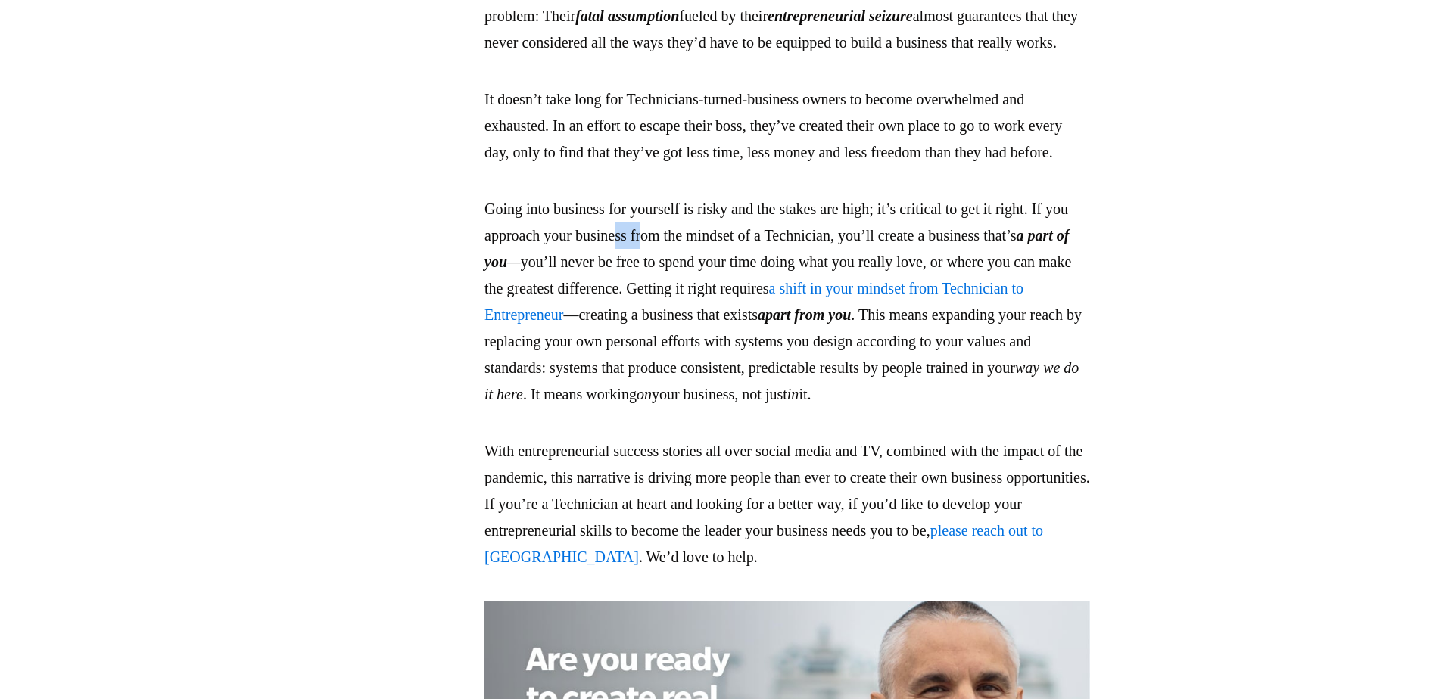
click at [723, 386] on p "Going into business for yourself is risky and the stakes are high; it’s critica…" at bounding box center [787, 302] width 606 height 212
click at [778, 386] on p "Going into business for yourself is risky and the stakes are high; it’s critica…" at bounding box center [787, 302] width 606 height 212
click at [864, 384] on p "Going into business for yourself is risky and the stakes are high; it’s critica…" at bounding box center [787, 302] width 606 height 212
click at [961, 385] on p "Going into business for yourself is risky and the stakes are high; it’s critica…" at bounding box center [787, 302] width 606 height 212
click at [669, 408] on p "Going into business for yourself is risky and the stakes are high; it’s critica…" at bounding box center [787, 302] width 606 height 212
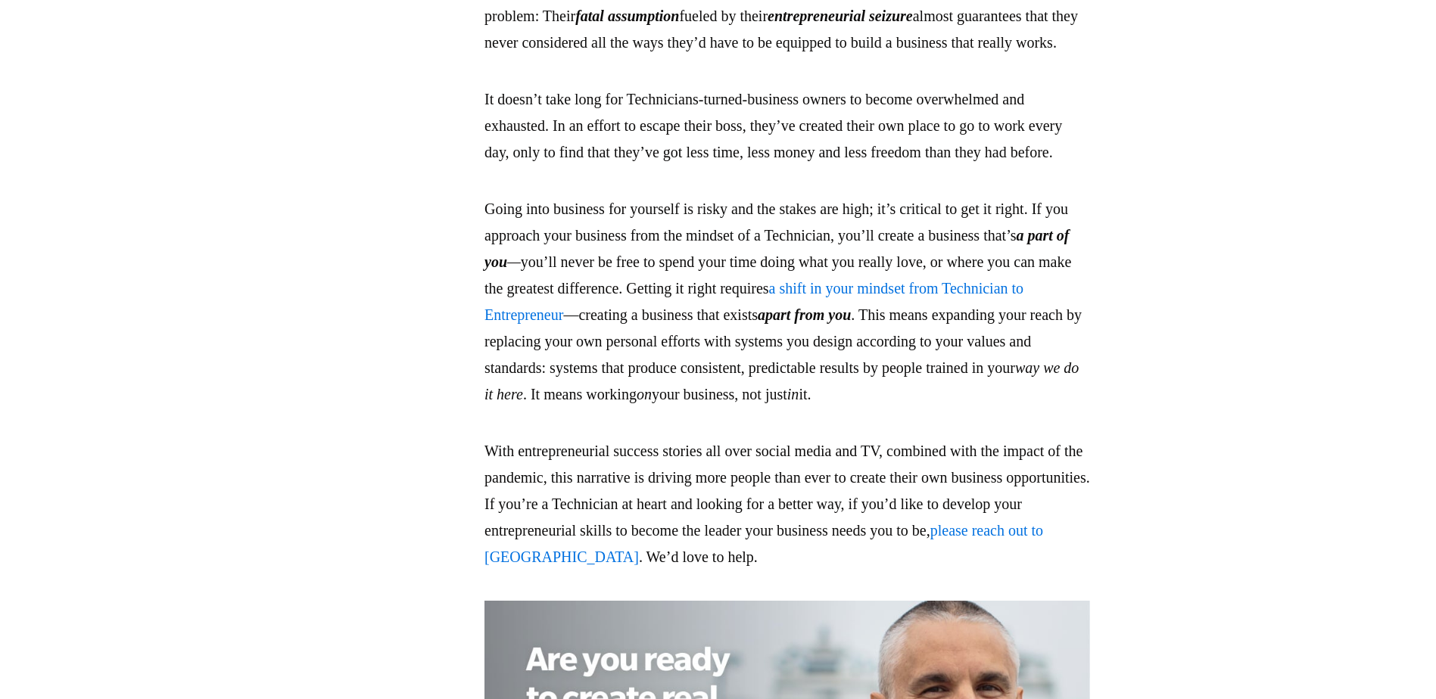
click at [1033, 397] on p "Going into business for yourself is risky and the stakes are high; it’s critica…" at bounding box center [787, 302] width 606 height 212
click at [1058, 387] on p "Going into business for yourself is risky and the stakes are high; it’s critica…" at bounding box center [787, 302] width 606 height 212
click at [618, 270] on em "a part of you" at bounding box center [776, 248] width 584 height 43
click at [825, 408] on p "Going into business for yourself is risky and the stakes are high; it’s critica…" at bounding box center [787, 302] width 606 height 212
click at [726, 408] on p "Going into business for yourself is risky and the stakes are high; it’s critica…" at bounding box center [787, 302] width 606 height 212
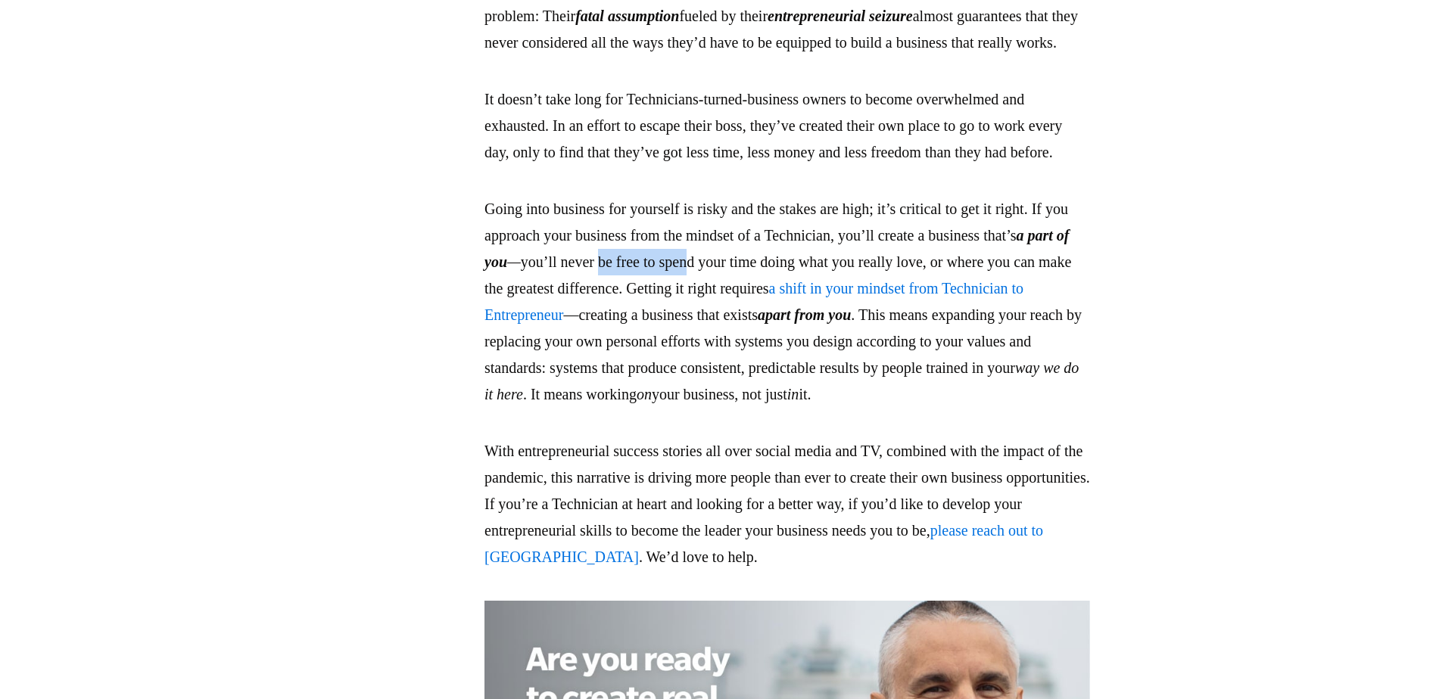
click at [878, 408] on p "Going into business for yourself is risky and the stakes are high; it’s critica…" at bounding box center [787, 302] width 606 height 212
click at [933, 408] on p "Going into business for yourself is risky and the stakes are high; it’s critica…" at bounding box center [787, 302] width 606 height 212
click at [1033, 408] on p "Going into business for yourself is risky and the stakes are high; it’s critica…" at bounding box center [787, 302] width 606 height 212
click at [868, 408] on p "Going into business for yourself is risky and the stakes are high; it’s critica…" at bounding box center [787, 302] width 606 height 212
click at [541, 408] on p "Going into business for yourself is risky and the stakes are high; it’s critica…" at bounding box center [787, 302] width 606 height 212
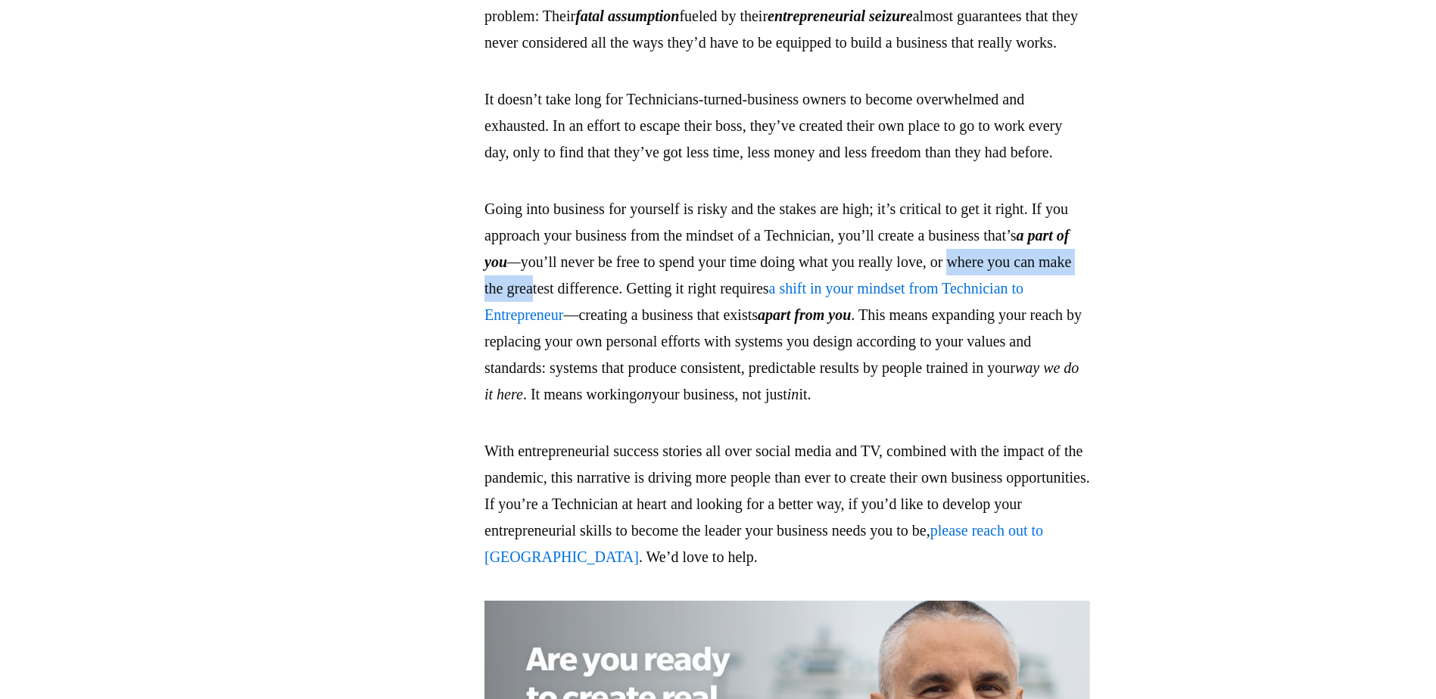
click at [750, 408] on p "Going into business for yourself is risky and the stakes are high; it’s critica…" at bounding box center [787, 302] width 606 height 212
click at [774, 408] on p "Going into business for yourself is risky and the stakes are high; it’s critica…" at bounding box center [787, 302] width 606 height 212
click at [887, 408] on p "Going into business for yourself is risky and the stakes are high; it’s critica…" at bounding box center [787, 302] width 606 height 212
click at [810, 408] on p "Going into business for yourself is risky and the stakes are high; it’s critica…" at bounding box center [787, 302] width 606 height 212
click at [824, 363] on p "Going into business for yourself is risky and the stakes are high; it’s critica…" at bounding box center [787, 302] width 606 height 212
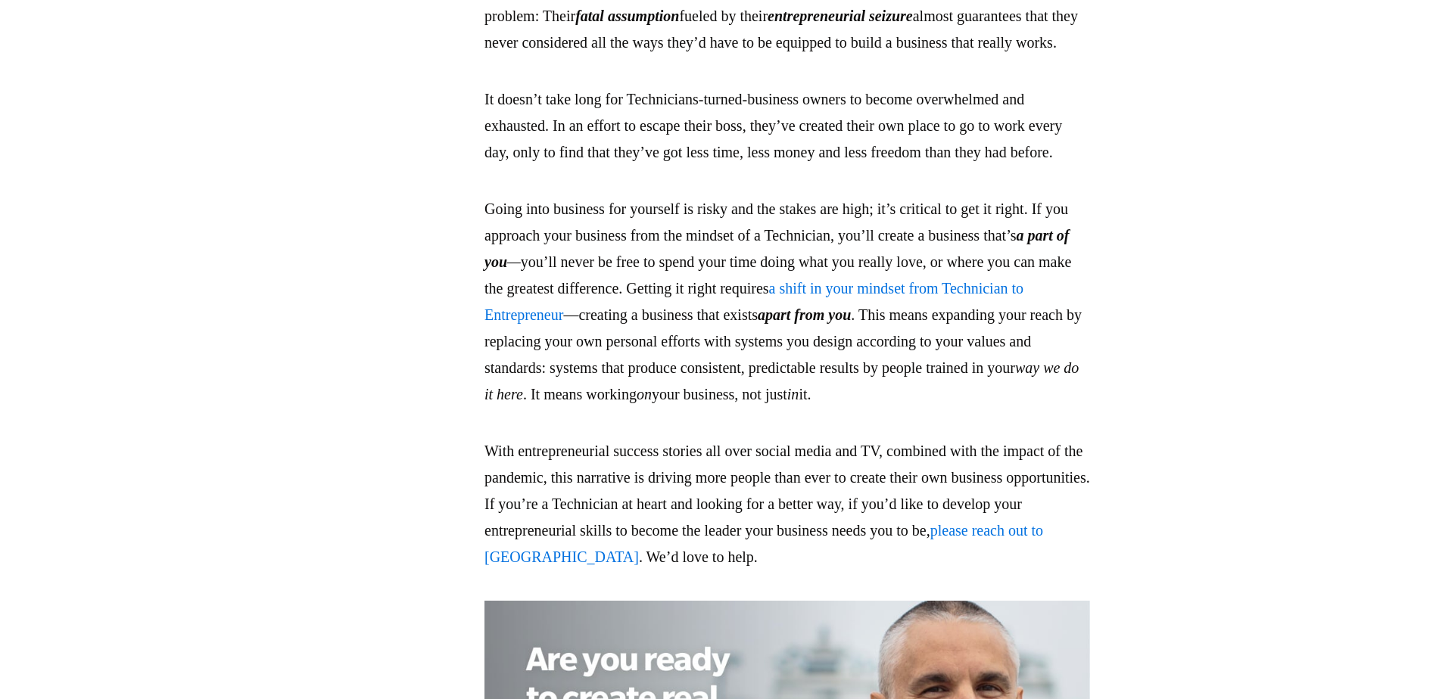
click at [816, 401] on p "Going into business for yourself is risky and the stakes are high; it’s critica…" at bounding box center [787, 302] width 606 height 212
drag, startPoint x: 998, startPoint y: 213, endPoint x: 928, endPoint y: 221, distance: 70.9
click at [928, 166] on p "It doesn’t take long for Technicians-turned-business owners to become overwhelm…" at bounding box center [787, 125] width 606 height 79
drag, startPoint x: 928, startPoint y: 221, endPoint x: 767, endPoint y: 249, distance: 163.7
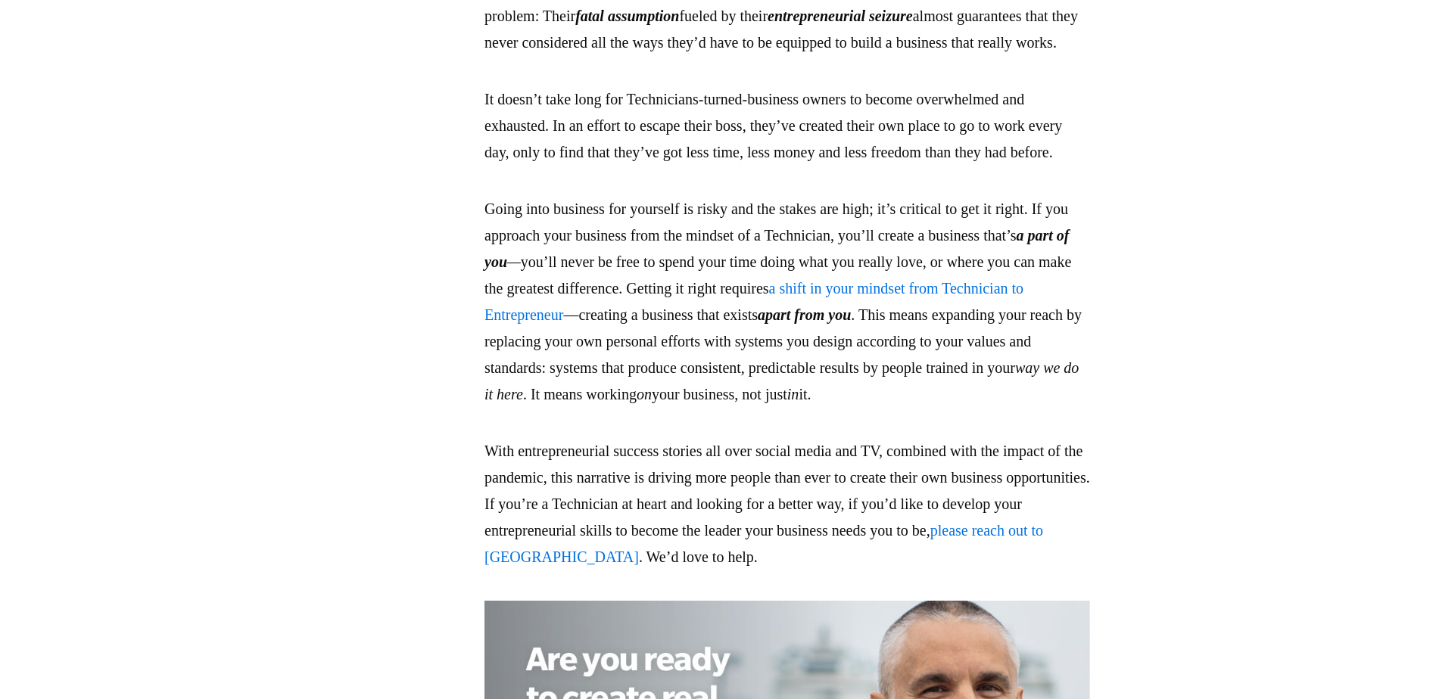
click at [767, 166] on p "It doesn’t take long for Technicians-turned-business owners to become overwhelm…" at bounding box center [787, 125] width 606 height 79
drag, startPoint x: 519, startPoint y: 222, endPoint x: 684, endPoint y: 227, distance: 165.9
drag, startPoint x: 684, startPoint y: 227, endPoint x: 972, endPoint y: 243, distance: 288.1
click at [972, 166] on p "It doesn’t take long for Technicians-turned-business owners to become overwhelm…" at bounding box center [787, 125] width 606 height 79
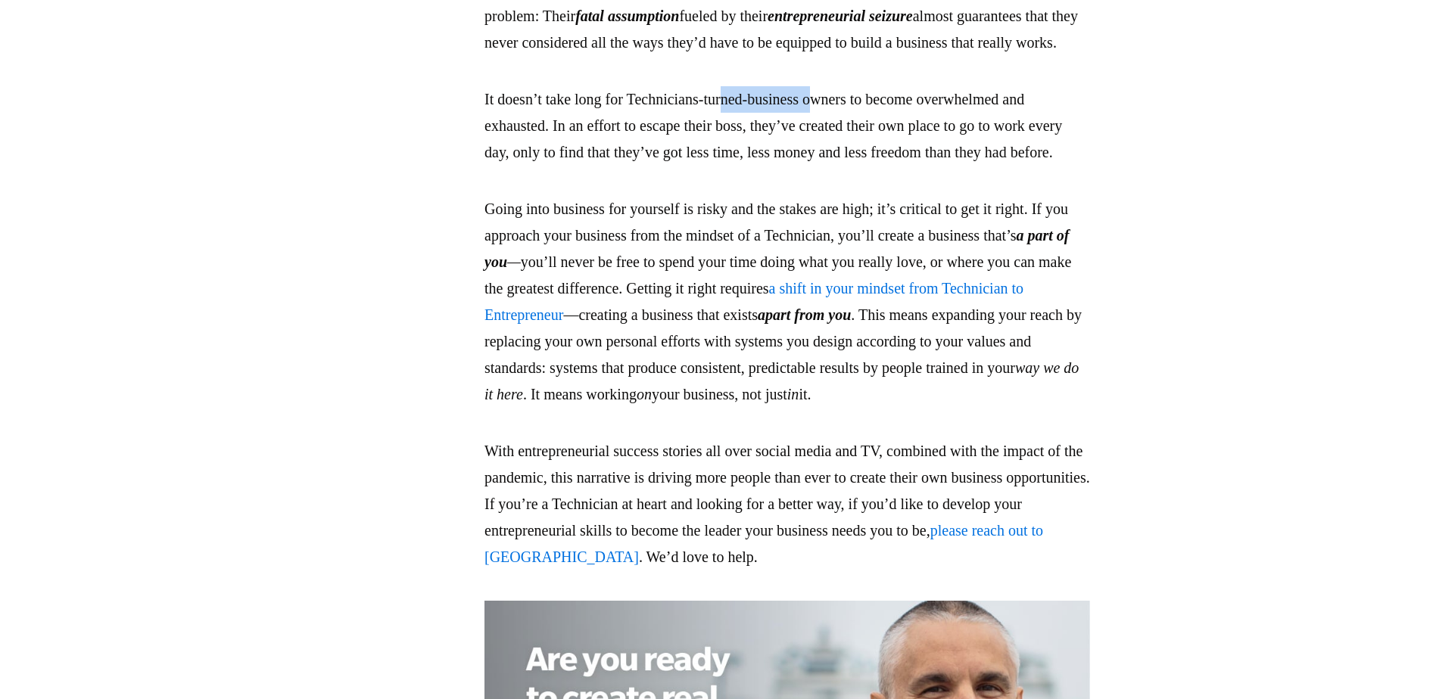
drag, startPoint x: 861, startPoint y: 226, endPoint x: 795, endPoint y: 226, distance: 66.6
click at [795, 166] on p "It doesn’t take long for Technicians-turned-business owners to become overwhelm…" at bounding box center [787, 125] width 606 height 79
drag, startPoint x: 795, startPoint y: 226, endPoint x: 1099, endPoint y: 249, distance: 305.2
click at [1090, 166] on p "It doesn’t take long for Technicians-turned-business owners to become overwhelm…" at bounding box center [787, 125] width 606 height 79
drag, startPoint x: 1044, startPoint y: 225, endPoint x: 974, endPoint y: 226, distance: 70.4
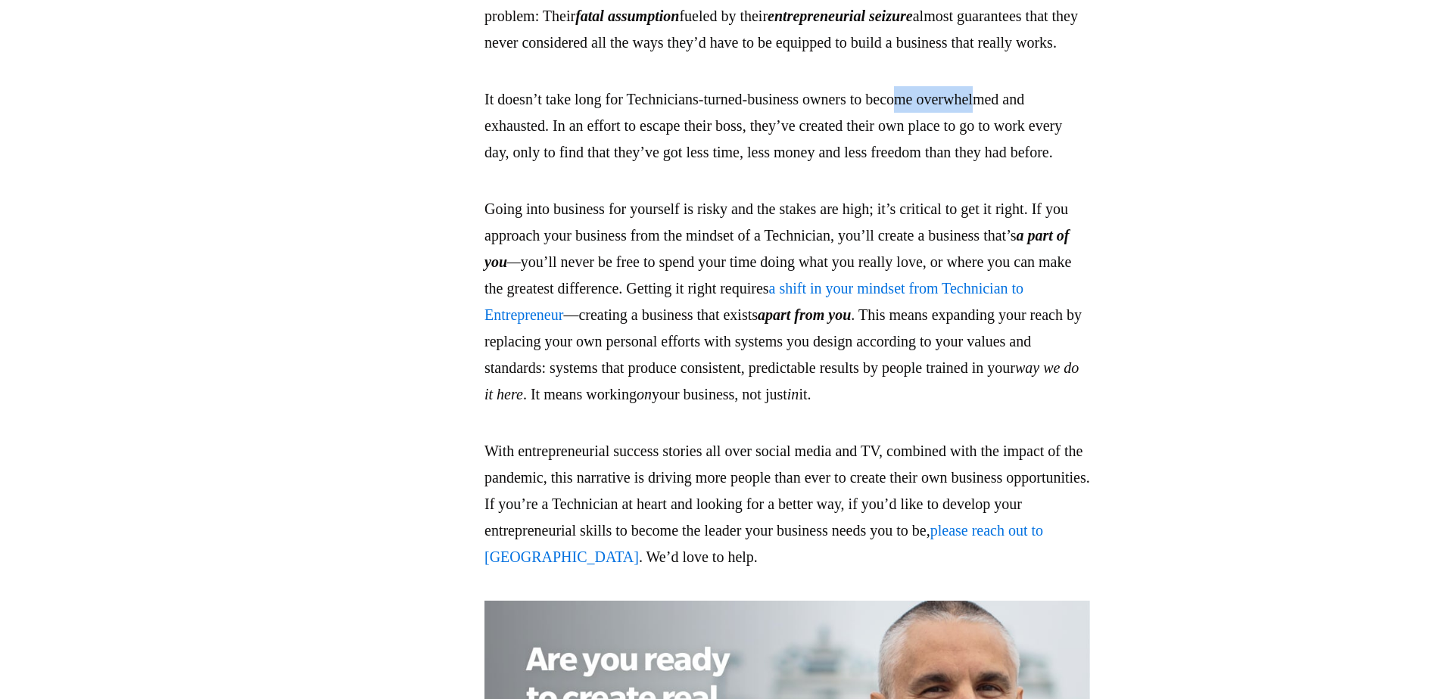
click at [974, 166] on p "It doesn’t take long for Technicians-turned-business owners to become overwhelm…" at bounding box center [787, 125] width 606 height 79
drag, startPoint x: 974, startPoint y: 226, endPoint x: 822, endPoint y: 250, distance: 153.3
click at [824, 166] on p "It doesn’t take long for Technicians-turned-business owners to become overwhelm…" at bounding box center [787, 125] width 606 height 79
drag, startPoint x: 621, startPoint y: 252, endPoint x: 678, endPoint y: 248, distance: 57.7
click at [678, 166] on p "It doesn’t take long for Technicians-turned-business owners to become overwhelm…" at bounding box center [787, 125] width 606 height 79
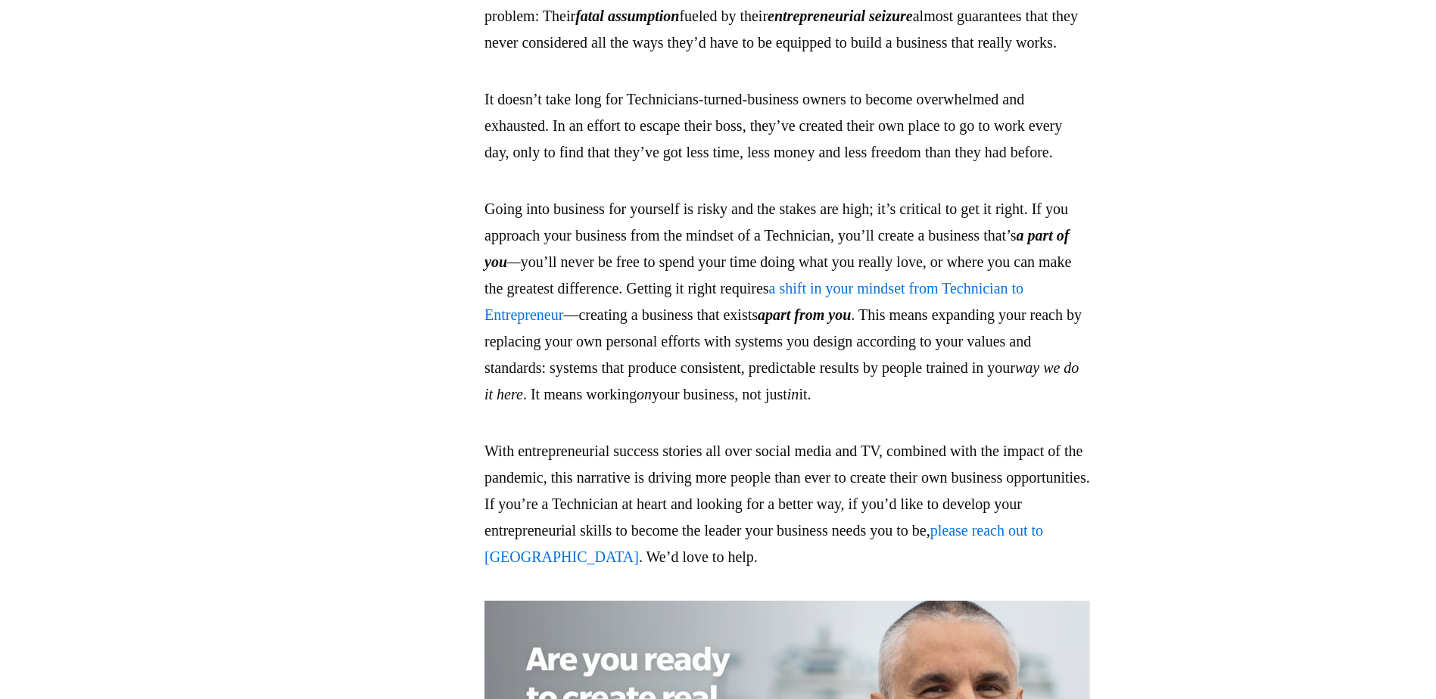
drag, startPoint x: 678, startPoint y: 248, endPoint x: 785, endPoint y: 251, distance: 106.8
click at [785, 166] on p "It doesn’t take long for Technicians-turned-business owners to become overwhelm…" at bounding box center [787, 125] width 606 height 79
drag, startPoint x: 785, startPoint y: 251, endPoint x: 777, endPoint y: 253, distance: 7.7
click at [777, 166] on p "It doesn’t take long for Technicians-turned-business owners to become overwhelm…" at bounding box center [787, 125] width 606 height 79
drag, startPoint x: 777, startPoint y: 253, endPoint x: 706, endPoint y: 260, distance: 71.6
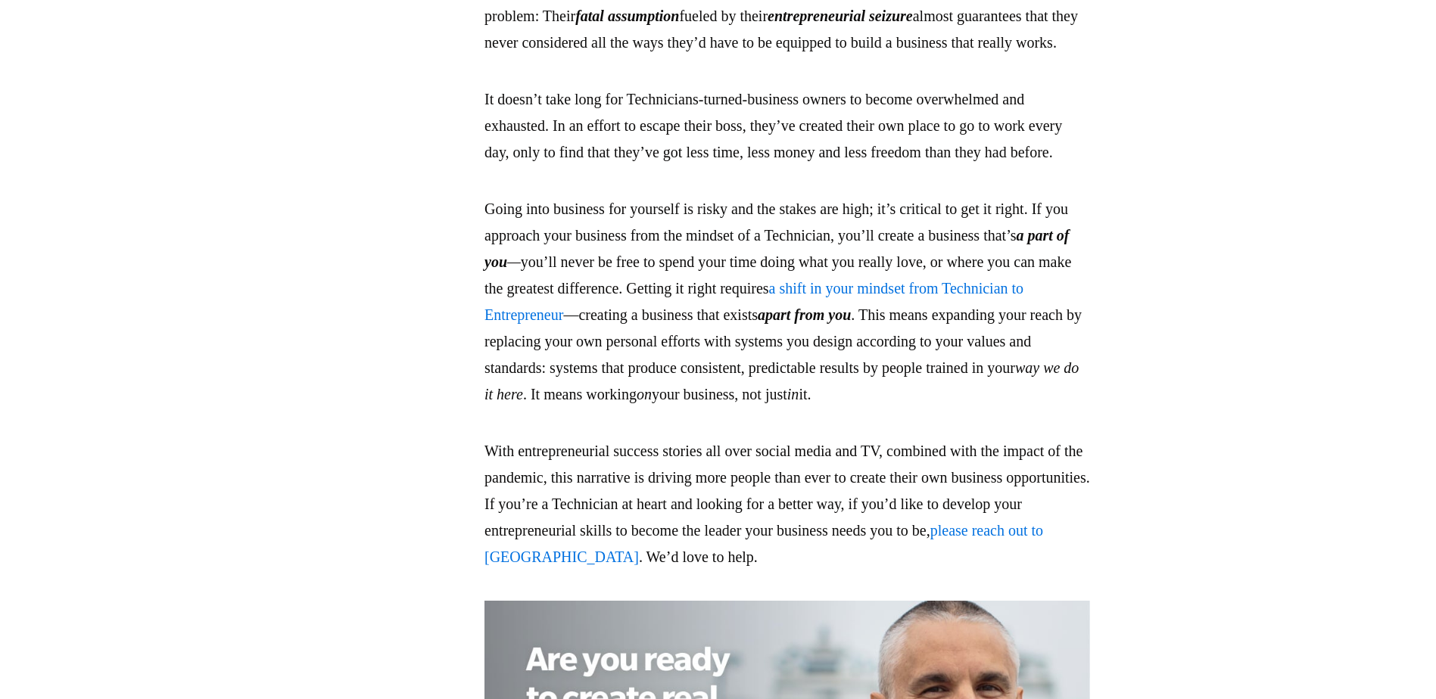
click at [723, 166] on p "It doesn’t take long for Technicians-turned-business owners to become overwhelm…" at bounding box center [787, 125] width 606 height 79
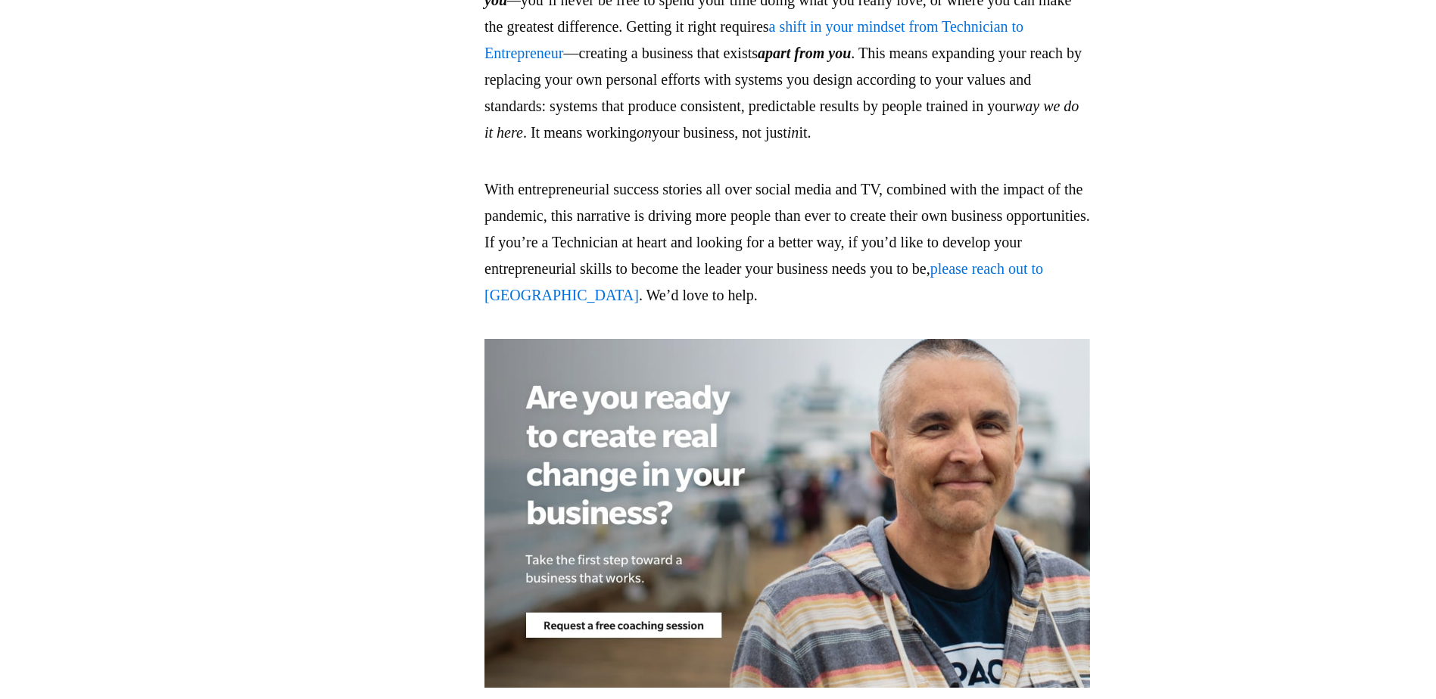
scroll to position [4248, 0]
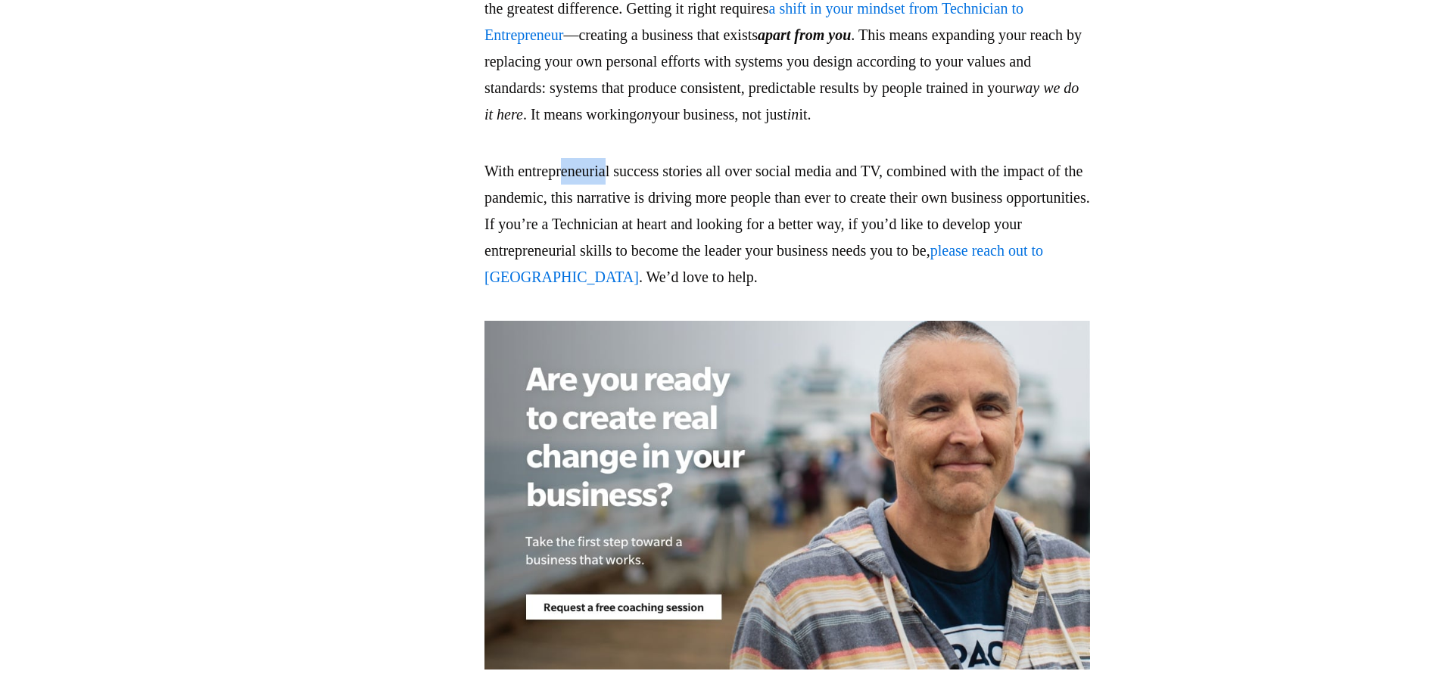
drag, startPoint x: 674, startPoint y: 358, endPoint x: 618, endPoint y: 357, distance: 56.0
click at [618, 291] on p "With entrepreneurial success stories all over social media and TV, combined wit…" at bounding box center [787, 224] width 606 height 132
drag, startPoint x: 618, startPoint y: 357, endPoint x: 574, endPoint y: 388, distance: 54.0
click at [556, 291] on p "With entrepreneurial success stories all over social media and TV, combined wit…" at bounding box center [787, 224] width 606 height 132
click at [1003, 291] on p "With entrepreneurial success stories all over social media and TV, combined wit…" at bounding box center [787, 224] width 606 height 132
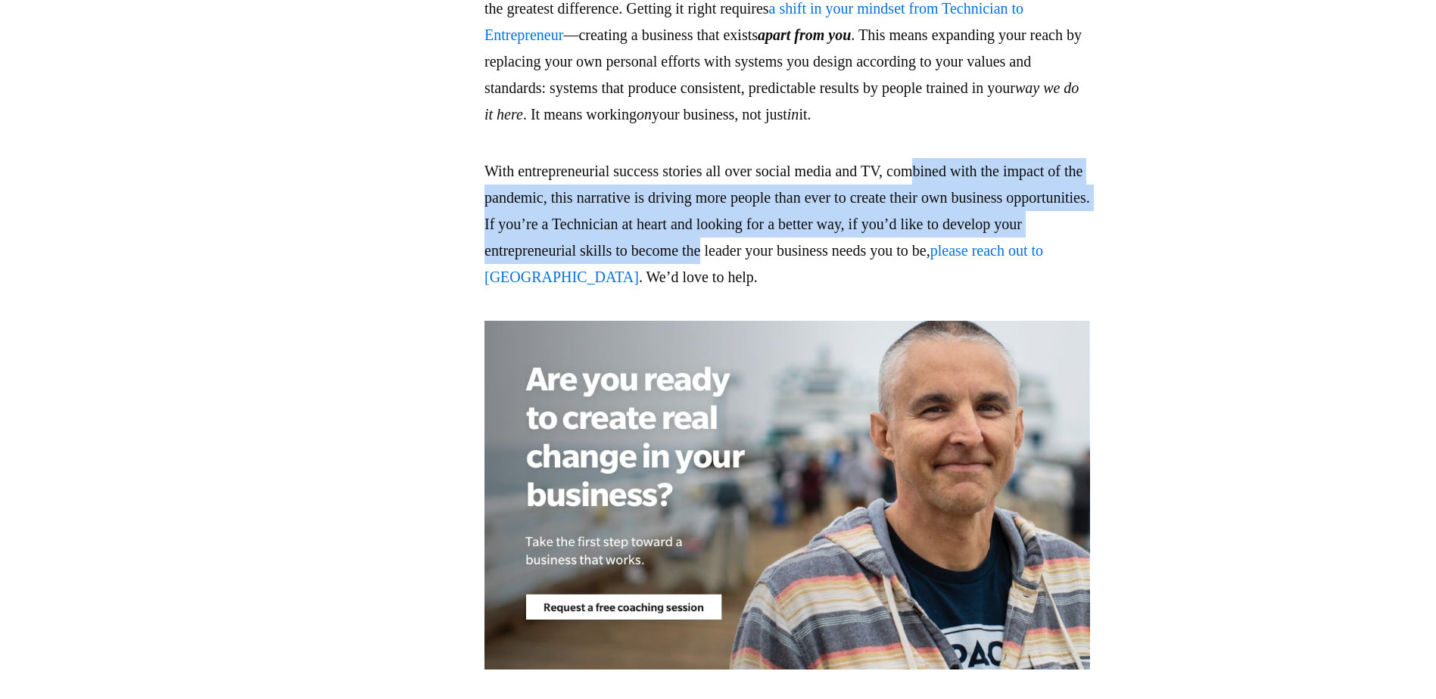
drag, startPoint x: 980, startPoint y: 382, endPoint x: 949, endPoint y: 419, distance: 48.9
click at [949, 291] on p "With entrepreneurial success stories all over social media and TV, combined wit…" at bounding box center [787, 224] width 606 height 132
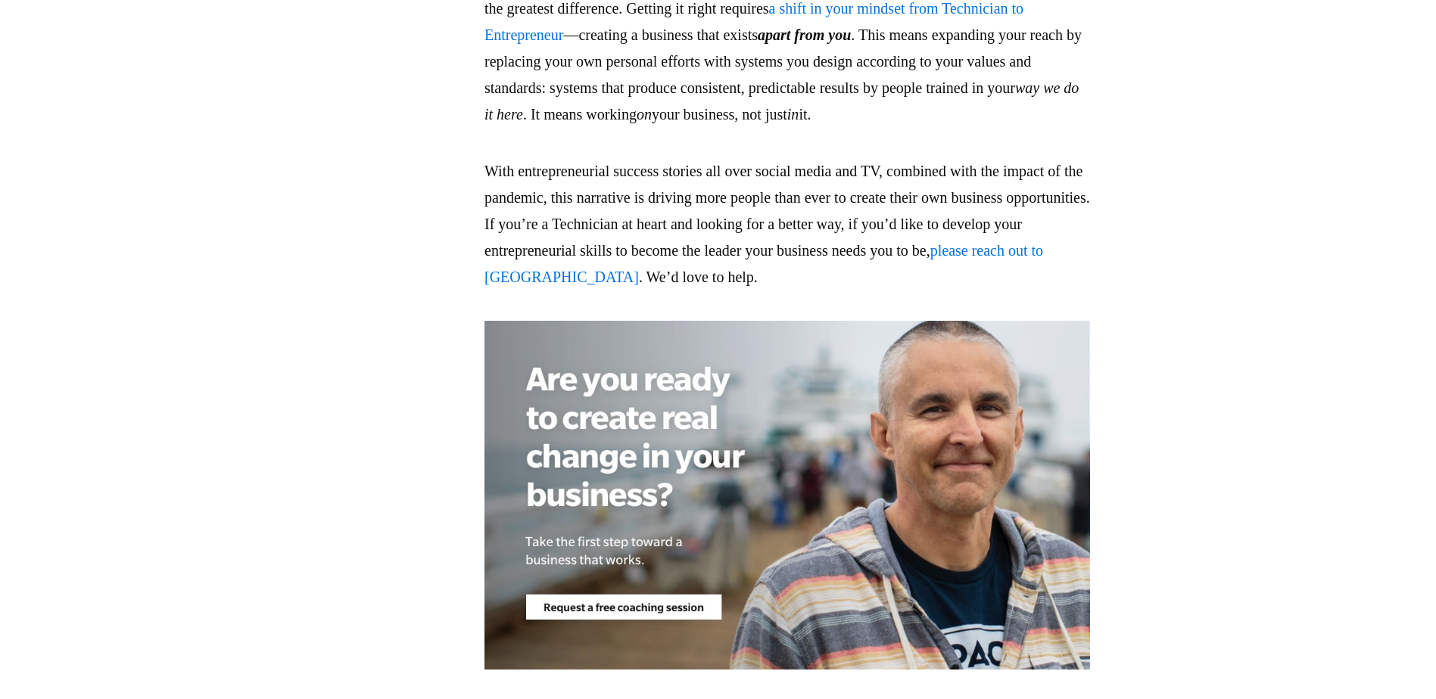
drag, startPoint x: 949, startPoint y: 419, endPoint x: 952, endPoint y: 444, distance: 25.1
click at [952, 291] on p "With entrepreneurial success stories all over social media and TV, combined wit…" at bounding box center [787, 224] width 606 height 132
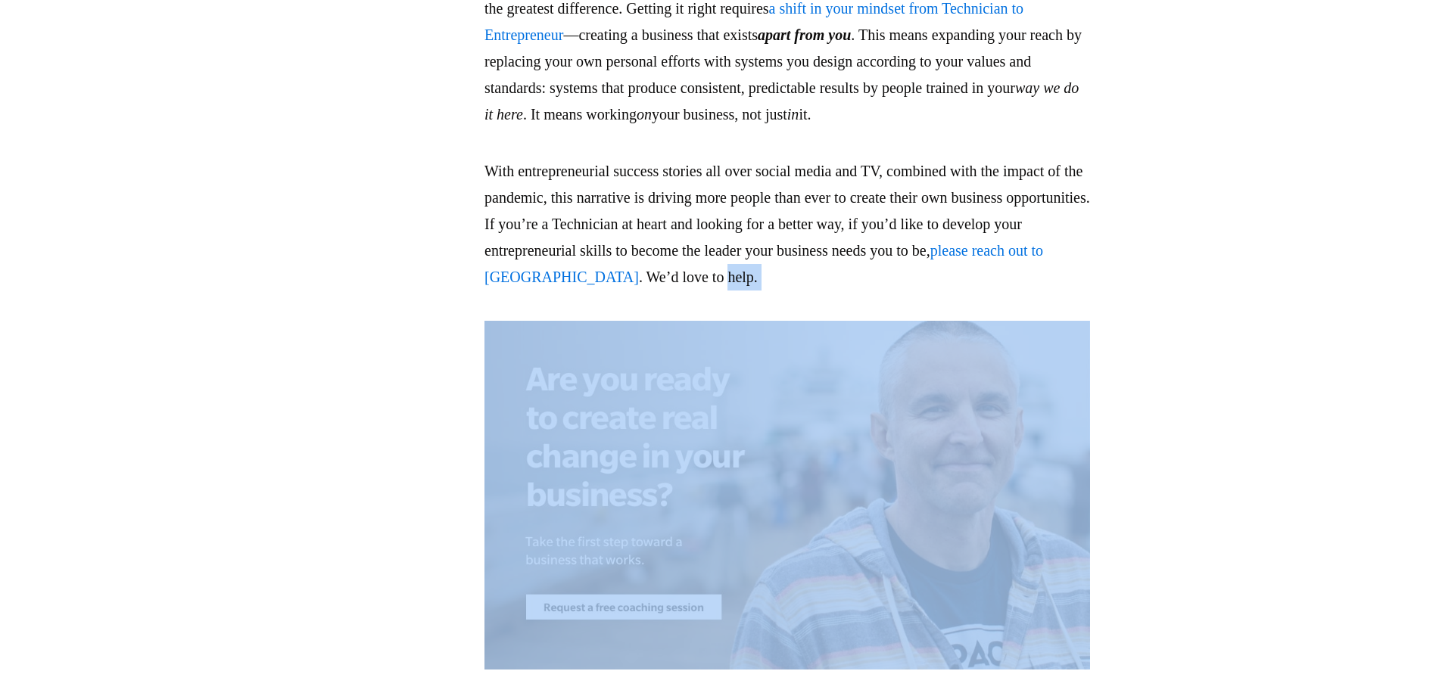
drag, startPoint x: 858, startPoint y: 467, endPoint x: 841, endPoint y: 465, distance: 17.6
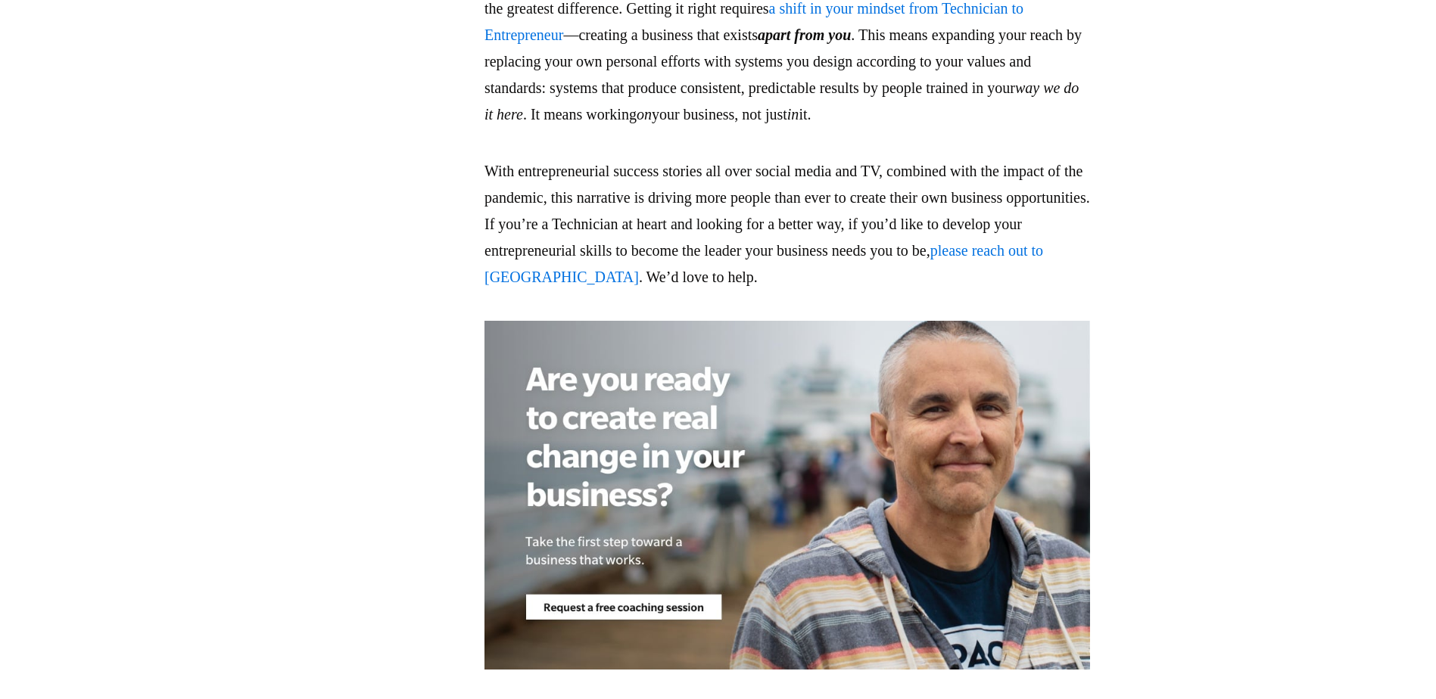
drag, startPoint x: 841, startPoint y: 465, endPoint x: 1104, endPoint y: 409, distance: 268.6
click at [1084, 291] on p "With entrepreneurial success stories all over social media and TV, combined wit…" at bounding box center [787, 224] width 606 height 132
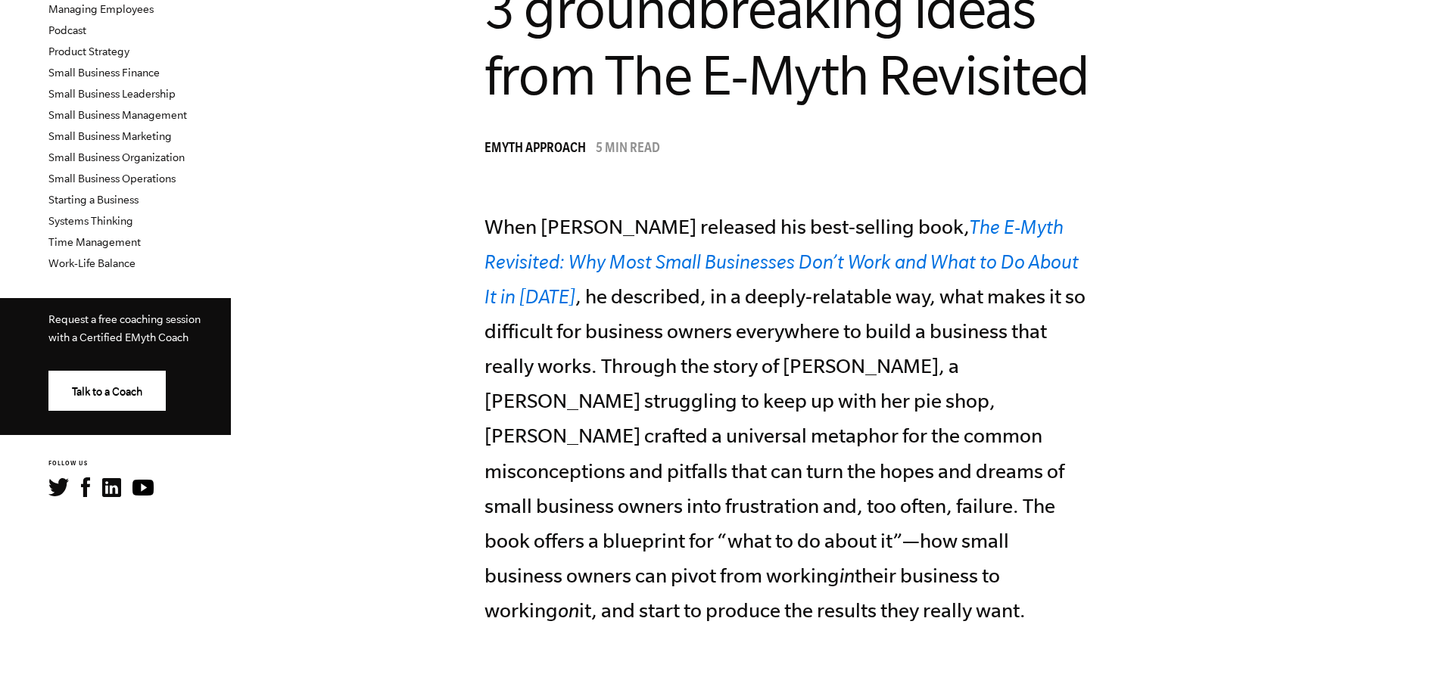
scroll to position [294, 0]
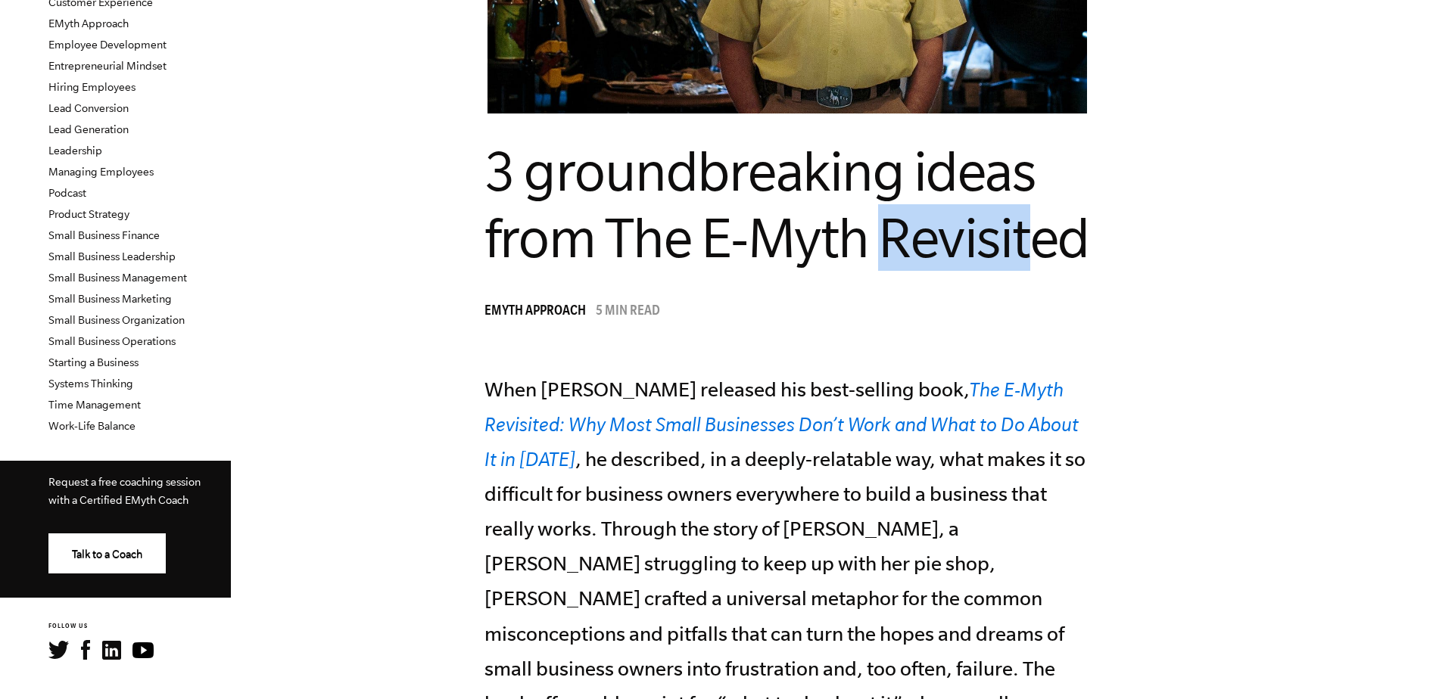
drag, startPoint x: 1074, startPoint y: 254, endPoint x: 946, endPoint y: 252, distance: 127.9
click at [946, 252] on span "3 groundbreaking ideas from The E-Myth Revisited" at bounding box center [786, 204] width 605 height 129
drag, startPoint x: 946, startPoint y: 252, endPoint x: 983, endPoint y: 304, distance: 63.6
click at [912, 307] on div "EMyth Approach 5 min read" at bounding box center [787, 312] width 606 height 23
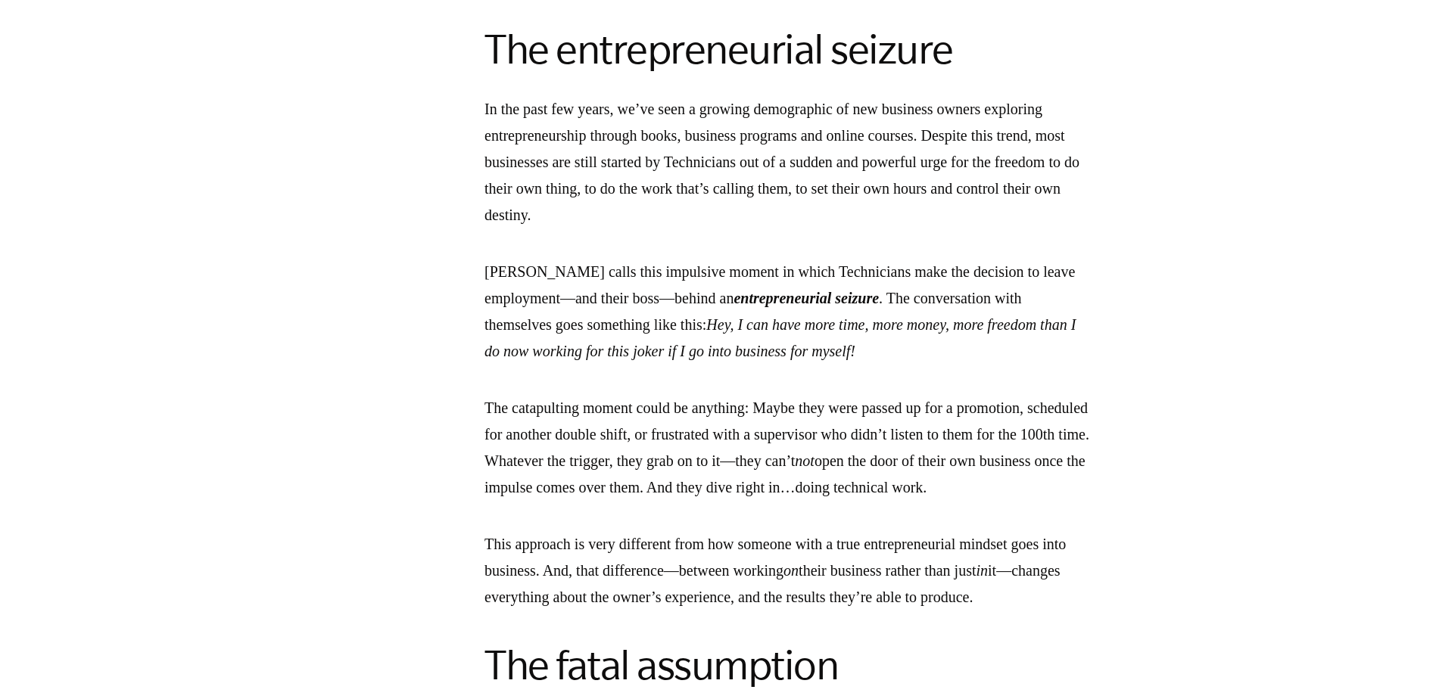
scroll to position [2765, 0]
